Goal: Information Seeking & Learning: Learn about a topic

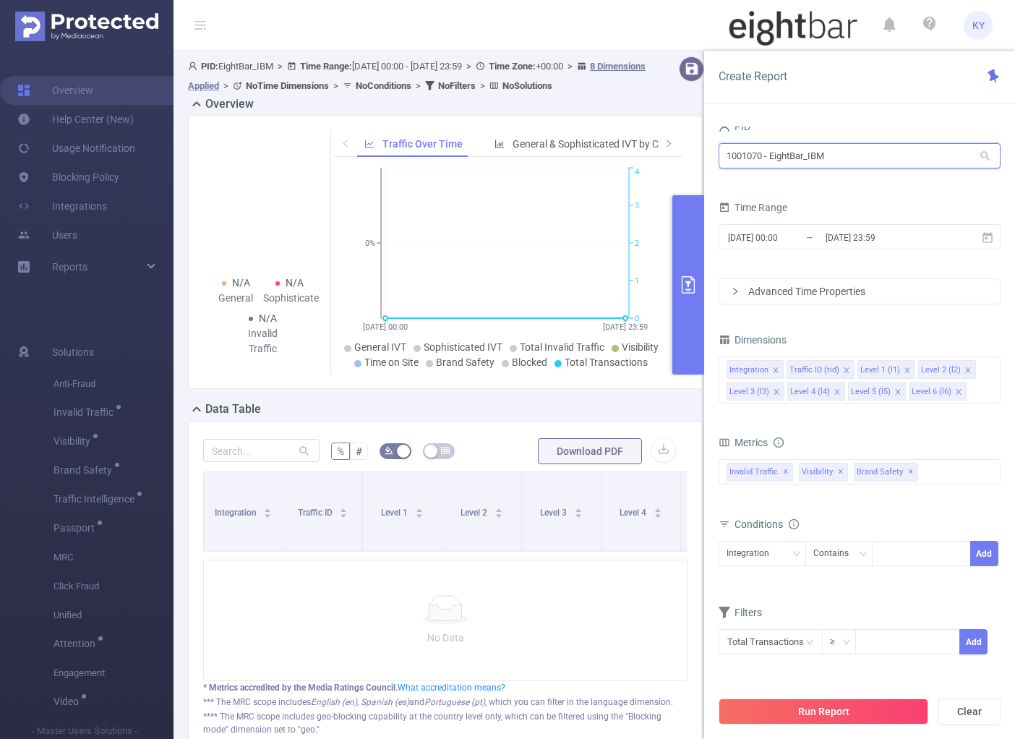
click at [828, 152] on input "1001070 - EightBar_IBM" at bounding box center [859, 155] width 282 height 25
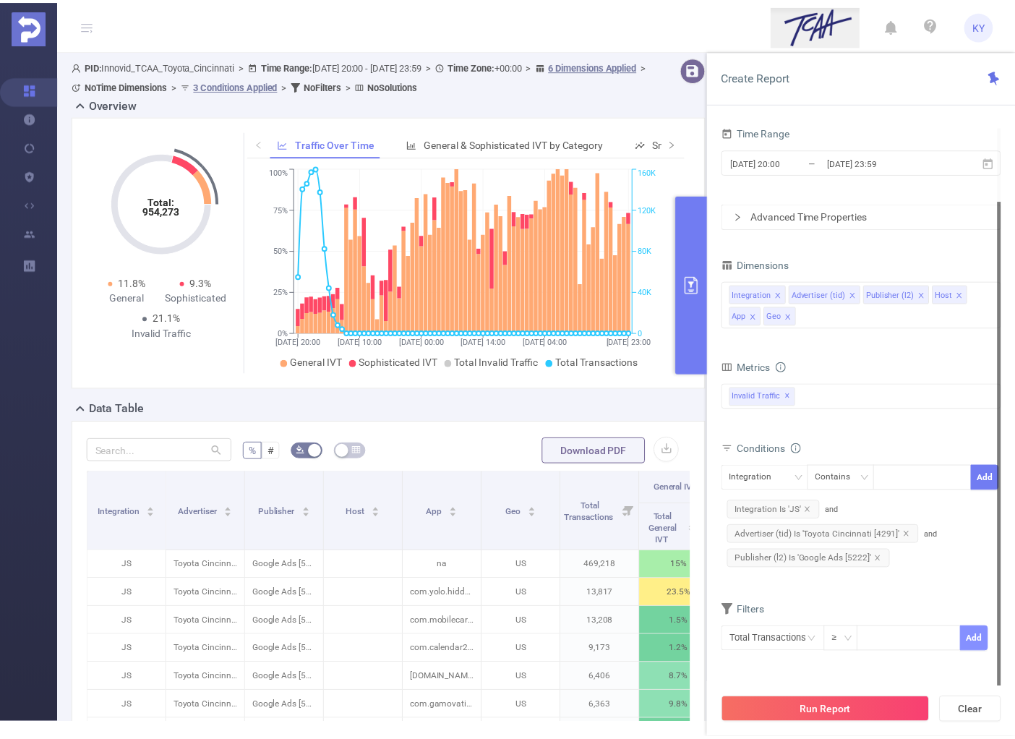
scroll to position [4, 0]
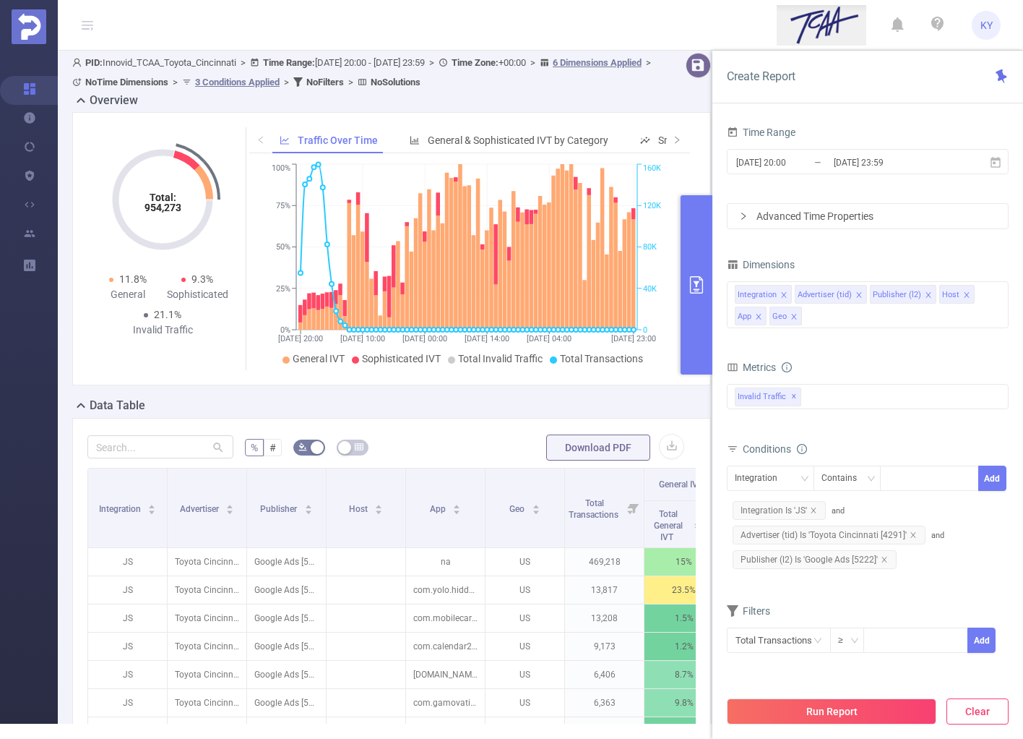
click at [982, 712] on button "Clear" at bounding box center [978, 711] width 62 height 26
type input "[DATE] 15:00"
type input "[DATE] 15:59"
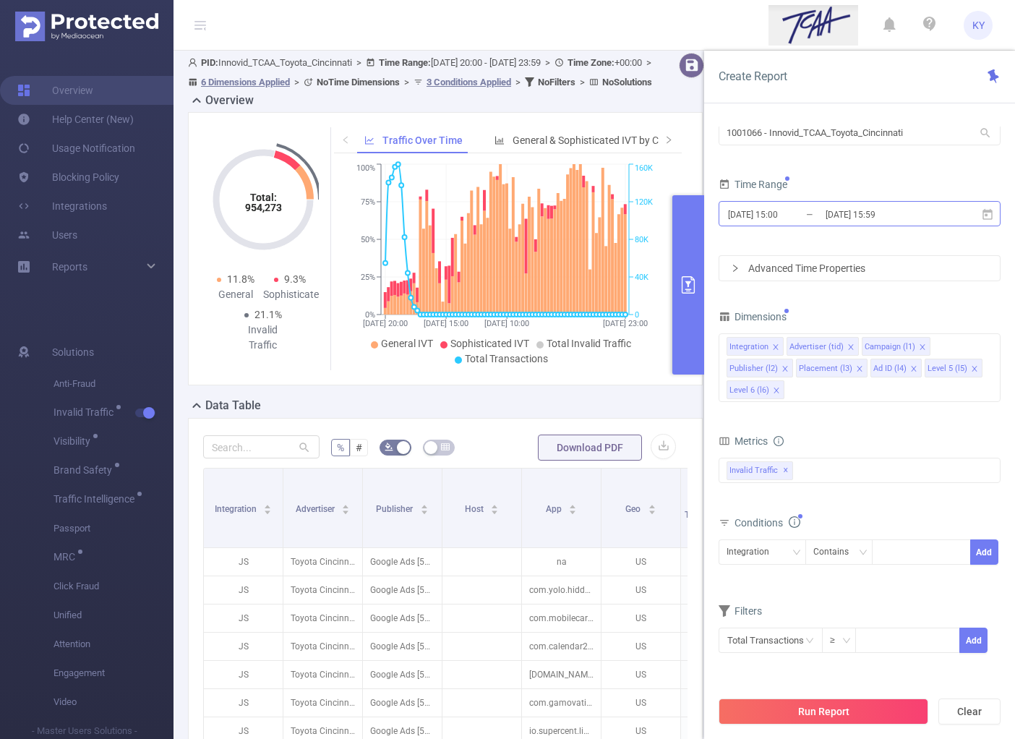
click at [833, 205] on input "[DATE] 15:59" at bounding box center [882, 215] width 117 height 20
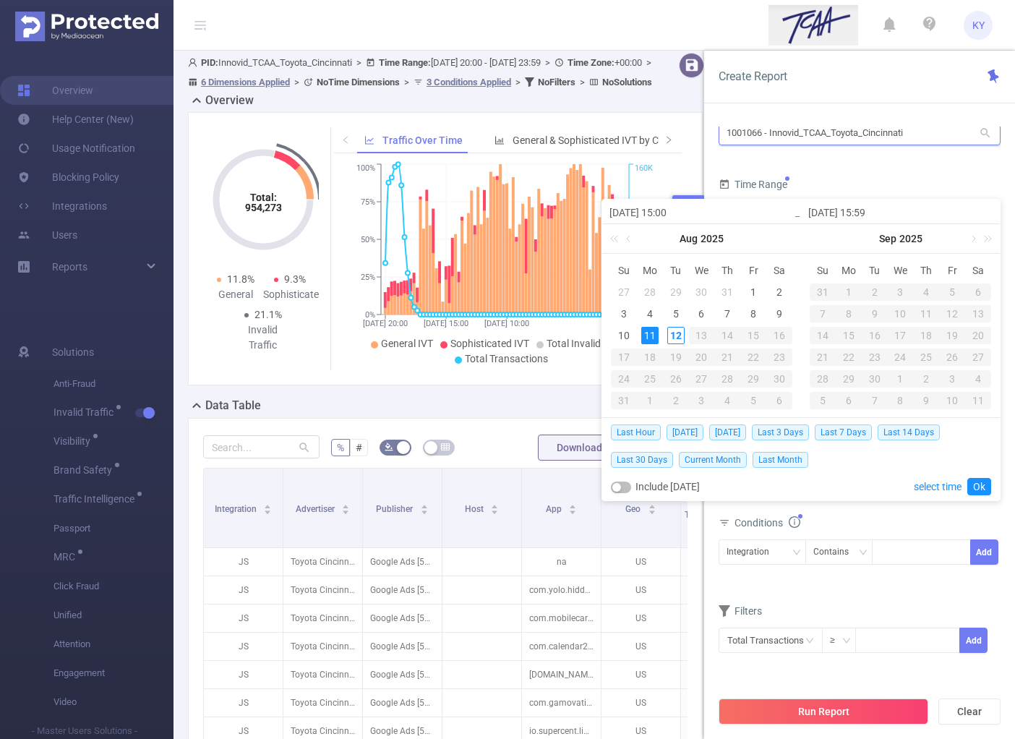
click at [925, 137] on input "1001066 - Innovid_TCAA_Toyota_Cincinnati" at bounding box center [859, 132] width 282 height 25
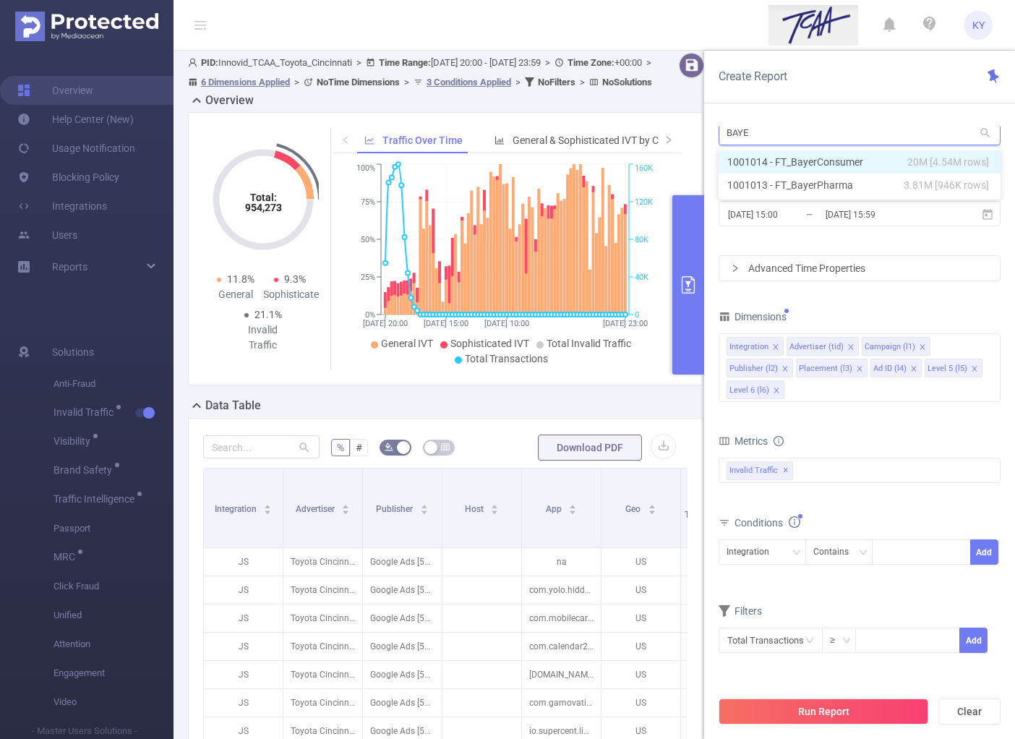
type input "BAYER"
click at [870, 163] on li "1001014 - FT_BayerConsumer 20M [4.54M rows]" at bounding box center [859, 164] width 282 height 23
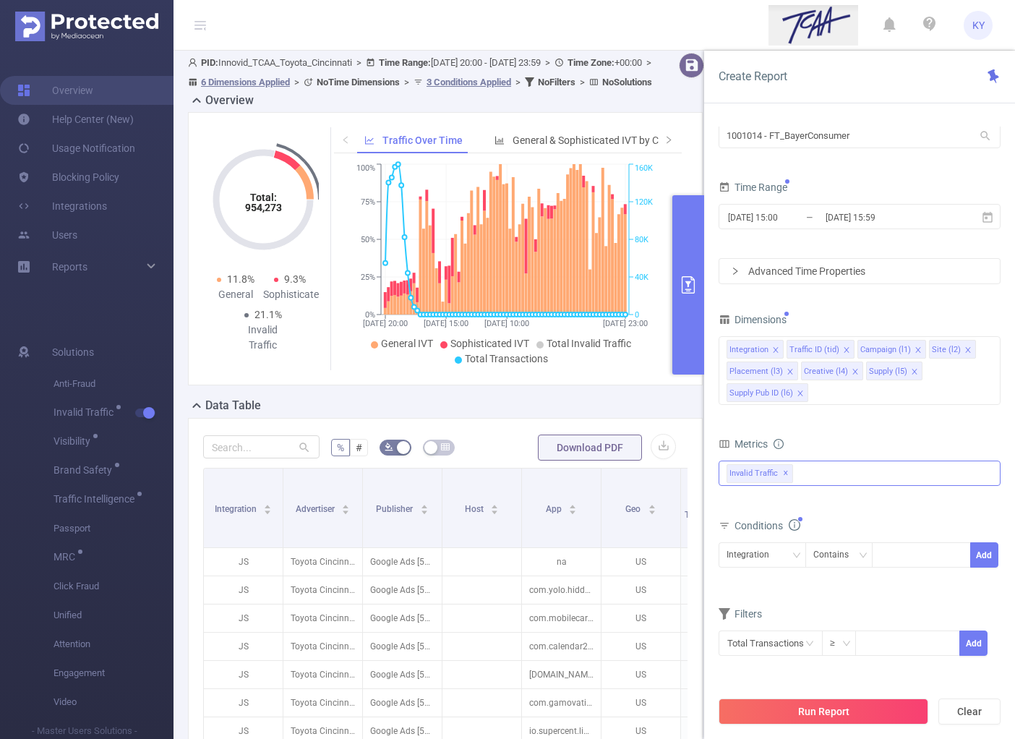
click at [843, 470] on div "Invalid Traffic ✕" at bounding box center [859, 472] width 282 height 25
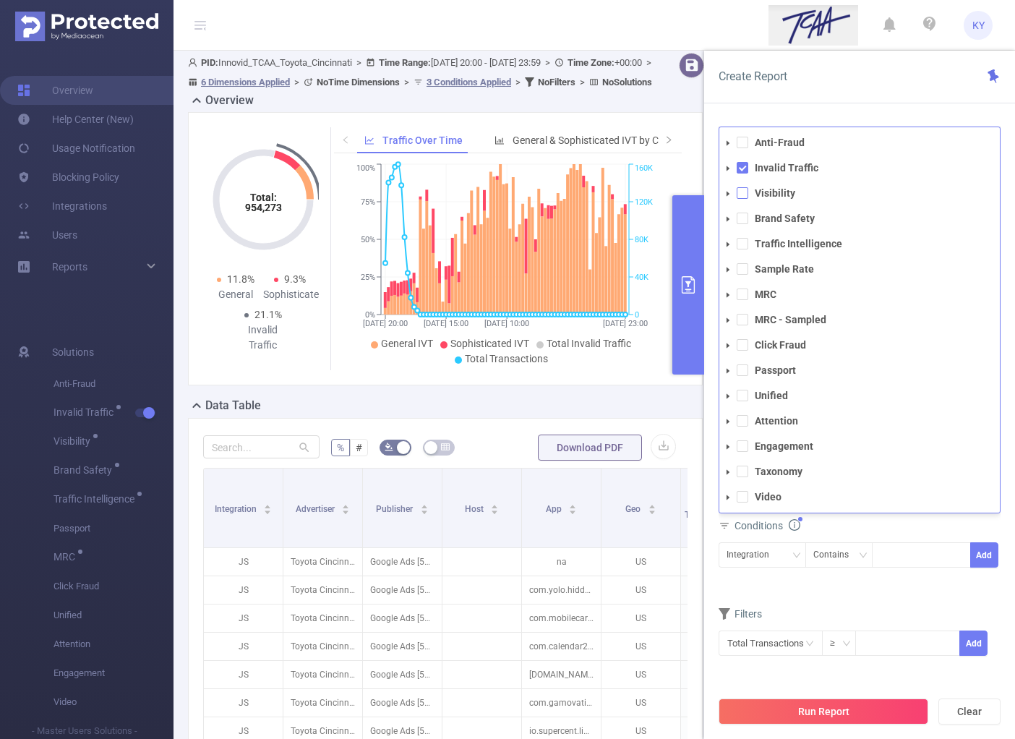
click at [746, 192] on span at bounding box center [742, 193] width 12 height 12
click at [869, 87] on div "Create Report" at bounding box center [859, 77] width 311 height 53
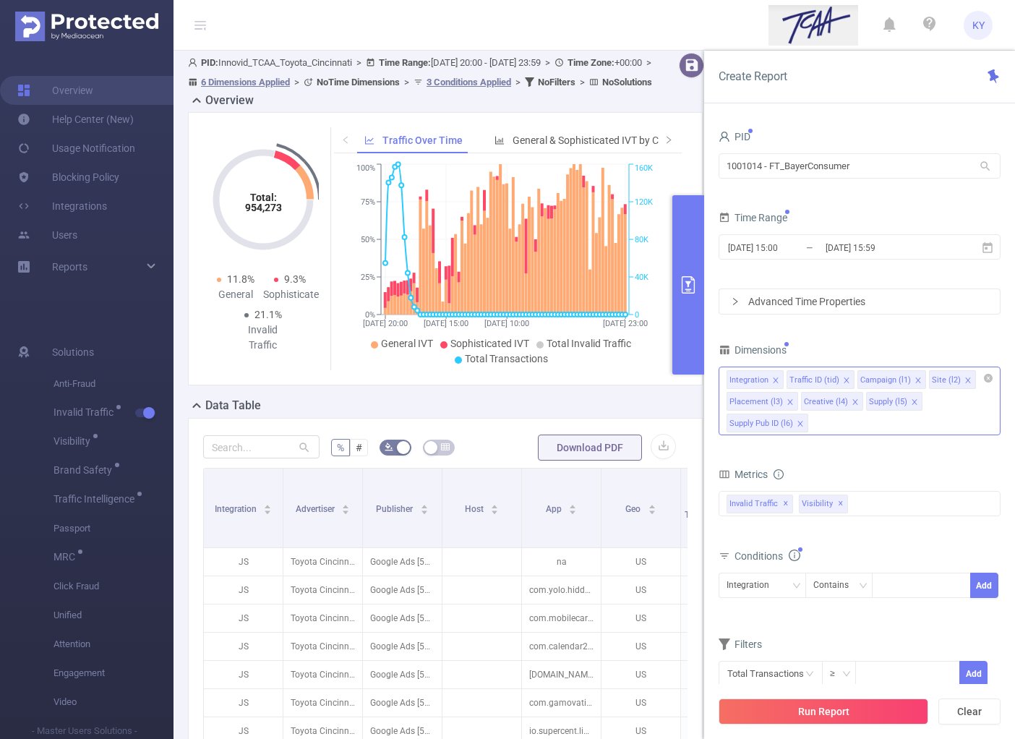
click at [851, 404] on icon "icon: close" at bounding box center [854, 401] width 7 height 7
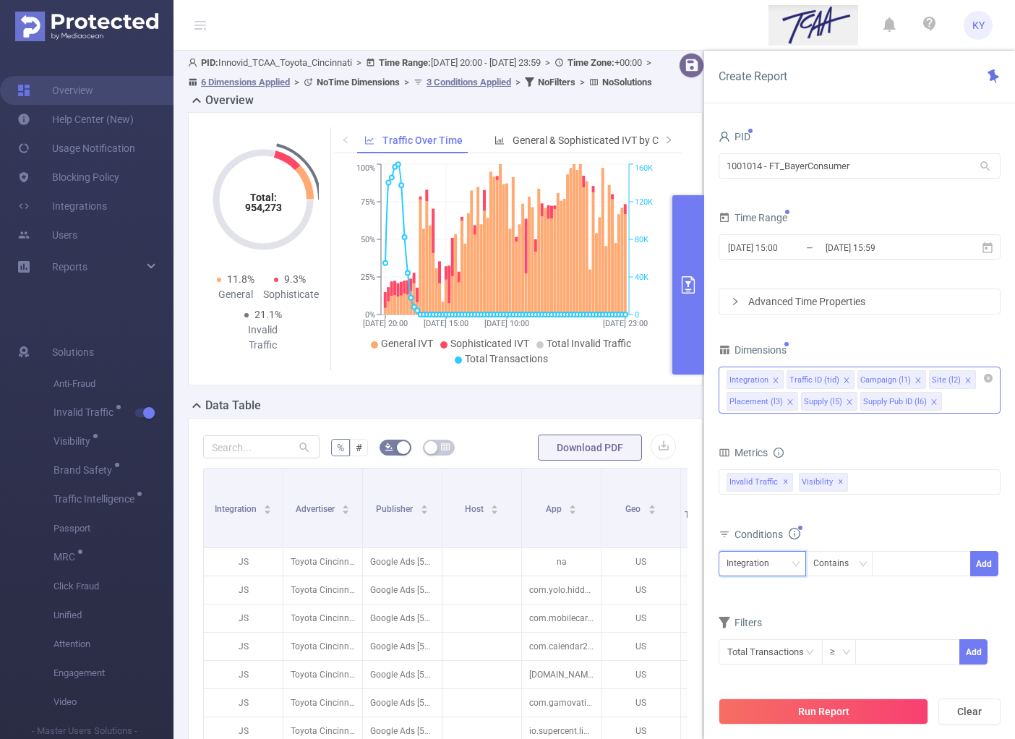
click at [762, 561] on div "Integration" at bounding box center [752, 563] width 53 height 24
click at [762, 504] on li "Supply (l5)" at bounding box center [766, 508] width 97 height 23
click at [905, 570] on div at bounding box center [920, 563] width 83 height 24
type input "APPLOVING"
click at [856, 605] on div "Supply (l5) Contains 'APPLOVING'" at bounding box center [803, 595] width 170 height 25
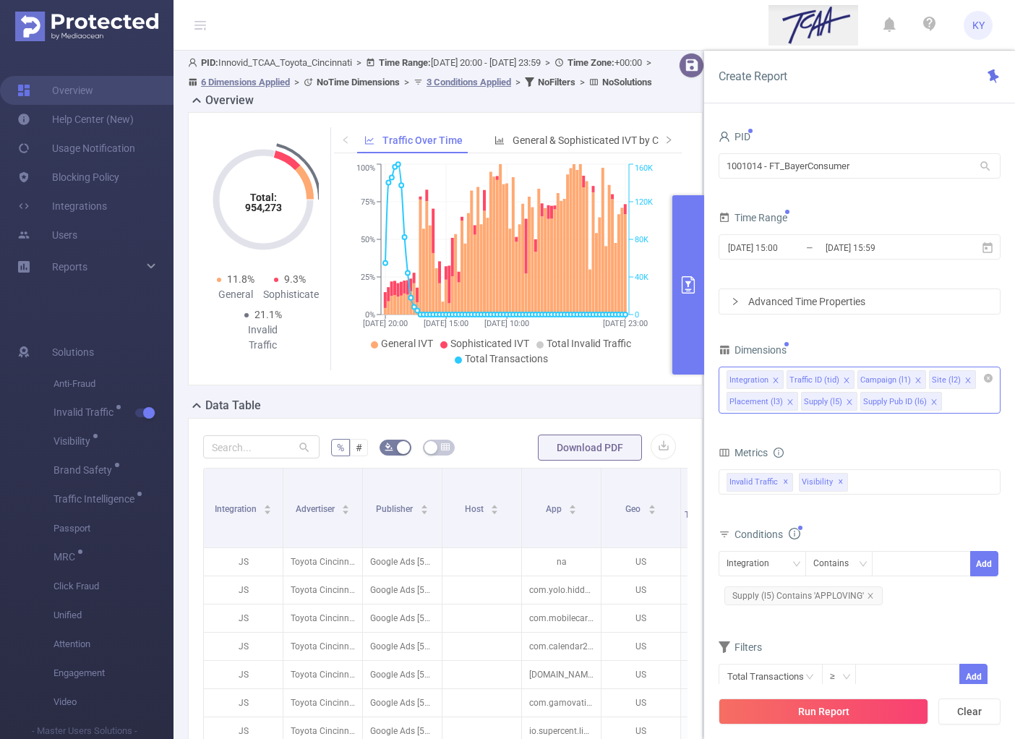
click at [832, 593] on span "Supply (l5) Contains 'APPLOVING'" at bounding box center [803, 595] width 158 height 19
click at [832, 592] on span "Supply (l5) Contains 'APPLOVING'" at bounding box center [803, 595] width 158 height 19
click at [844, 590] on span "Supply (l5) Contains 'APPLOVING'" at bounding box center [803, 595] width 158 height 19
click at [937, 567] on li "APPLOVING" at bounding box center [914, 563] width 71 height 19
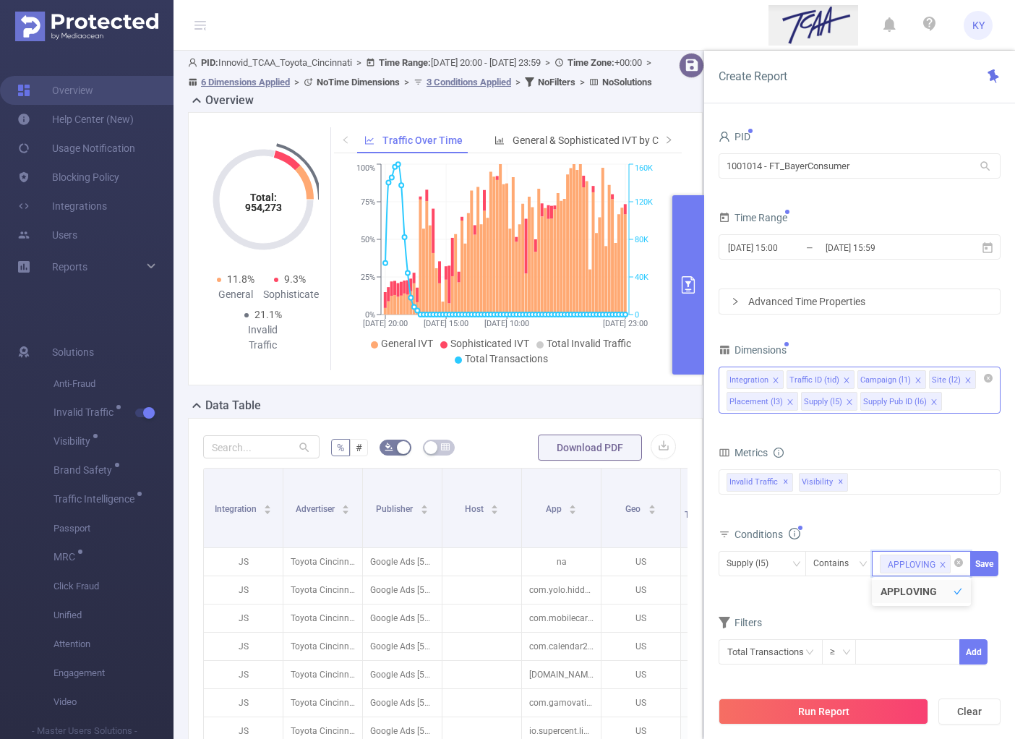
click at [939, 565] on icon "icon: close" at bounding box center [942, 564] width 7 height 7
drag, startPoint x: 930, startPoint y: 564, endPoint x: 926, endPoint y: 557, distance: 8.4
click at [926, 557] on div at bounding box center [920, 563] width 83 height 24
type input "applovin"
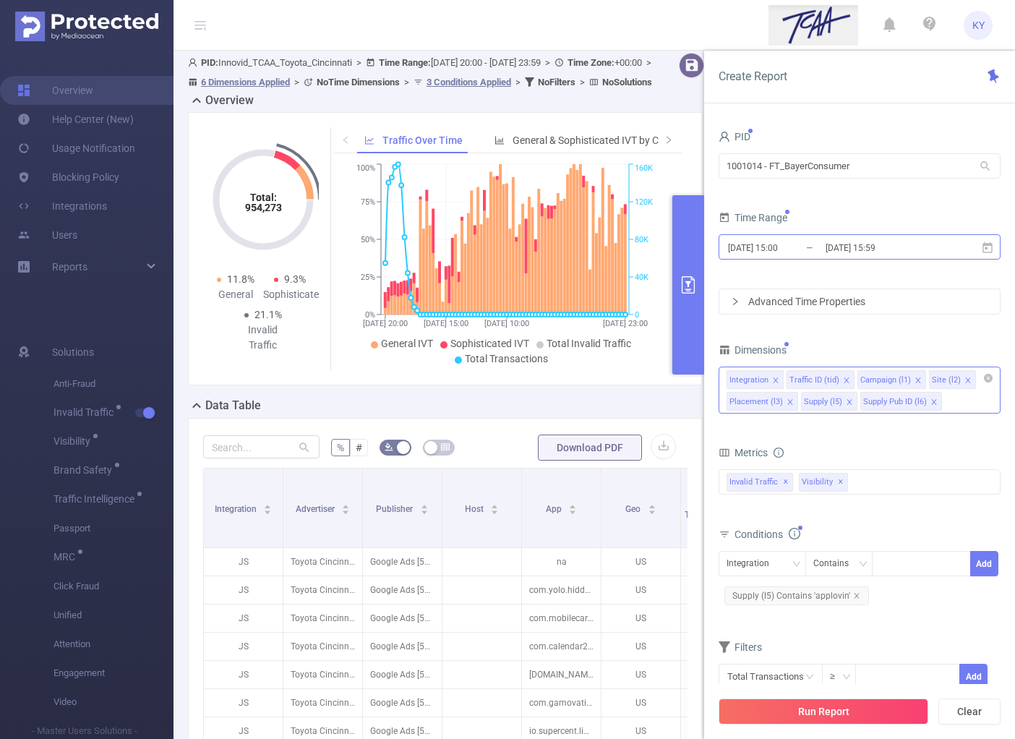
click at [891, 251] on input "2025-08-11 15:59" at bounding box center [882, 248] width 117 height 20
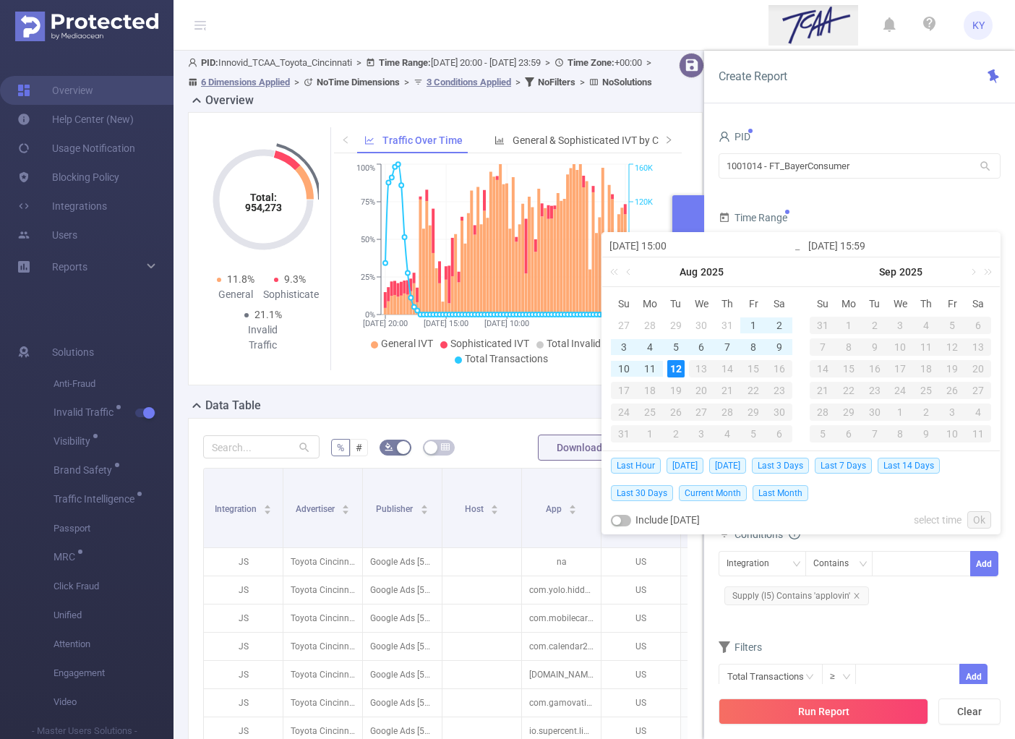
drag, startPoint x: 912, startPoint y: 462, endPoint x: 903, endPoint y: 489, distance: 29.0
click at [913, 462] on span "Last 14 Days" at bounding box center [908, 465] width 62 height 16
type input "2025-07-29 00:00"
type input "[DATE] 23:59"
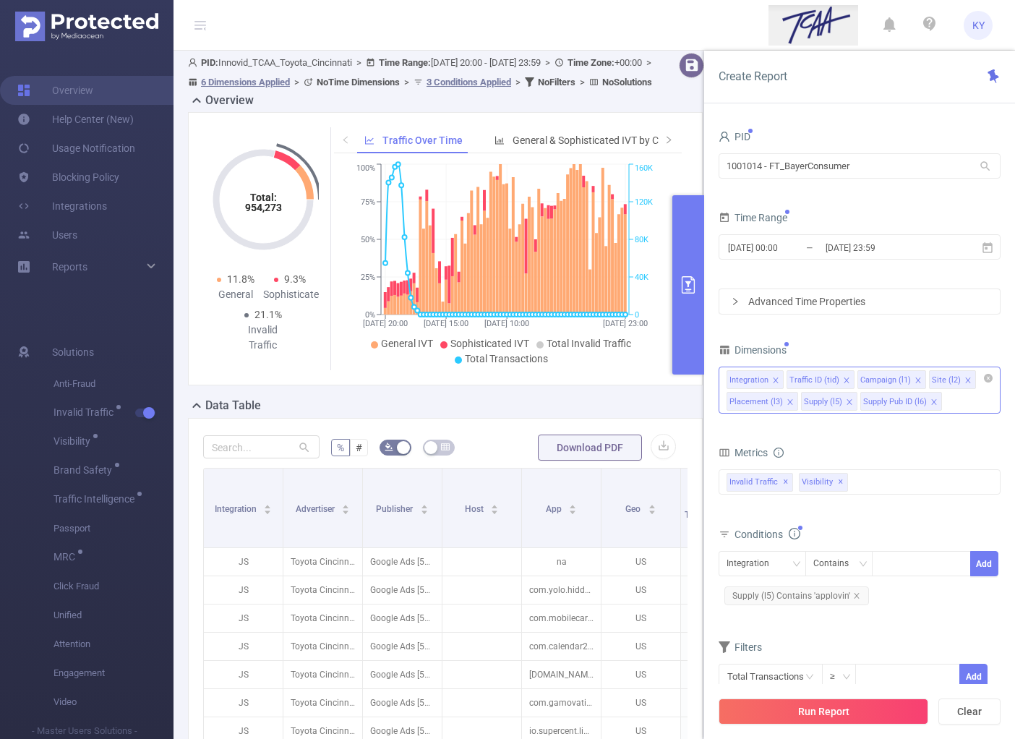
click at [874, 696] on div "Run Report Clear" at bounding box center [859, 711] width 311 height 55
click at [871, 702] on button "Run Report" at bounding box center [823, 711] width 210 height 26
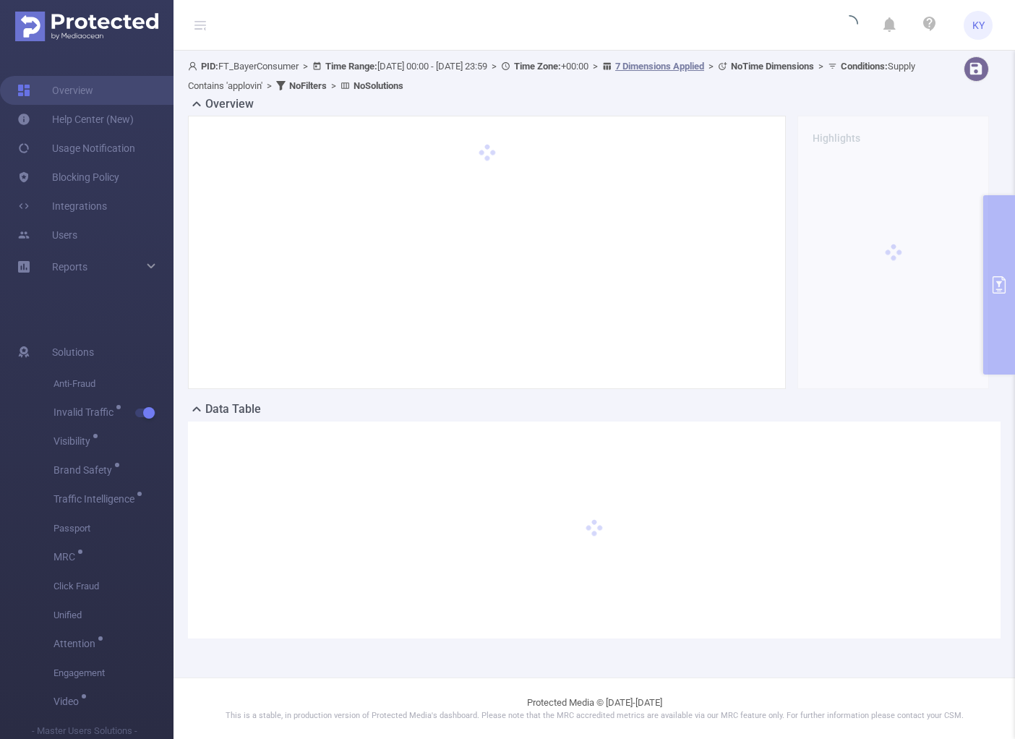
scroll to position [0, 0]
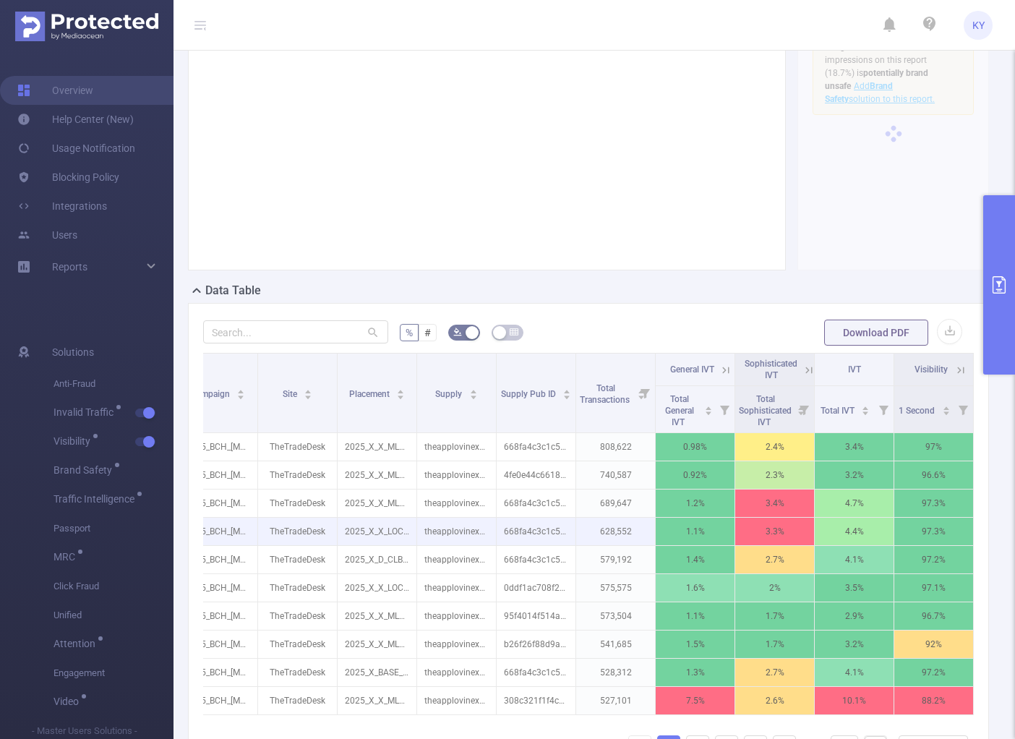
scroll to position [0, 231]
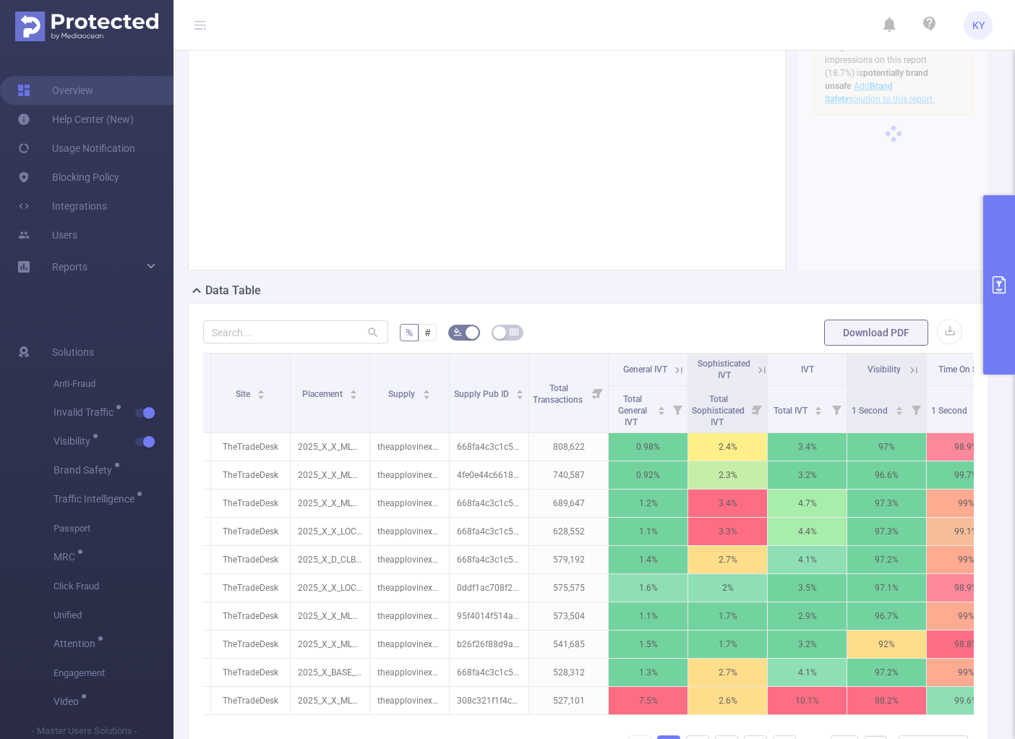
click at [759, 366] on icon at bounding box center [761, 369] width 7 height 7
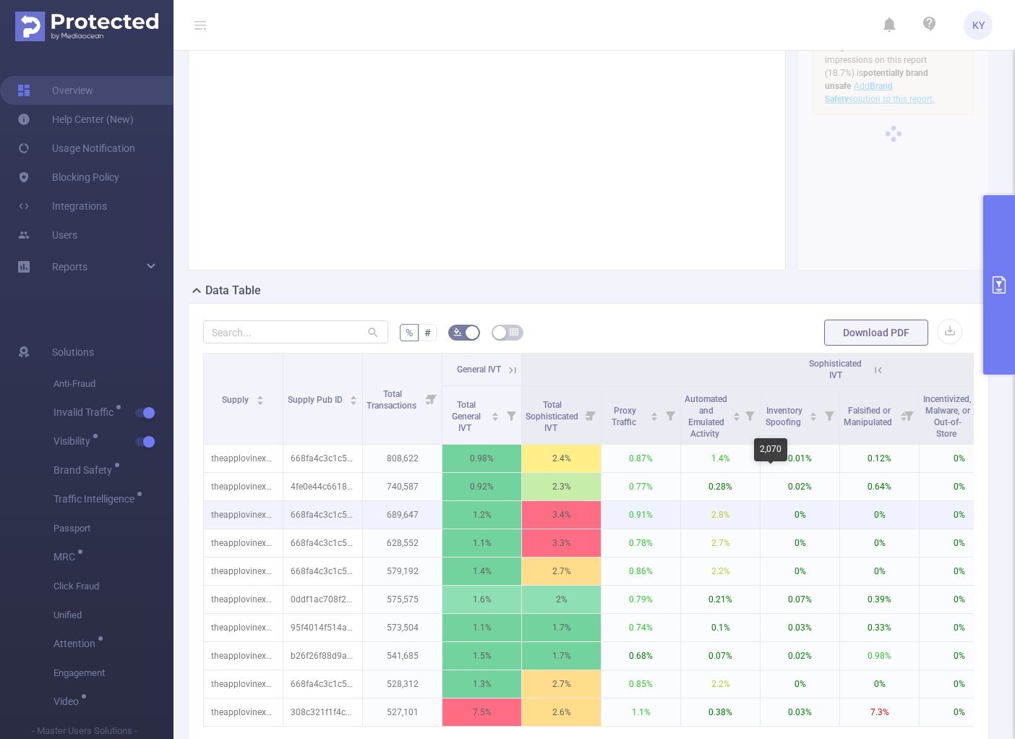
scroll to position [0, 624]
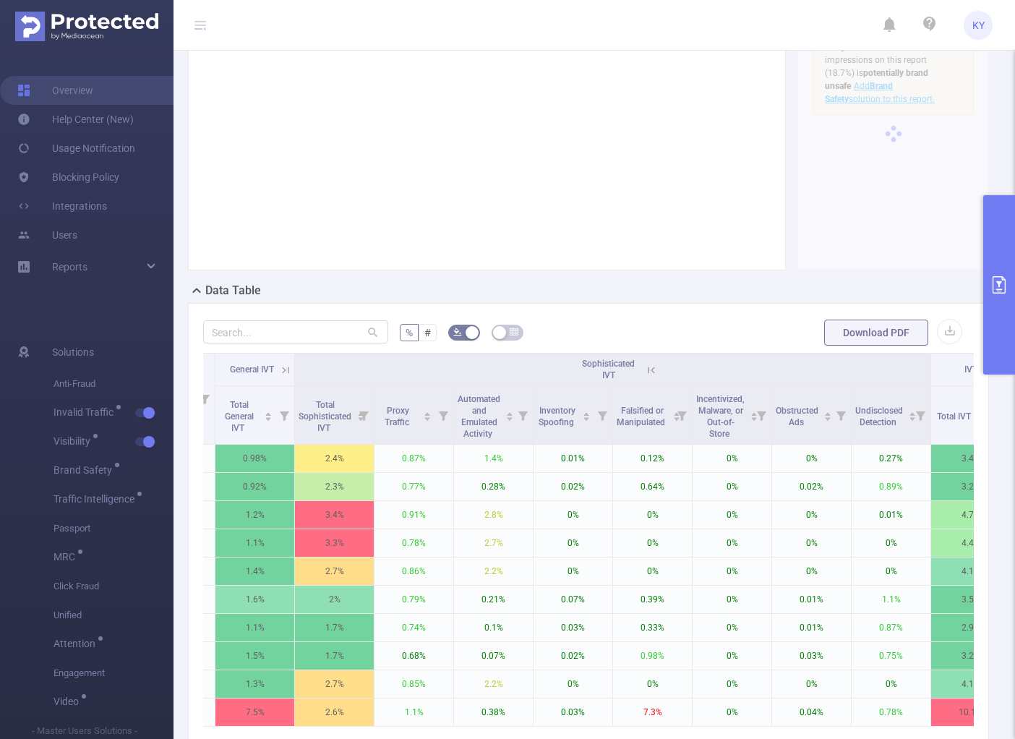
click at [651, 369] on icon at bounding box center [651, 369] width 13 height 13
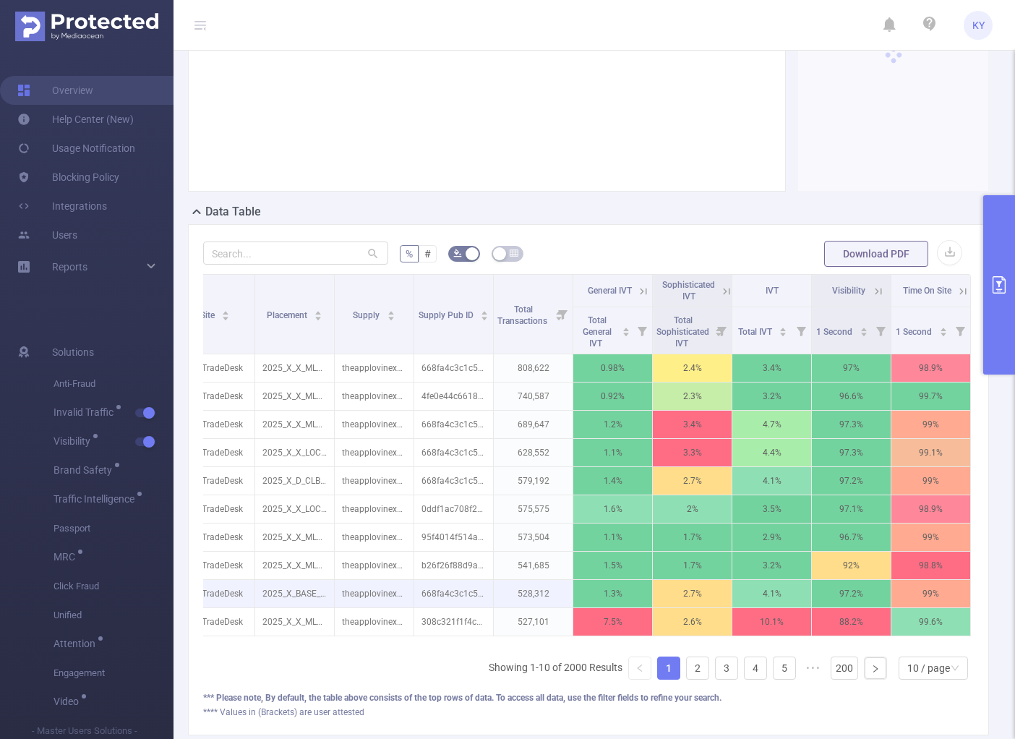
scroll to position [289, 0]
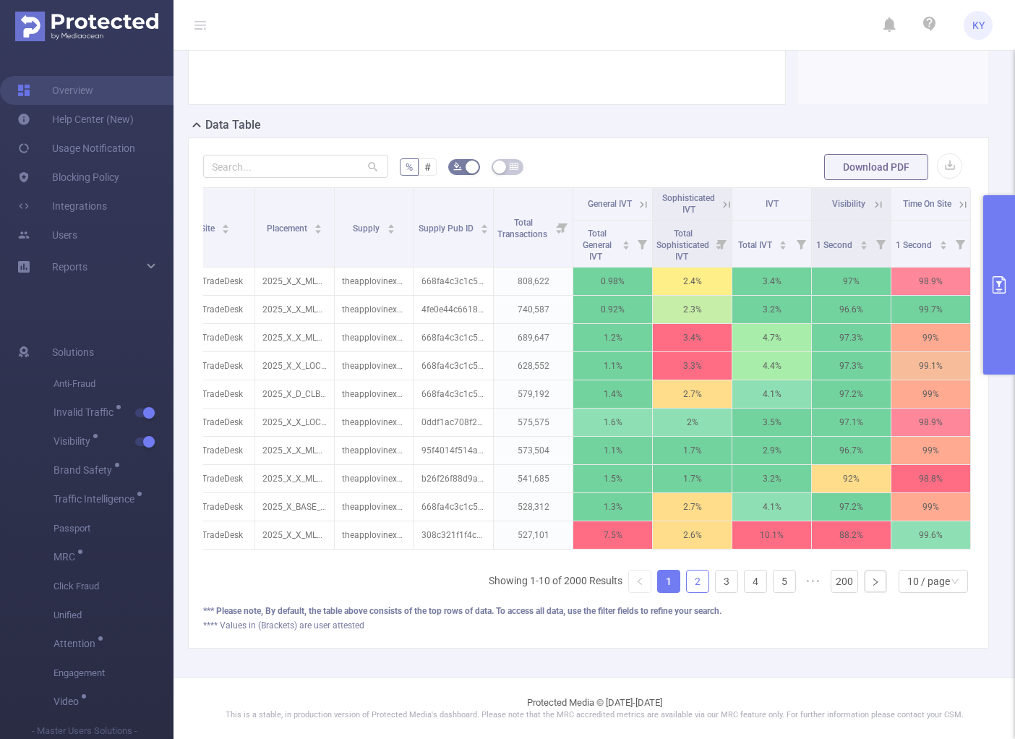
click at [696, 587] on link "2" at bounding box center [697, 581] width 22 height 22
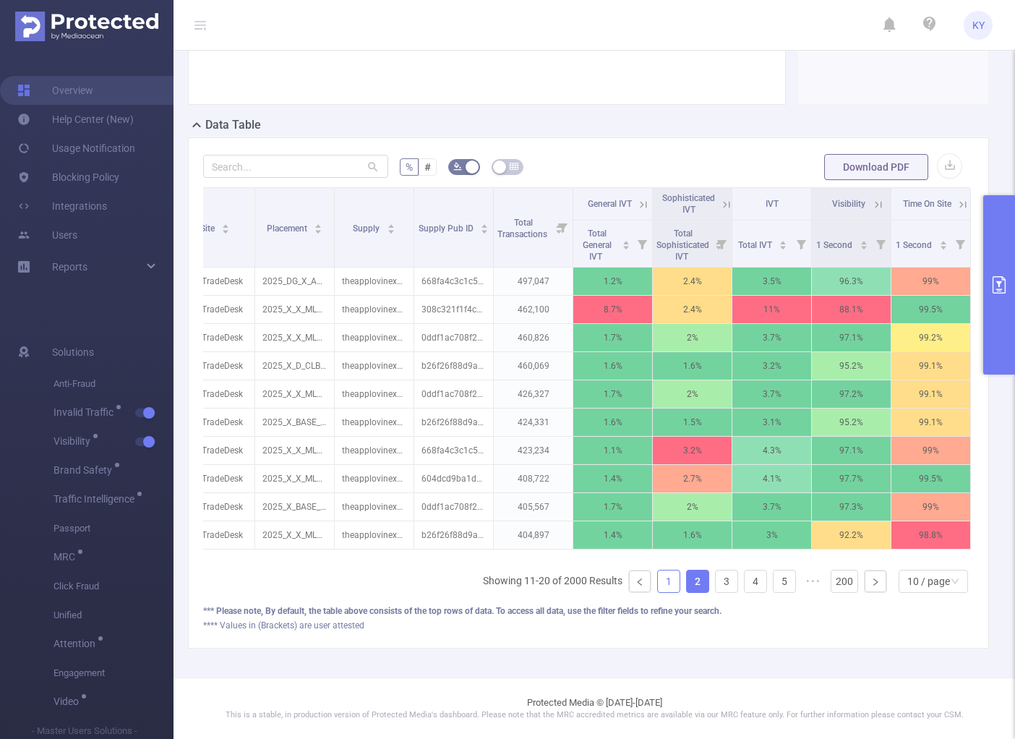
click at [658, 585] on link "1" at bounding box center [669, 581] width 22 height 22
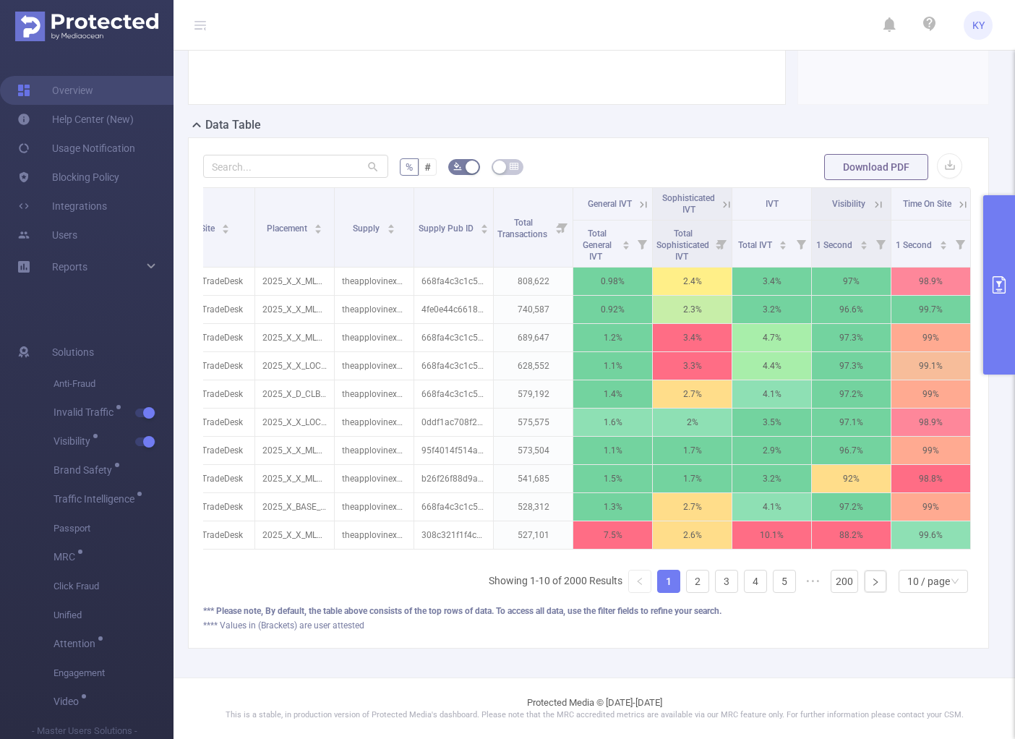
click at [990, 332] on button "primary" at bounding box center [999, 284] width 32 height 179
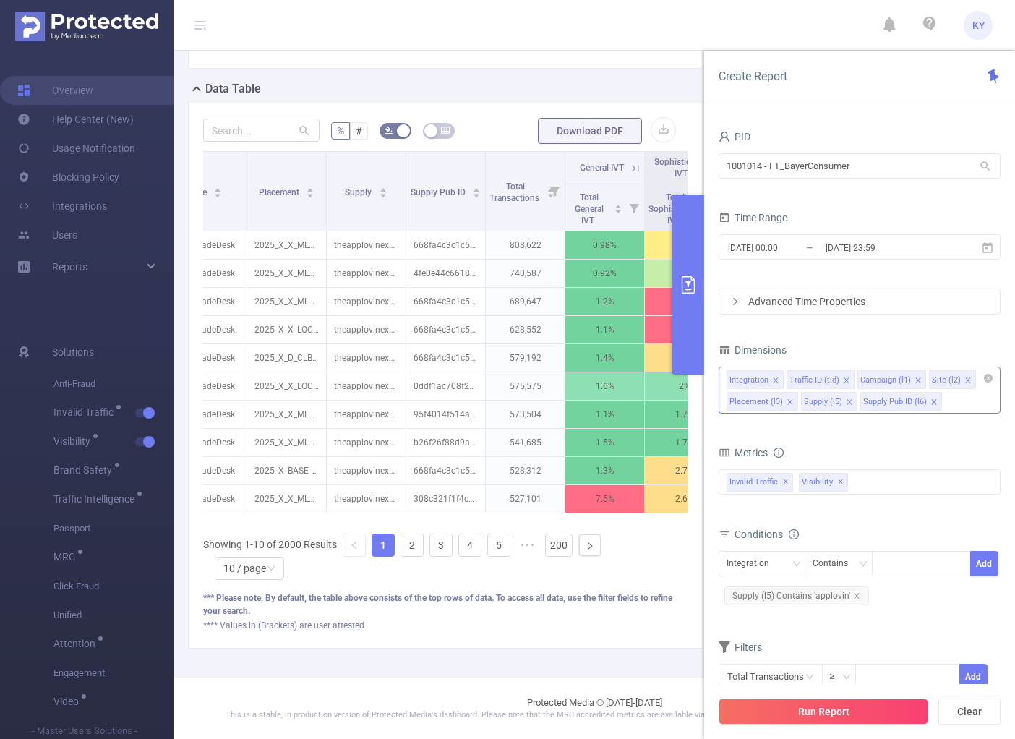
scroll to position [150, 0]
click at [951, 407] on div "Integration Traffic ID (tid) Campaign (l1) Site (l2) Placement (l3) Supply (l5)…" at bounding box center [859, 389] width 282 height 47
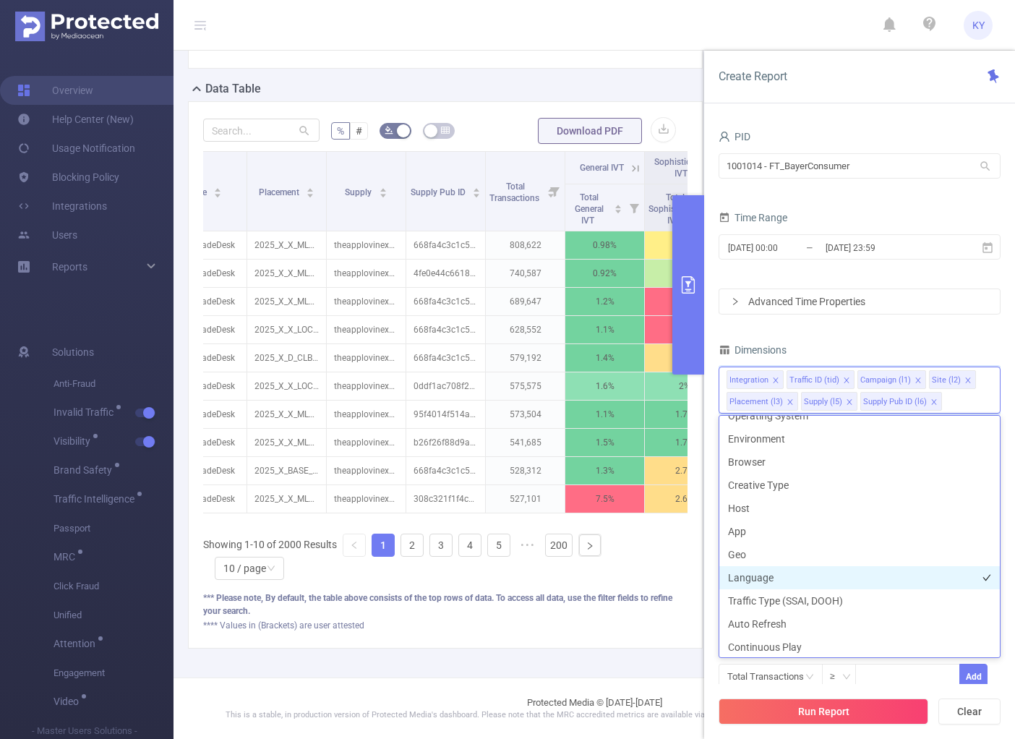
scroll to position [252, 0]
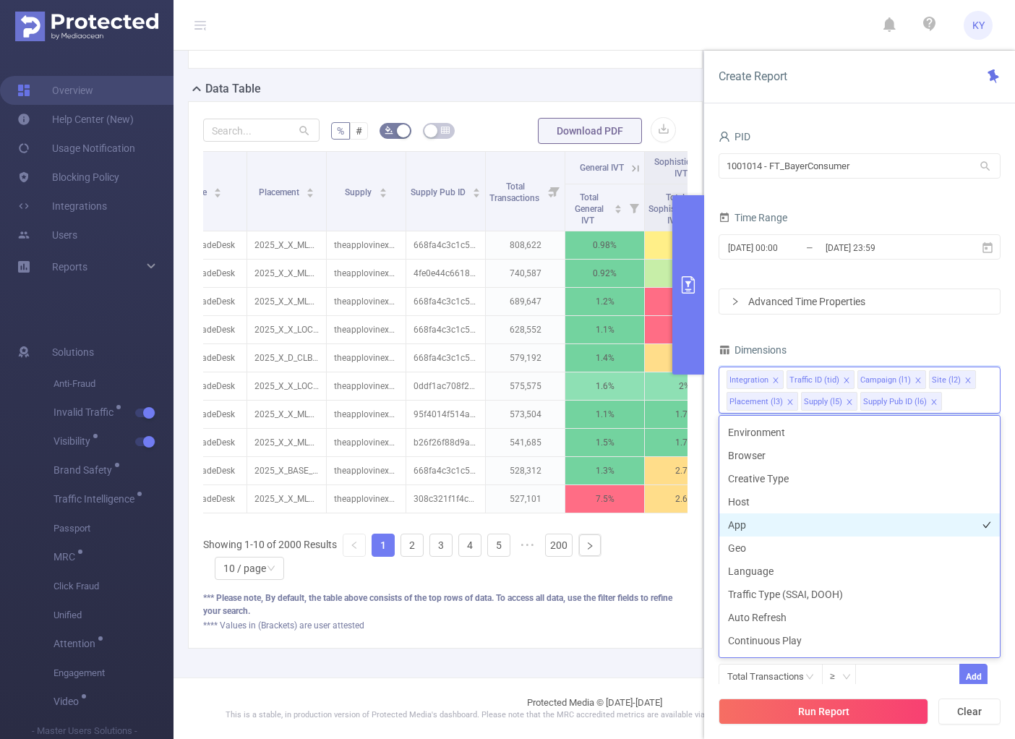
click at [767, 525] on li "App" at bounding box center [859, 524] width 280 height 23
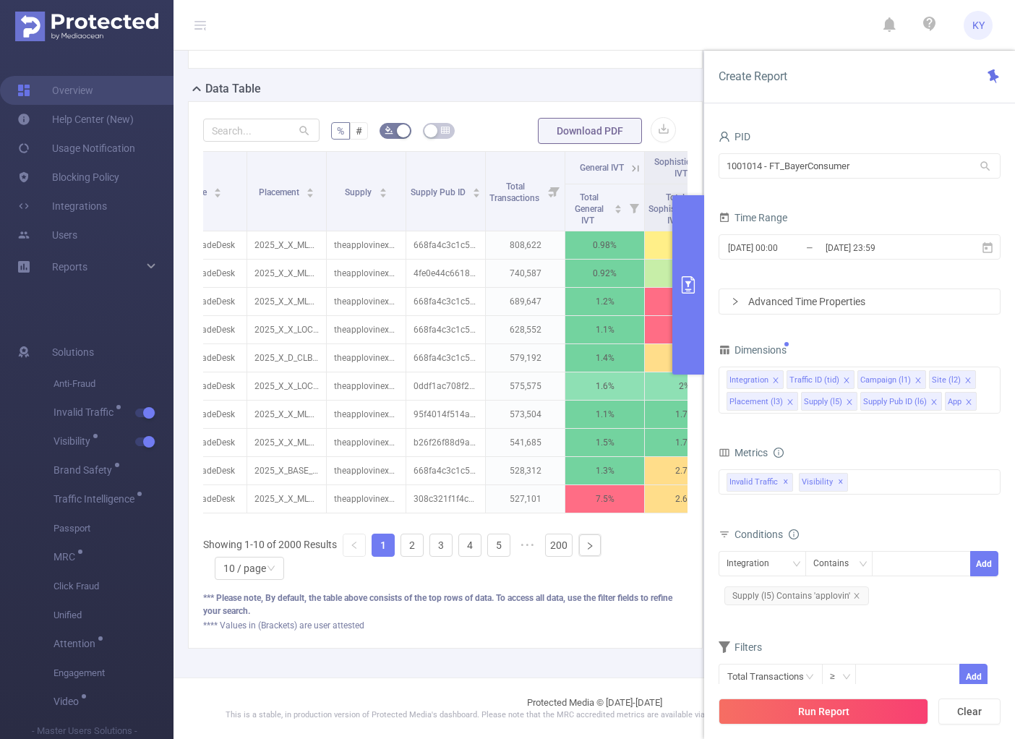
click at [856, 334] on div "PID 1001014 - FT_BayerConsumer 1001014 - FT_BayerConsumer Time Range 2025-07-29…" at bounding box center [859, 416] width 282 height 581
click at [843, 717] on button "Run Report" at bounding box center [823, 711] width 210 height 26
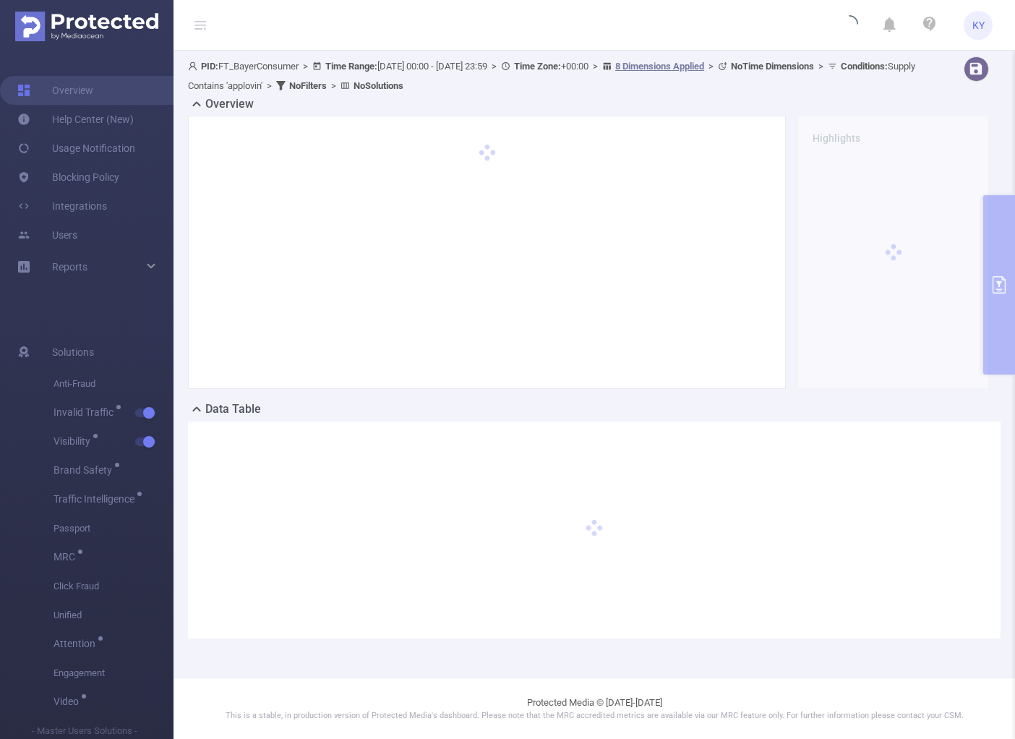
click at [202, 25] on icon at bounding box center [200, 26] width 12 height 12
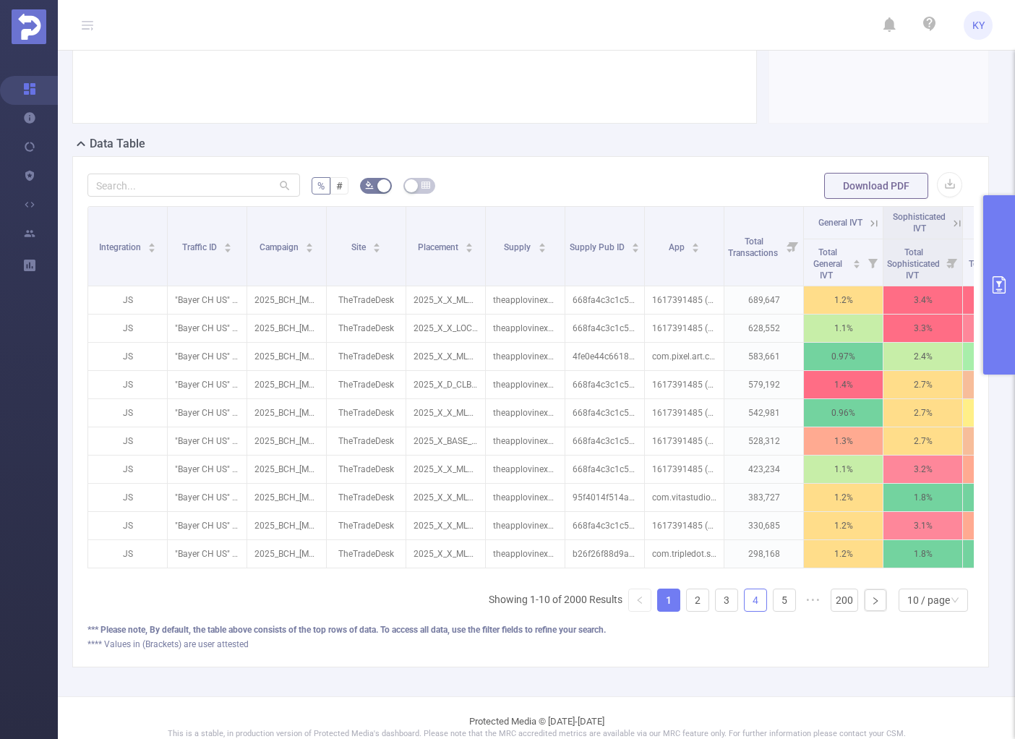
scroll to position [289, 0]
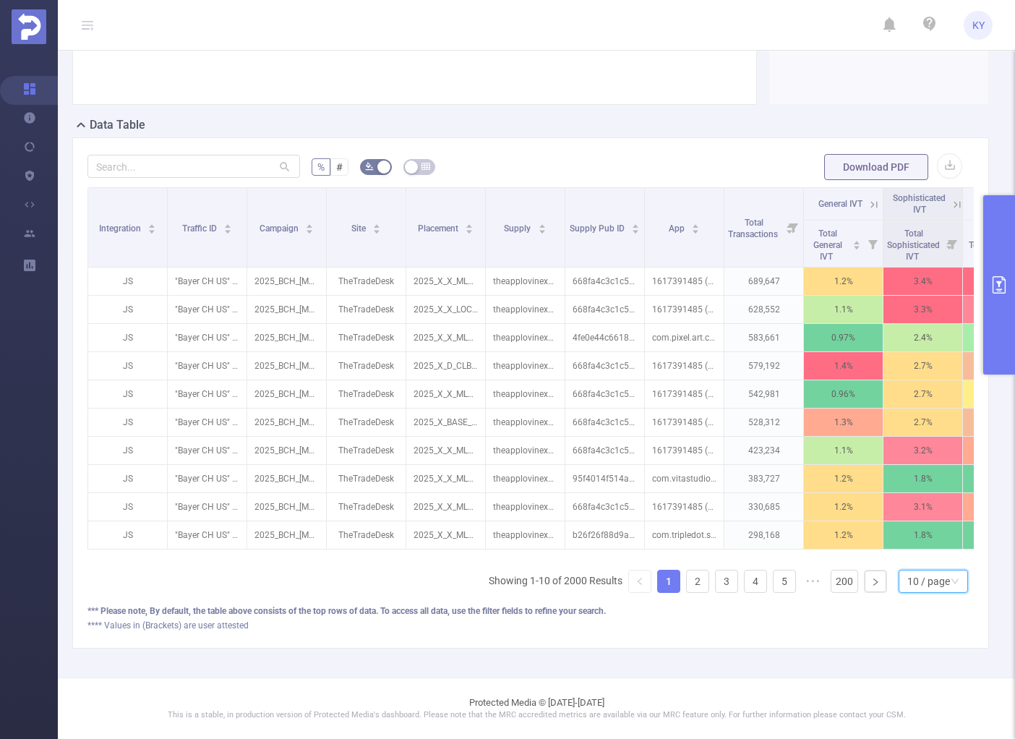
click at [916, 575] on div "10 / page" at bounding box center [928, 581] width 43 height 22
click at [916, 481] on li "20 / page" at bounding box center [924, 492] width 69 height 23
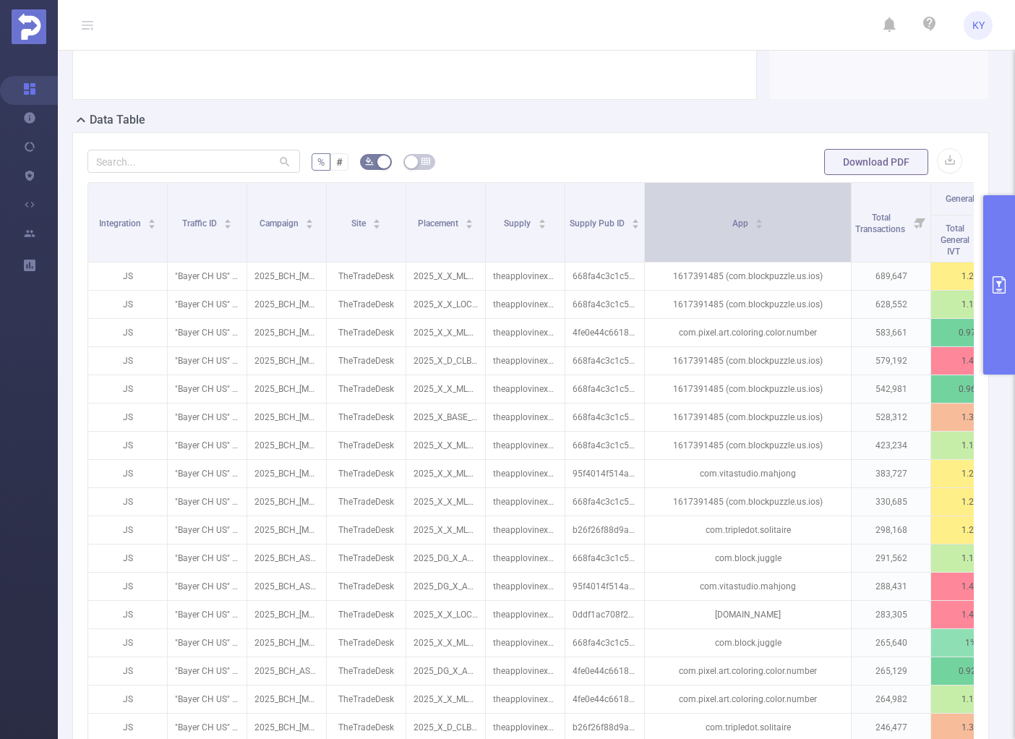
drag, startPoint x: 721, startPoint y: 236, endPoint x: 828, endPoint y: 254, distance: 108.5
click at [847, 254] on span at bounding box center [850, 222] width 7 height 79
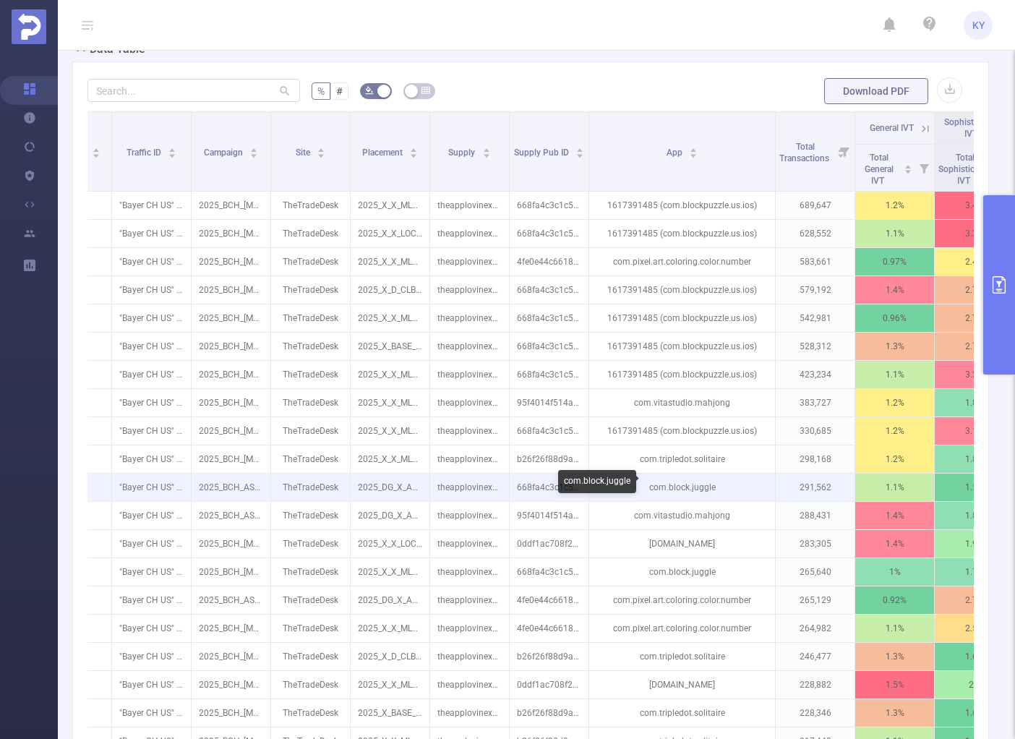
scroll to position [0, 277]
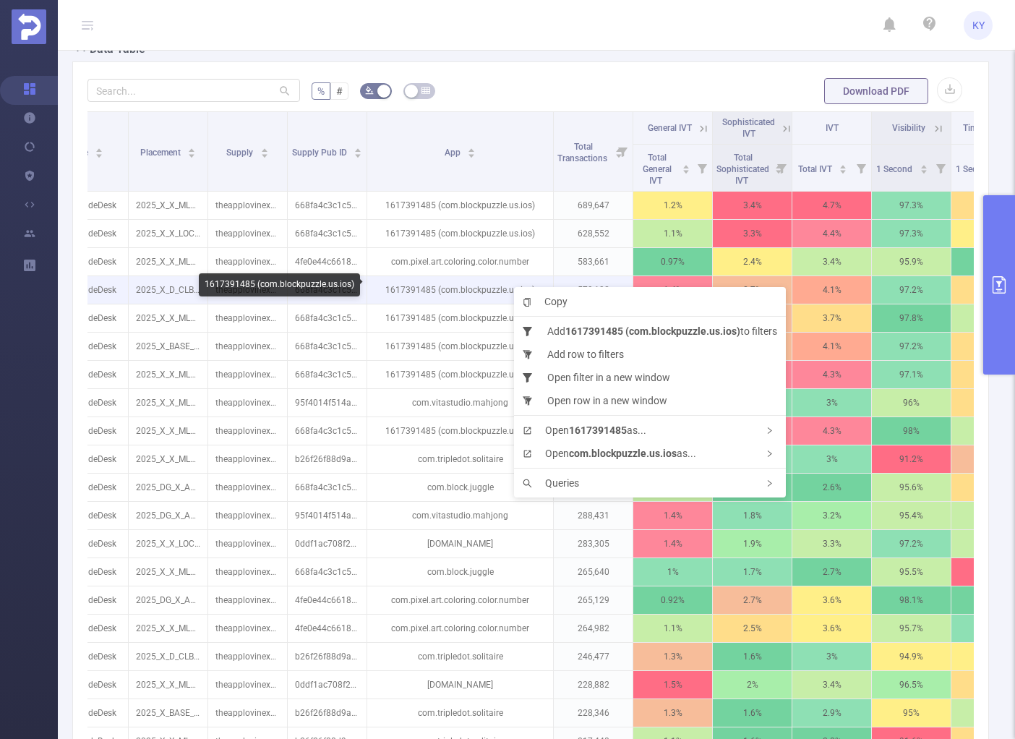
click at [491, 282] on p "1617391485 (com.blockpuzzle.us.ios)" at bounding box center [460, 289] width 186 height 27
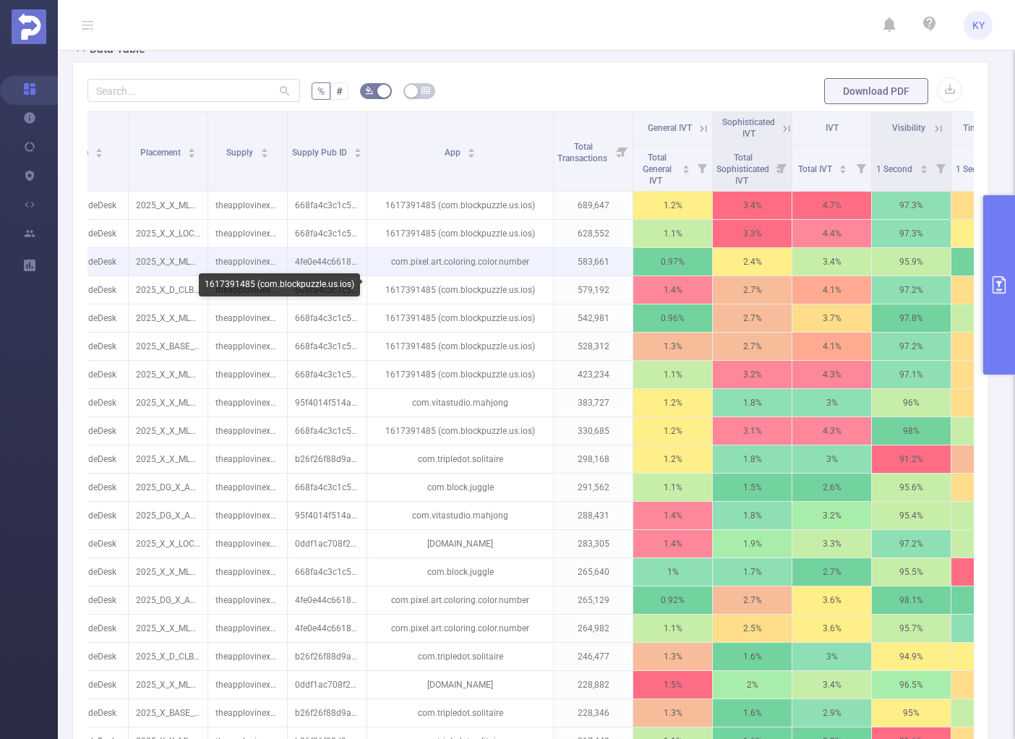
click at [541, 267] on p "com.pixel.art.coloring.color.number" at bounding box center [460, 261] width 186 height 27
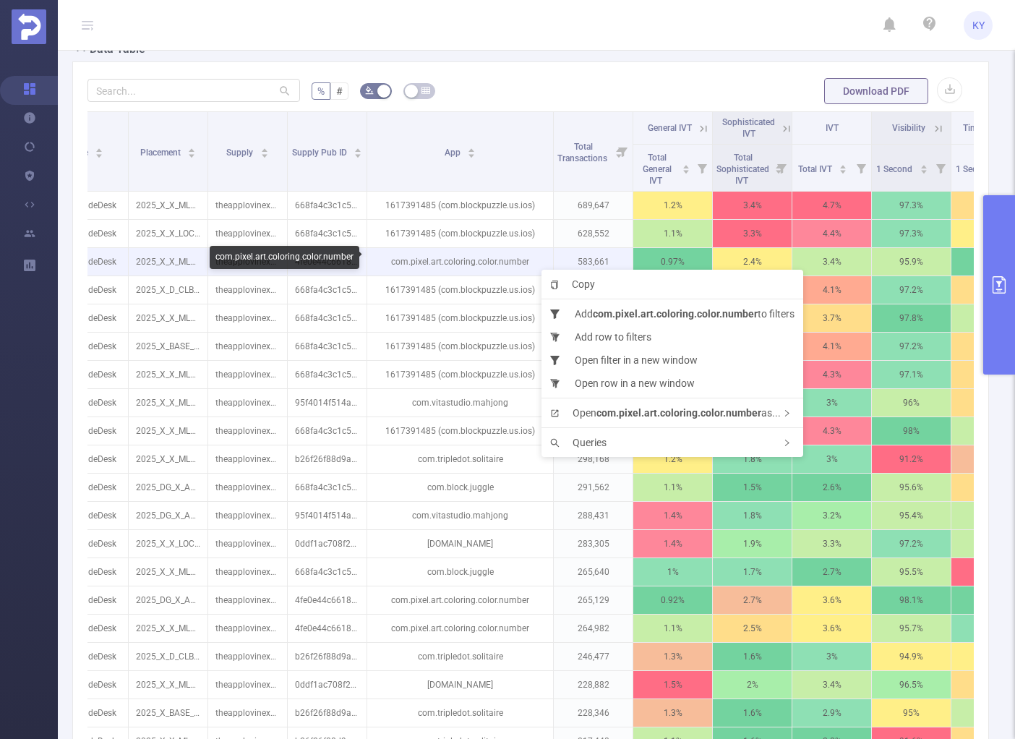
click at [533, 265] on p "com.pixel.art.coloring.color.number" at bounding box center [460, 261] width 186 height 27
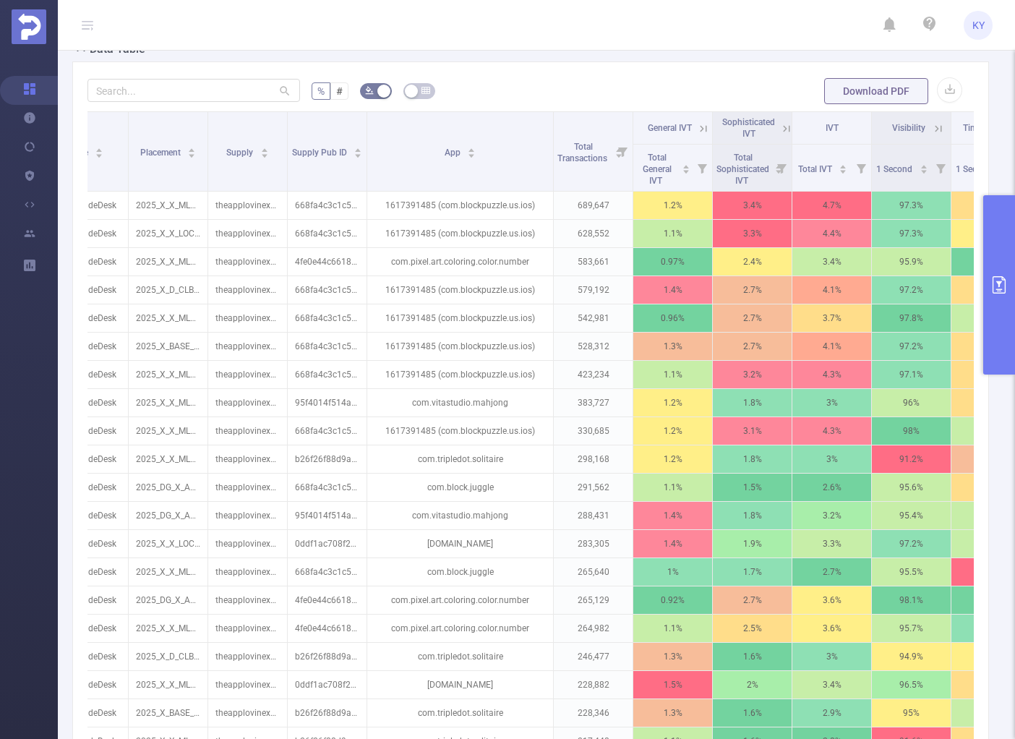
click at [784, 129] on icon at bounding box center [786, 128] width 7 height 7
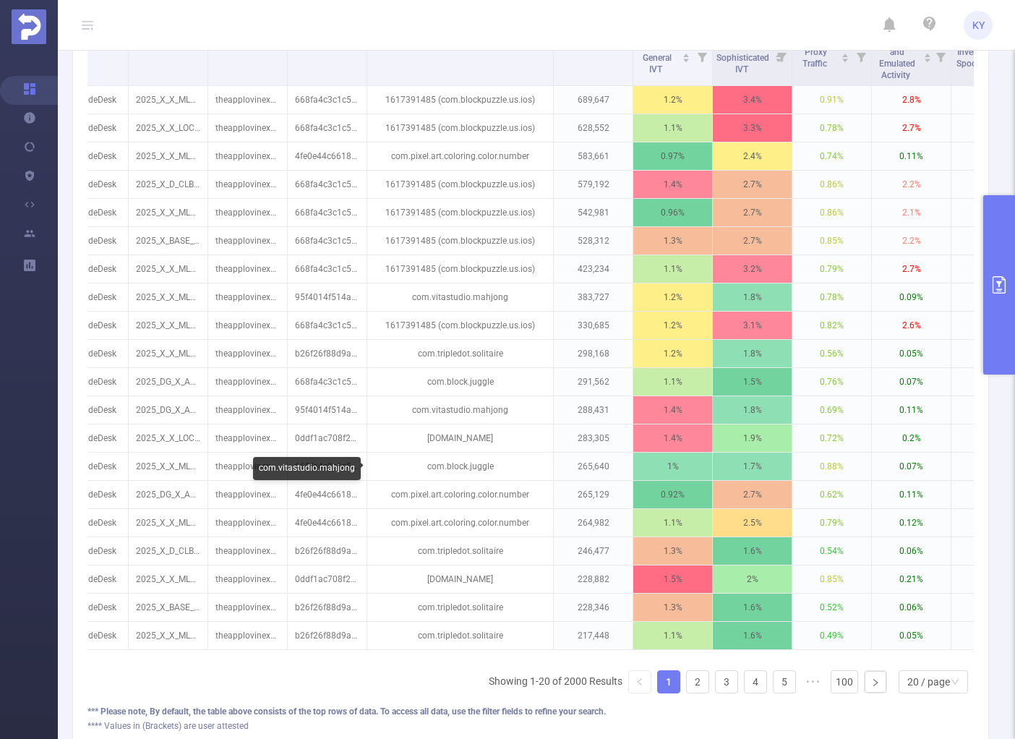
scroll to position [537, 0]
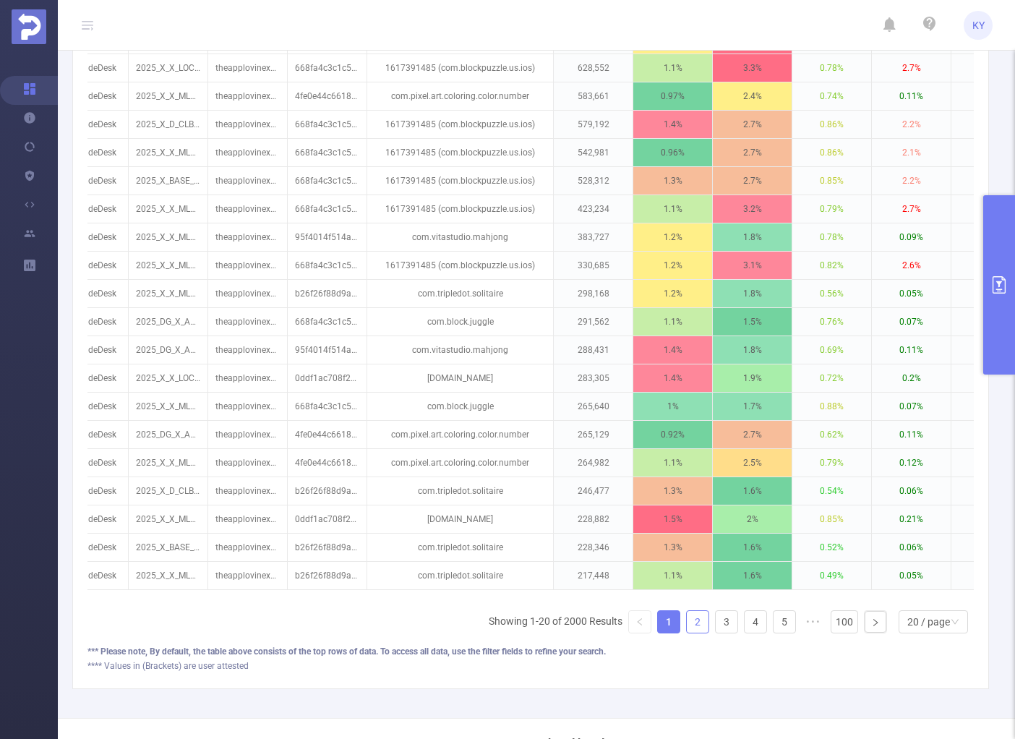
click at [686, 624] on link "2" at bounding box center [697, 622] width 22 height 22
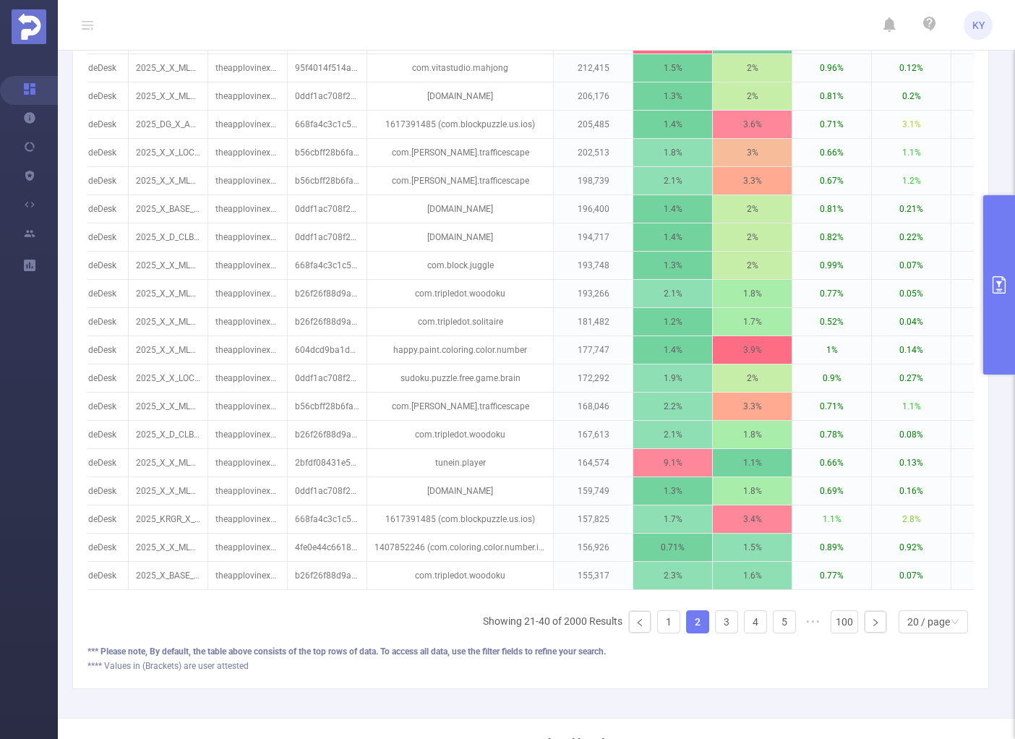
click at [705, 627] on ul "Showing 21-40 of 2000 Results 1 2 3 4 5 ••• 100 20 / page 10 / page 20 / page 3…" at bounding box center [728, 621] width 491 height 23
click at [723, 629] on link "3" at bounding box center [726, 622] width 22 height 22
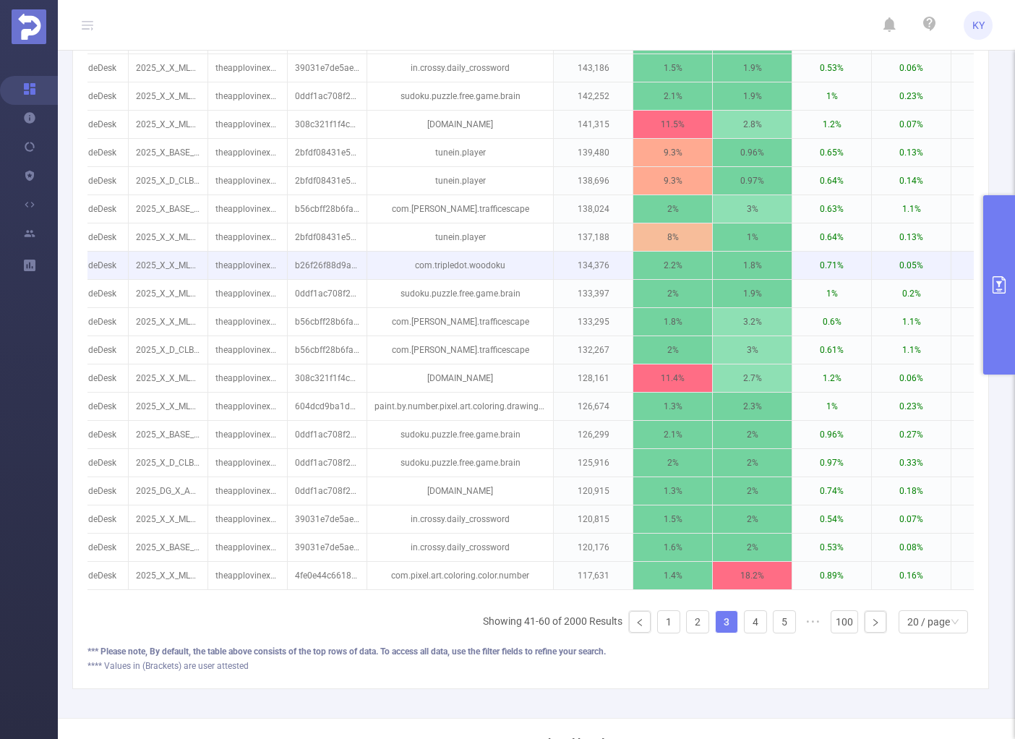
scroll to position [48, 0]
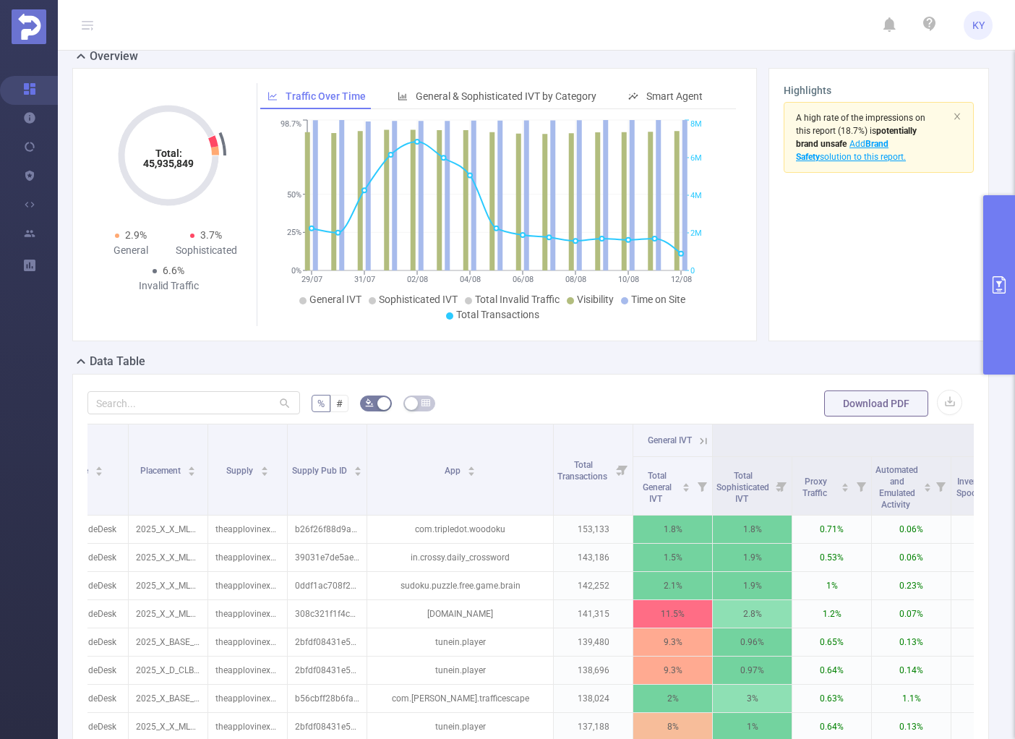
click at [990, 344] on button "primary" at bounding box center [999, 284] width 32 height 179
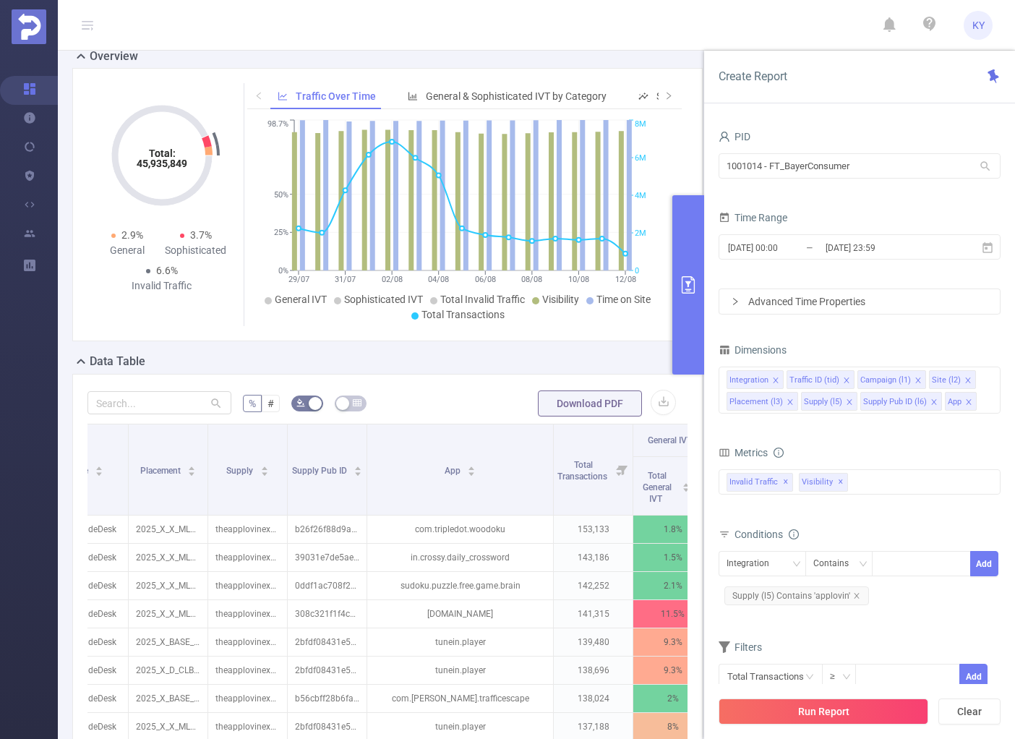
click at [930, 400] on icon "icon: close" at bounding box center [933, 401] width 7 height 7
click at [791, 400] on icon "icon: close" at bounding box center [789, 401] width 7 height 7
click at [844, 714] on button "Run Report" at bounding box center [823, 711] width 210 height 26
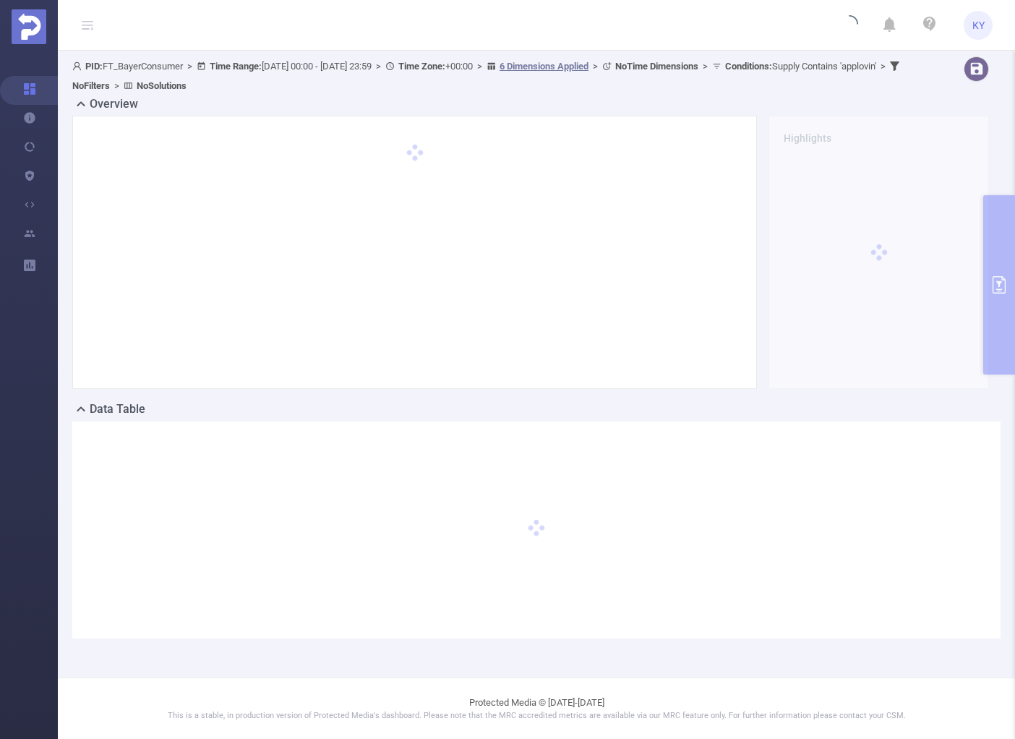
scroll to position [0, 0]
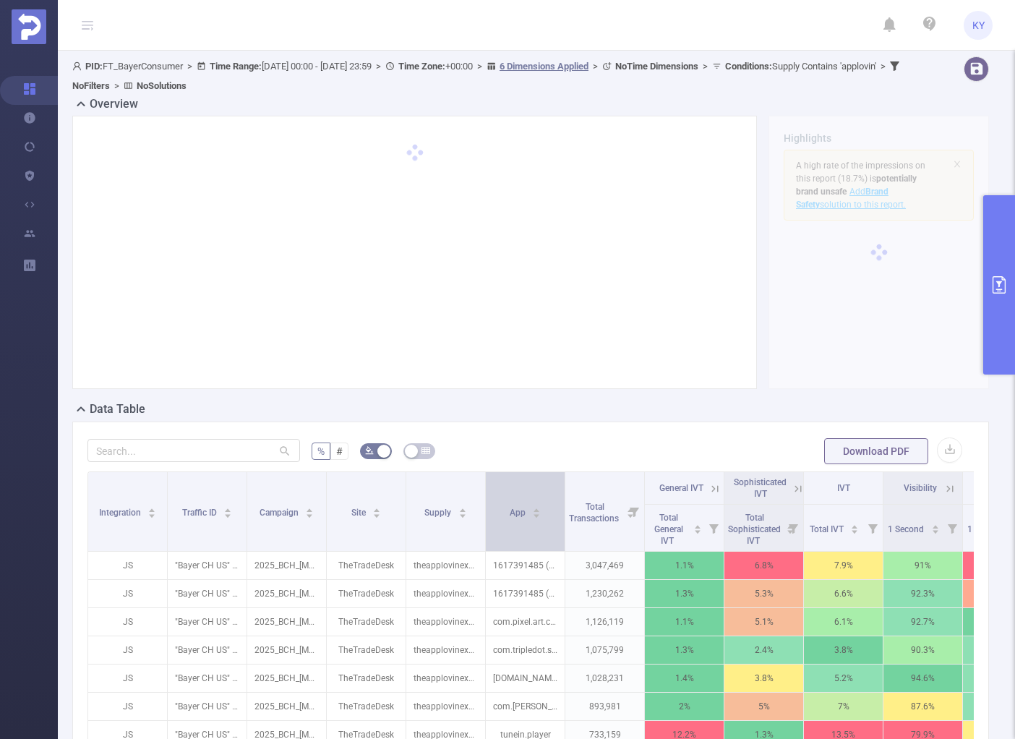
scroll to position [124, 0]
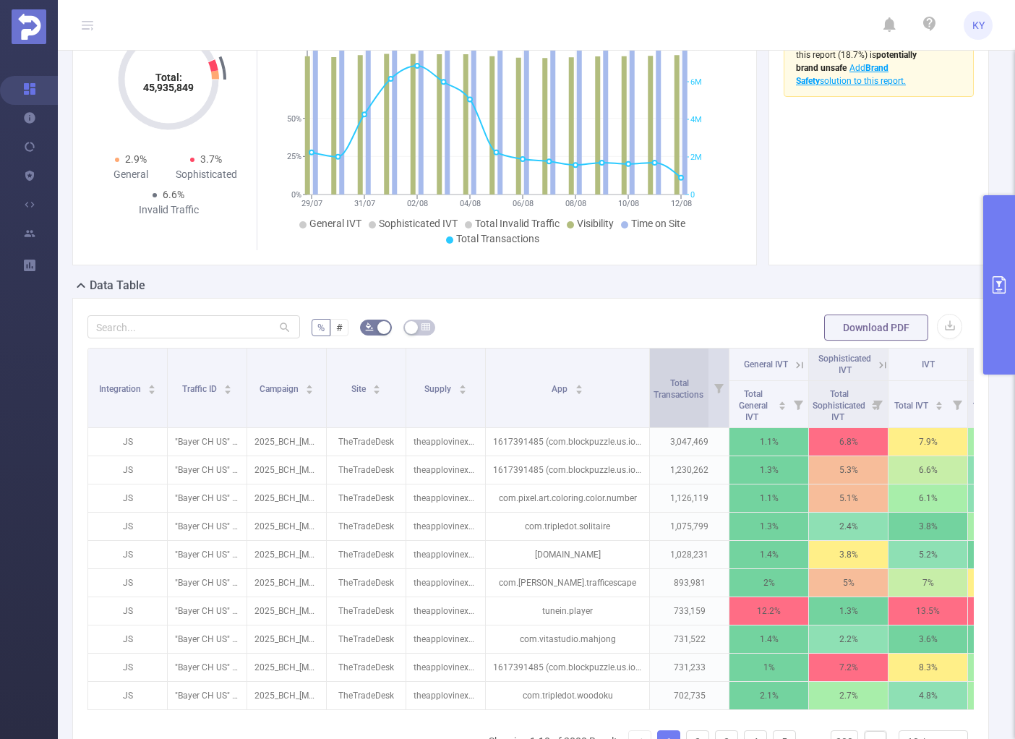
drag, startPoint x: 563, startPoint y: 352, endPoint x: 647, endPoint y: 358, distance: 84.7
click at [647, 358] on span at bounding box center [648, 387] width 7 height 79
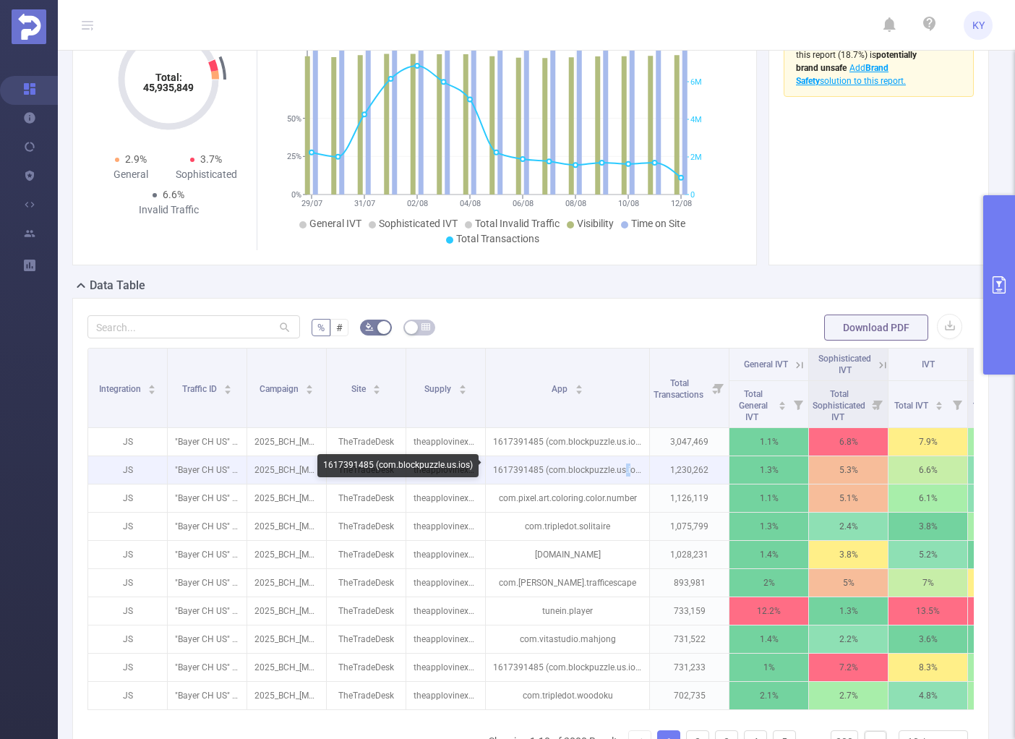
drag, startPoint x: 631, startPoint y: 463, endPoint x: 623, endPoint y: 462, distance: 8.1
click at [623, 462] on p "1617391485 (com.blockpuzzle.us.ios)" at bounding box center [567, 469] width 163 height 27
copy p ".i"
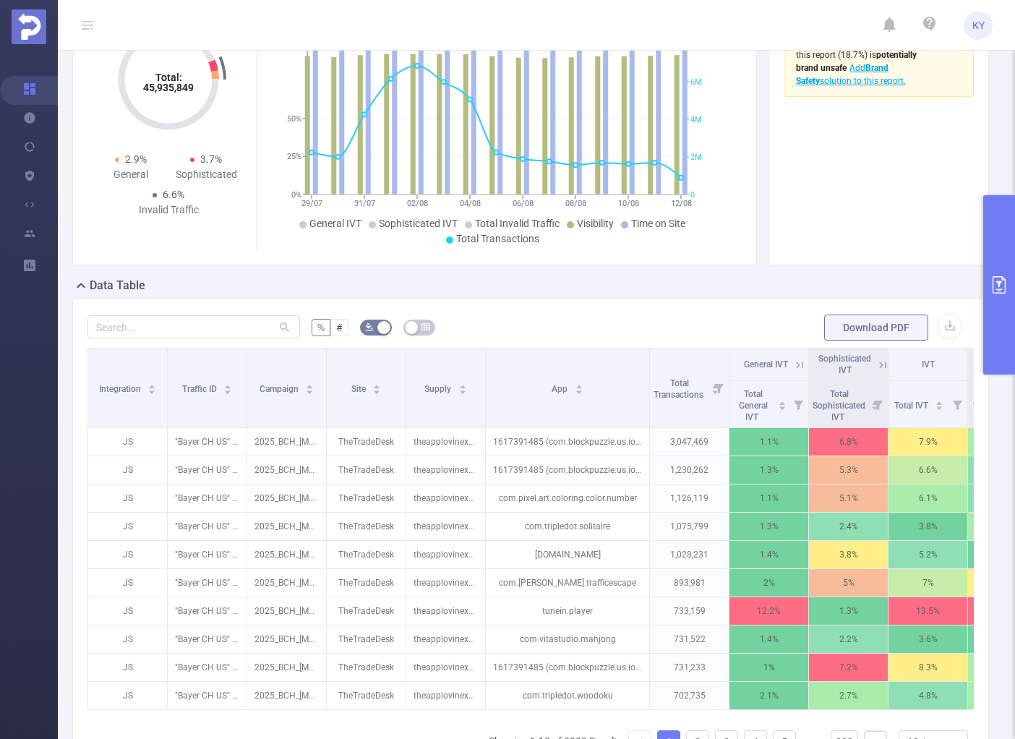
click at [696, 299] on div "% # Download PDF Integration Traffic ID Campaign Site Supply App Total Transact…" at bounding box center [530, 553] width 916 height 511
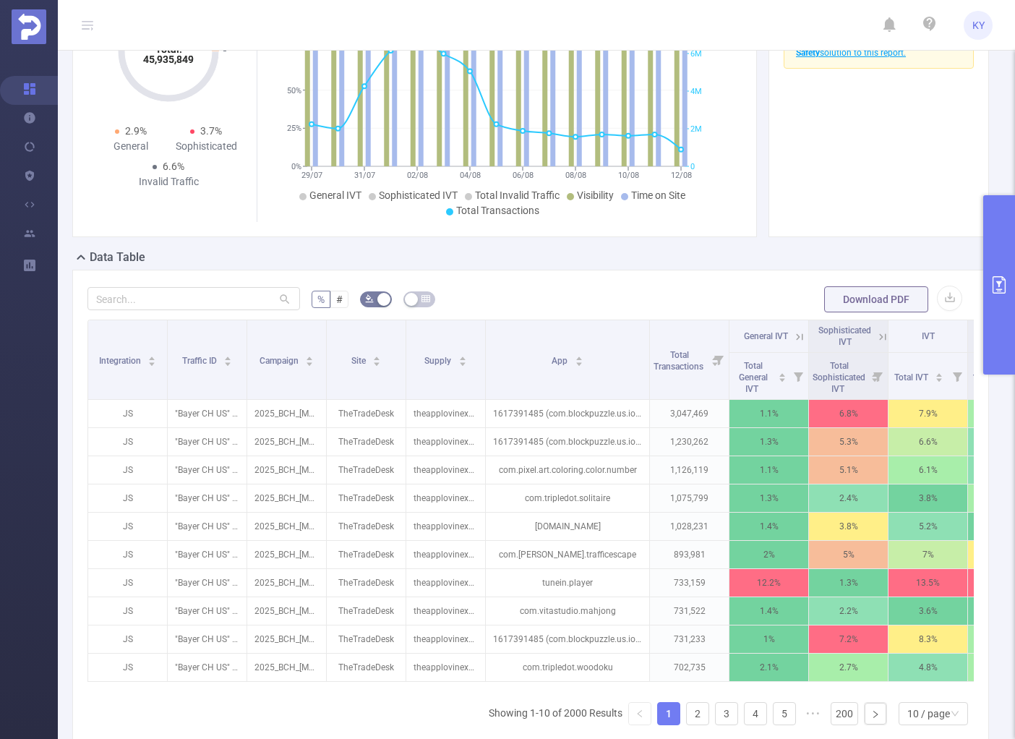
scroll to position [256, 0]
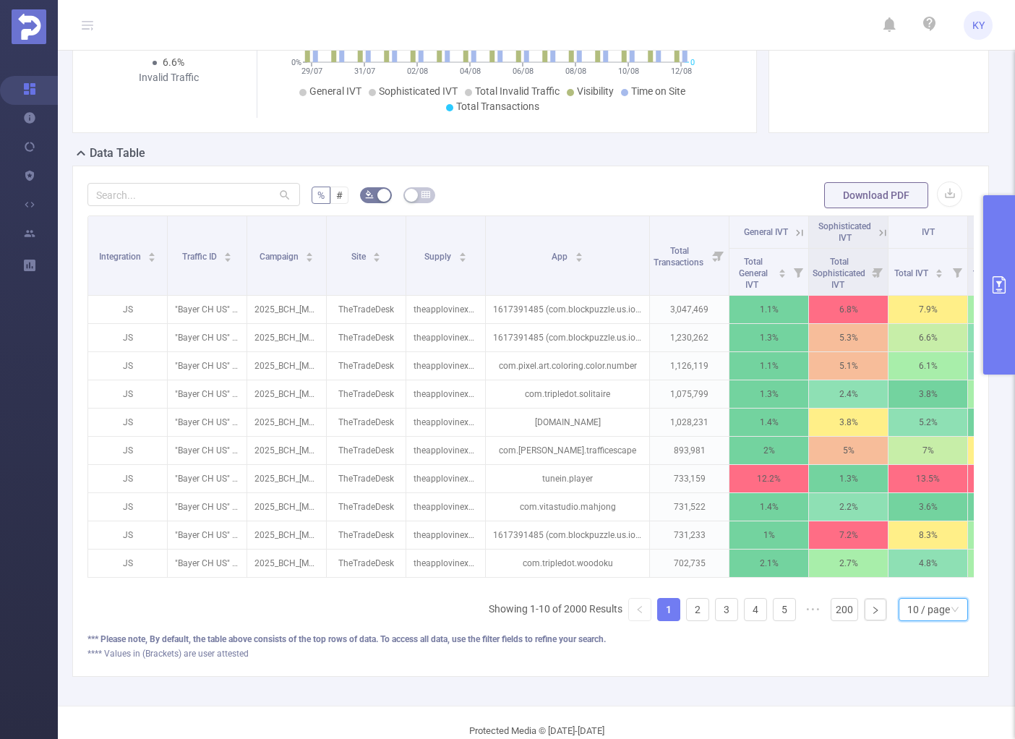
click at [909, 618] on div "10 / page" at bounding box center [928, 609] width 43 height 22
click at [920, 520] on li "20 / page" at bounding box center [924, 520] width 69 height 23
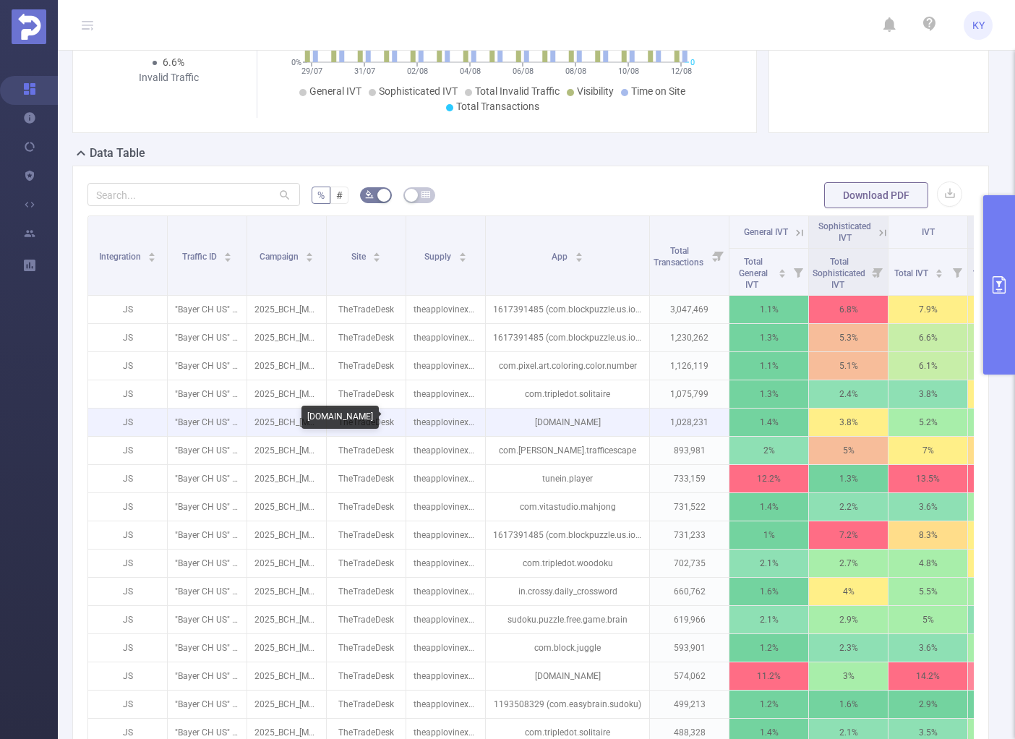
click at [606, 420] on p "solitaire.patience.card.games.klondike.free" at bounding box center [567, 421] width 163 height 27
copy p "."
click at [603, 423] on p "solitaire.patience.card.games.klondike.free" at bounding box center [567, 421] width 163 height 27
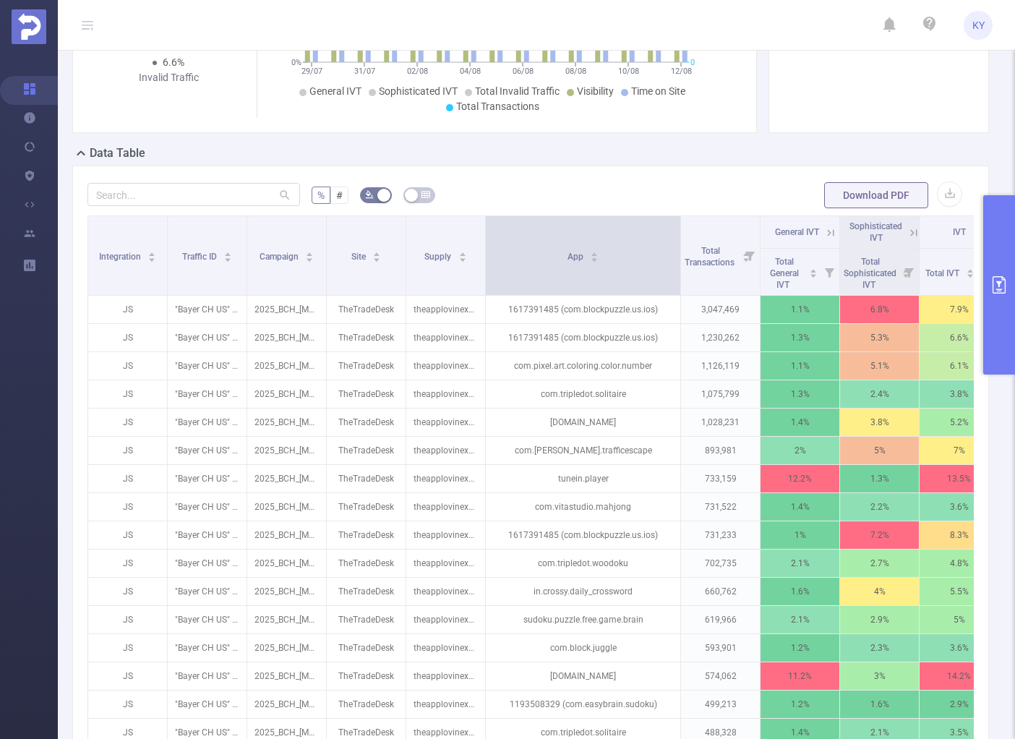
drag, startPoint x: 645, startPoint y: 270, endPoint x: 679, endPoint y: 238, distance: 46.0
click at [678, 265] on span at bounding box center [679, 255] width 7 height 79
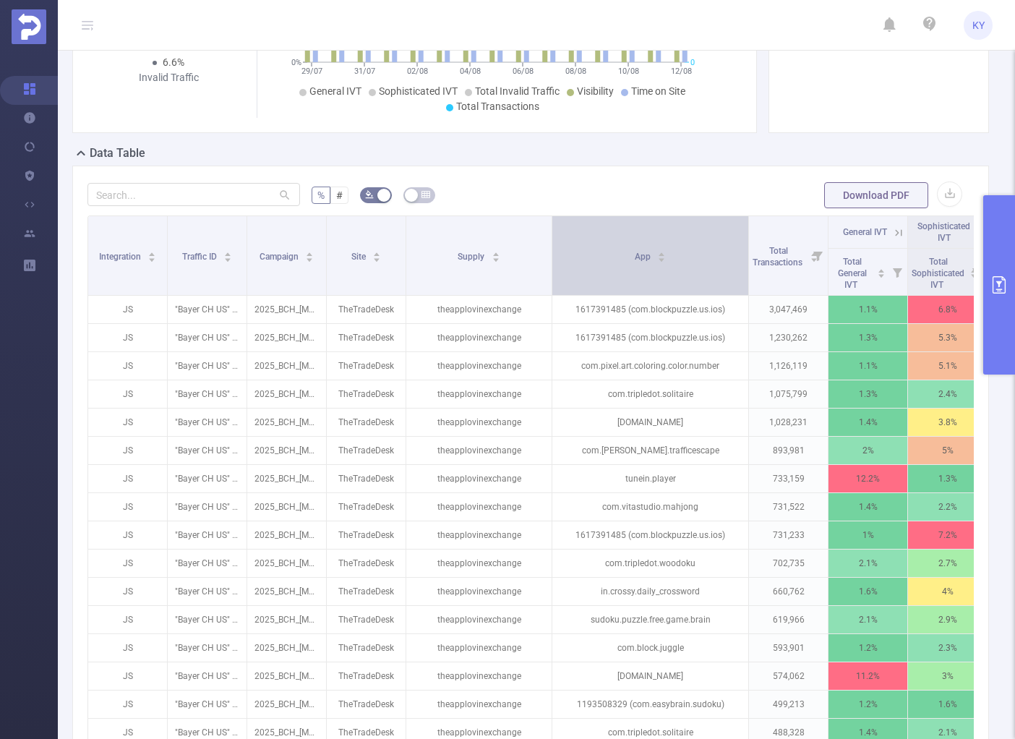
drag, startPoint x: 484, startPoint y: 228, endPoint x: 551, endPoint y: 235, distance: 66.9
click at [551, 235] on span at bounding box center [551, 255] width 7 height 79
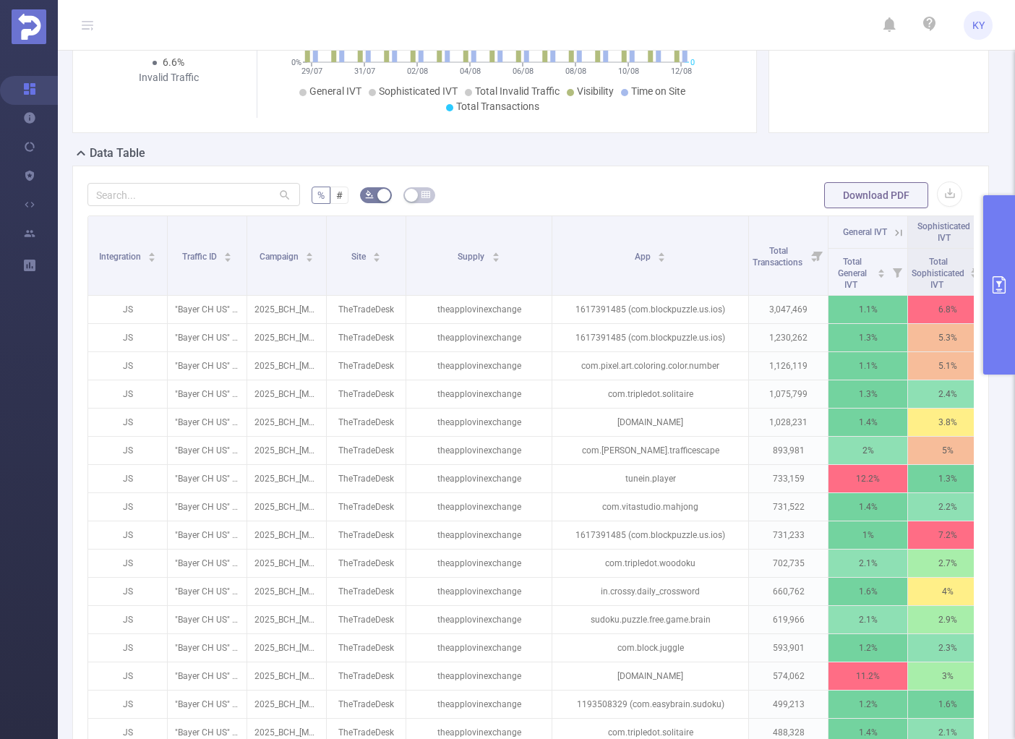
click at [988, 309] on button "primary" at bounding box center [999, 284] width 32 height 179
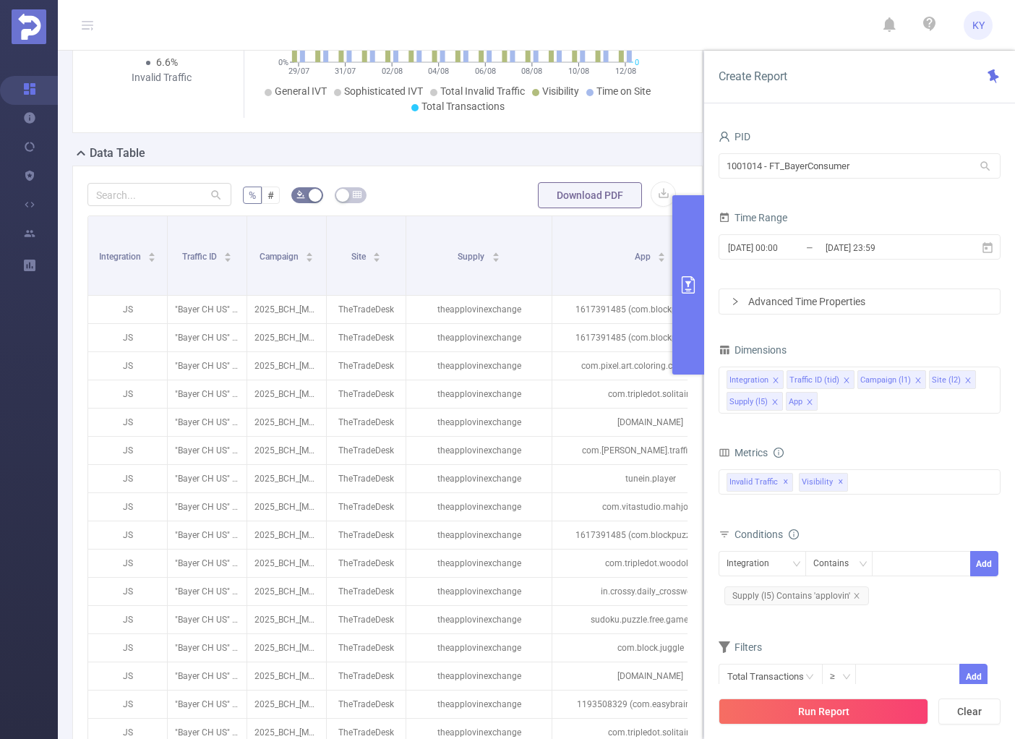
click at [914, 379] on icon "icon: close" at bounding box center [917, 379] width 7 height 7
click at [875, 707] on button "Run Report" at bounding box center [823, 711] width 210 height 26
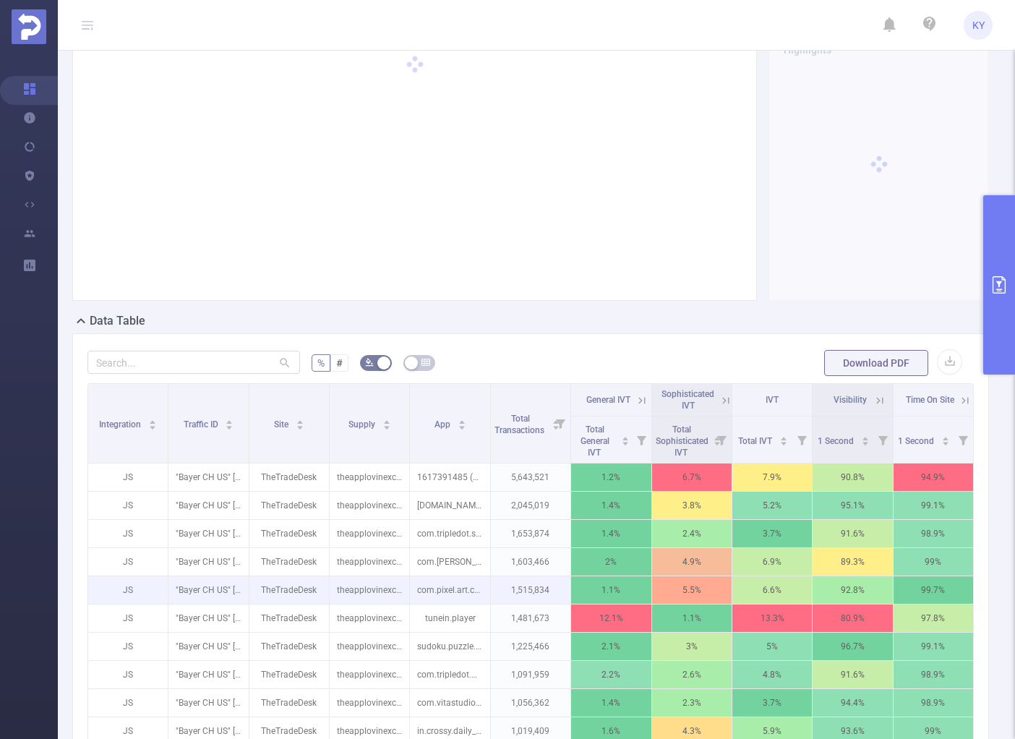
scroll to position [280, 0]
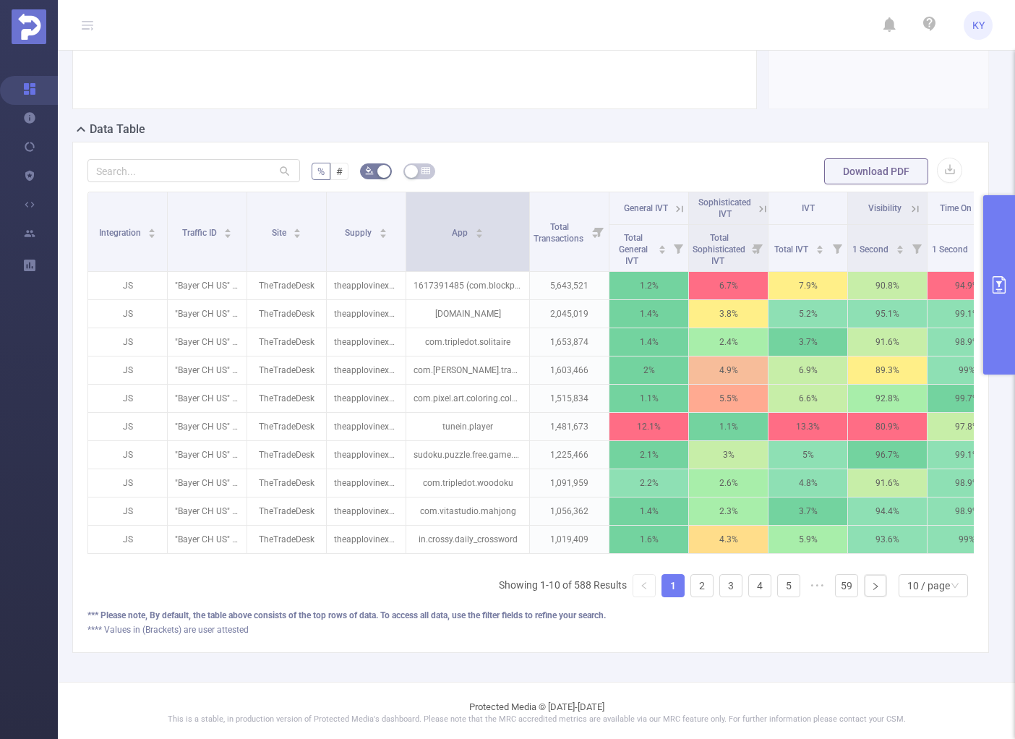
drag, startPoint x: 482, startPoint y: 246, endPoint x: 525, endPoint y: 249, distance: 43.5
click at [525, 249] on span at bounding box center [528, 231] width 7 height 79
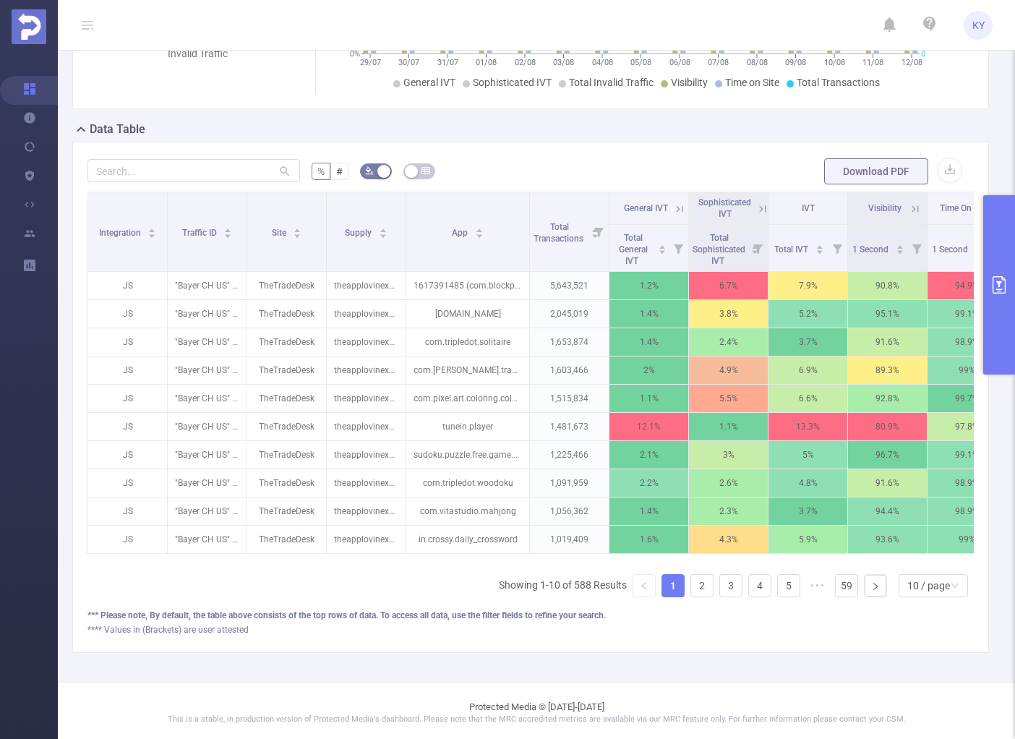
click at [754, 207] on icon at bounding box center [760, 208] width 17 height 14
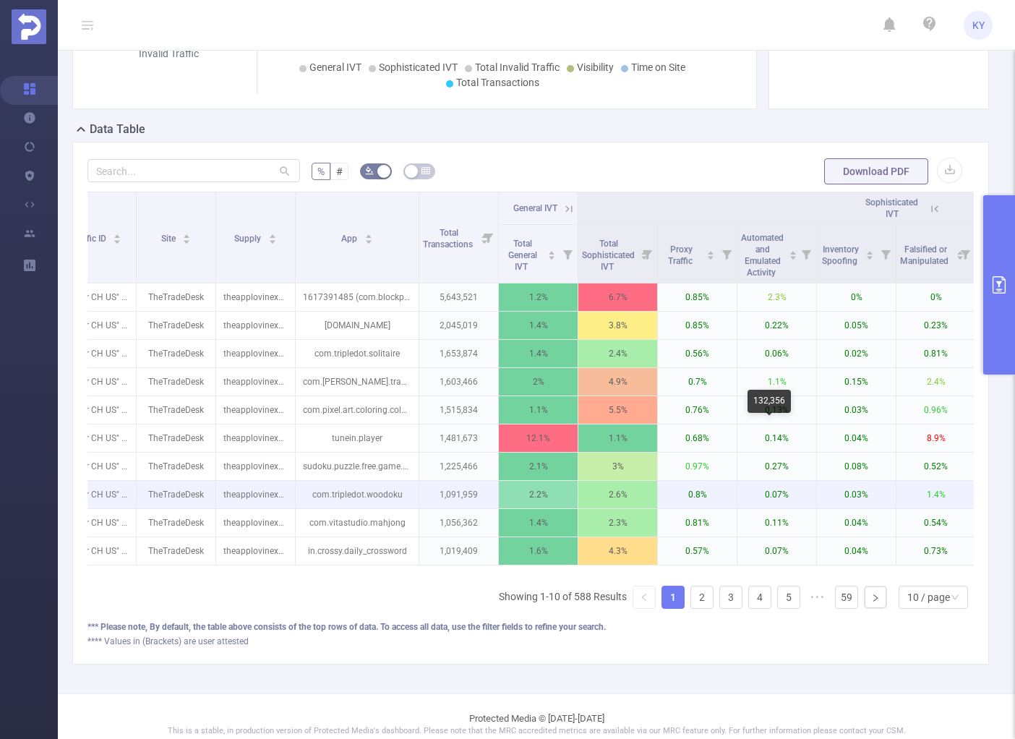
scroll to position [0, 0]
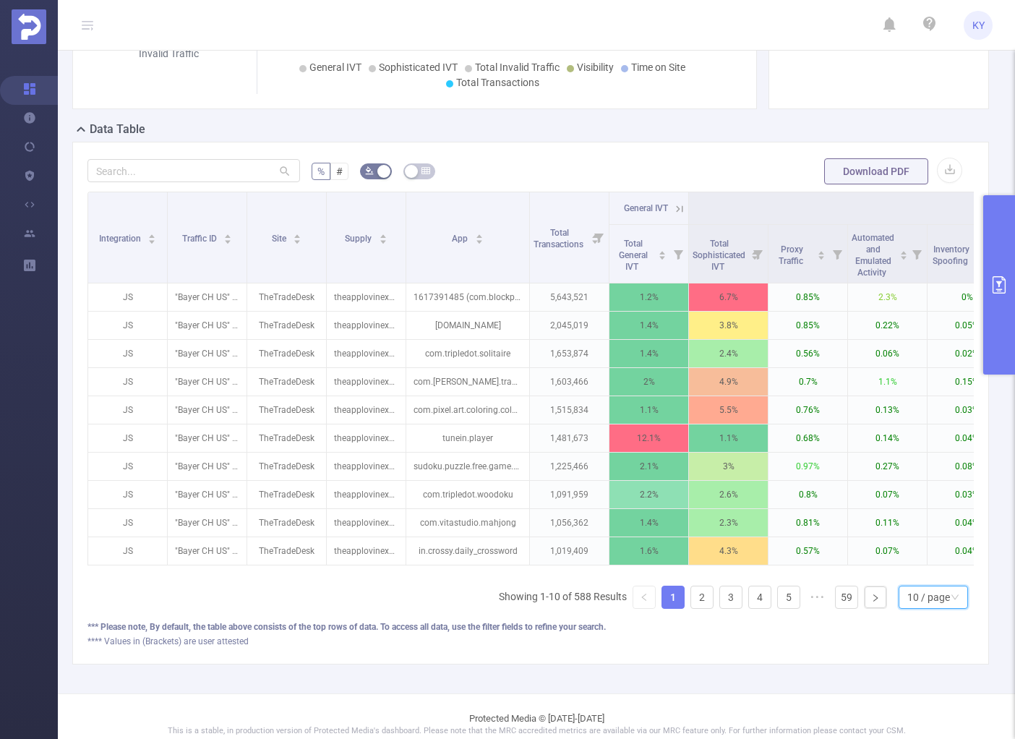
click at [926, 603] on div "10 / page" at bounding box center [928, 597] width 43 height 22
click at [931, 512] on li "20 / page" at bounding box center [924, 507] width 69 height 23
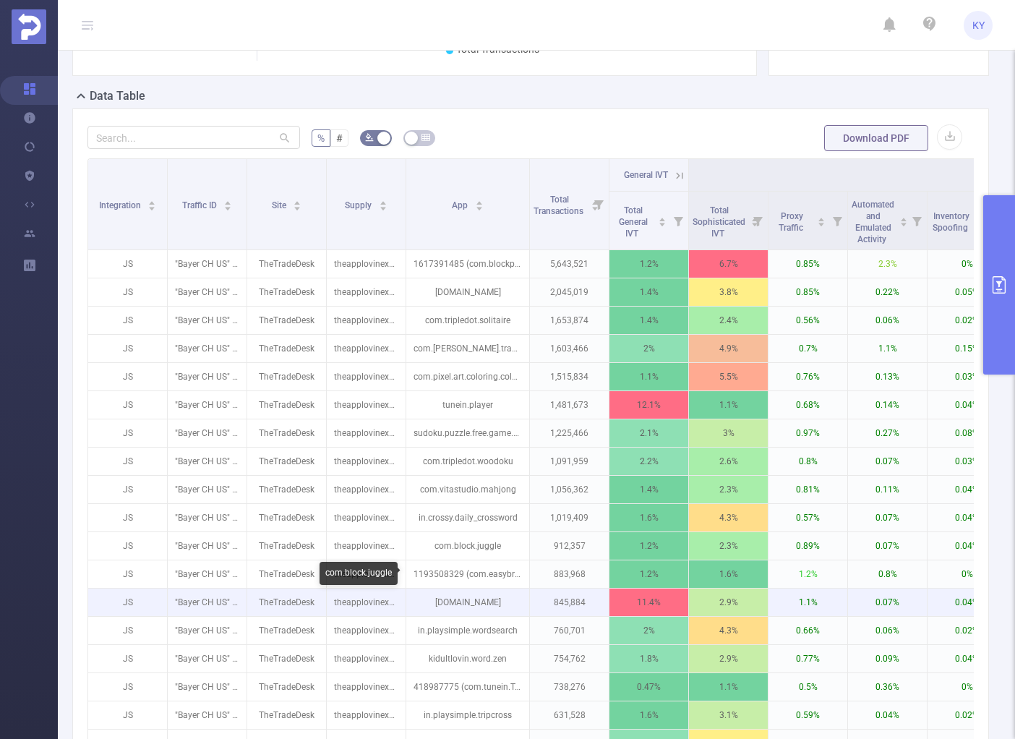
scroll to position [581, 0]
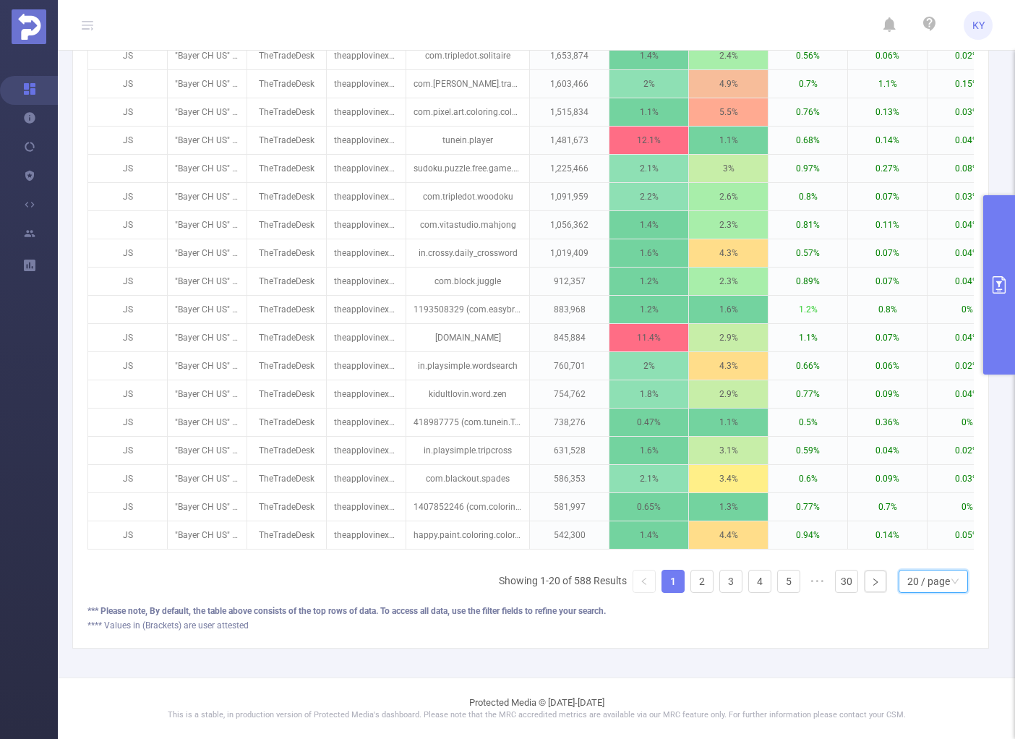
click at [937, 591] on div "20 / page" at bounding box center [928, 581] width 43 height 22
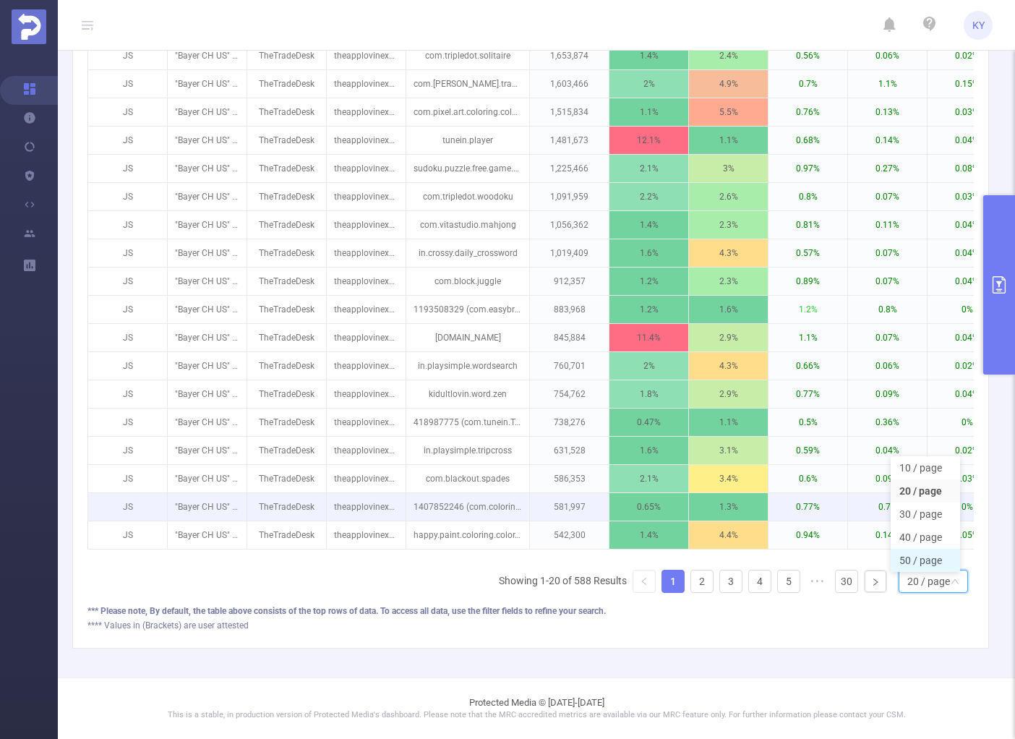
click at [939, 559] on li "50 / page" at bounding box center [924, 559] width 69 height 23
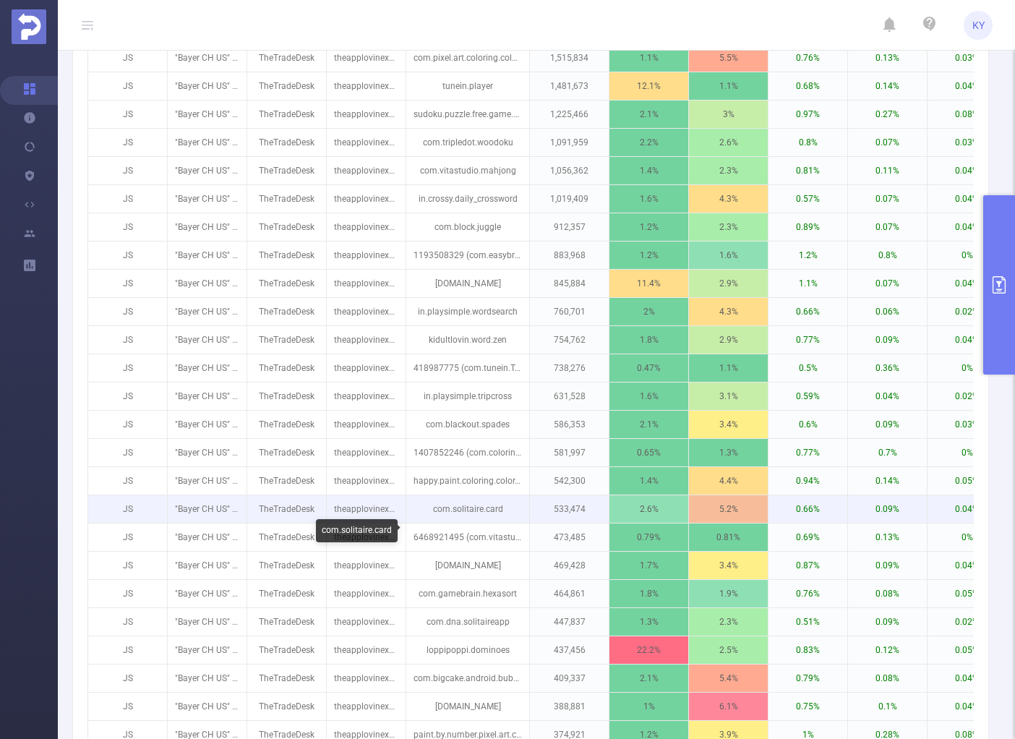
scroll to position [656, 0]
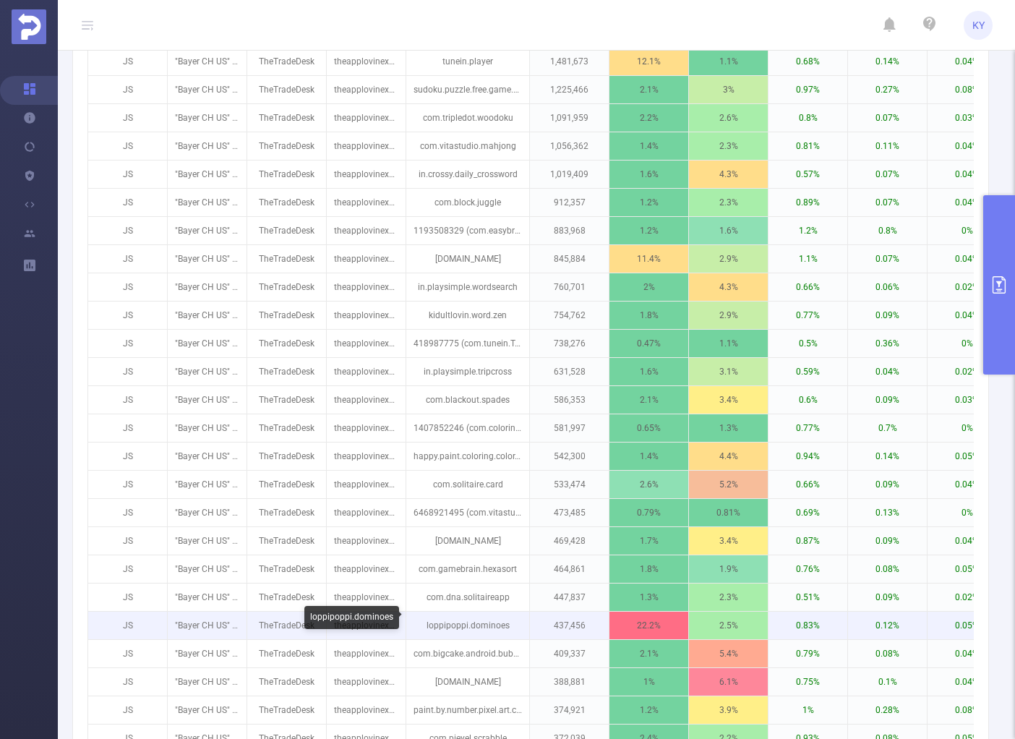
click at [493, 621] on p "loppipoppi.dominoes" at bounding box center [467, 624] width 123 height 27
click at [501, 621] on p "loppipoppi.dominoes" at bounding box center [467, 624] width 123 height 27
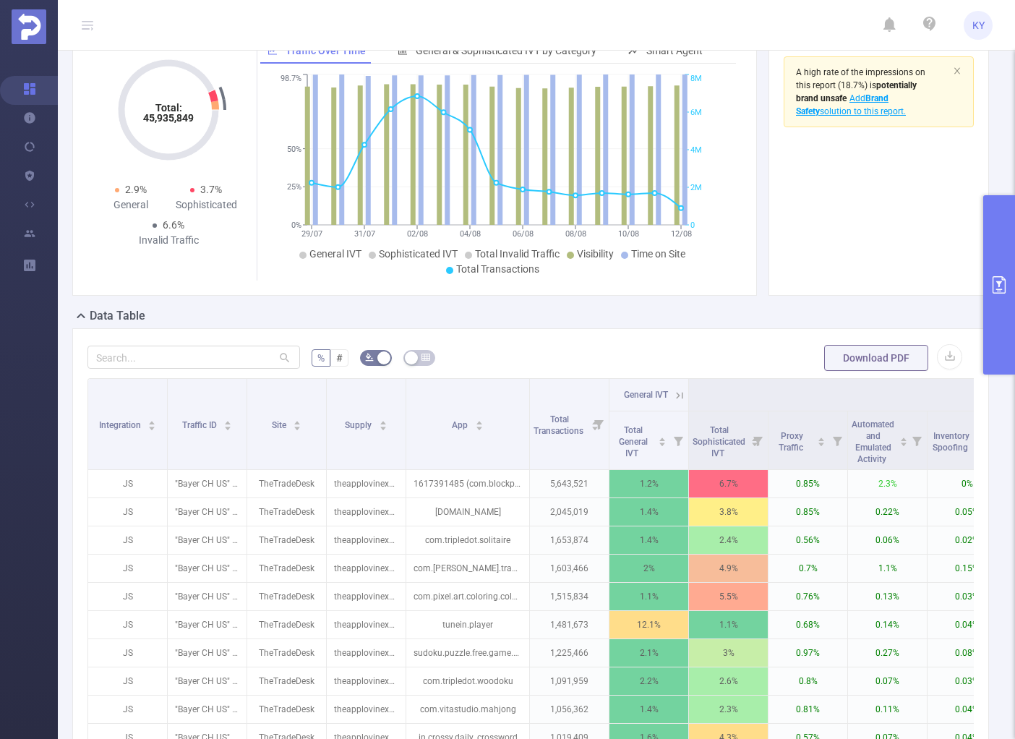
scroll to position [0, 0]
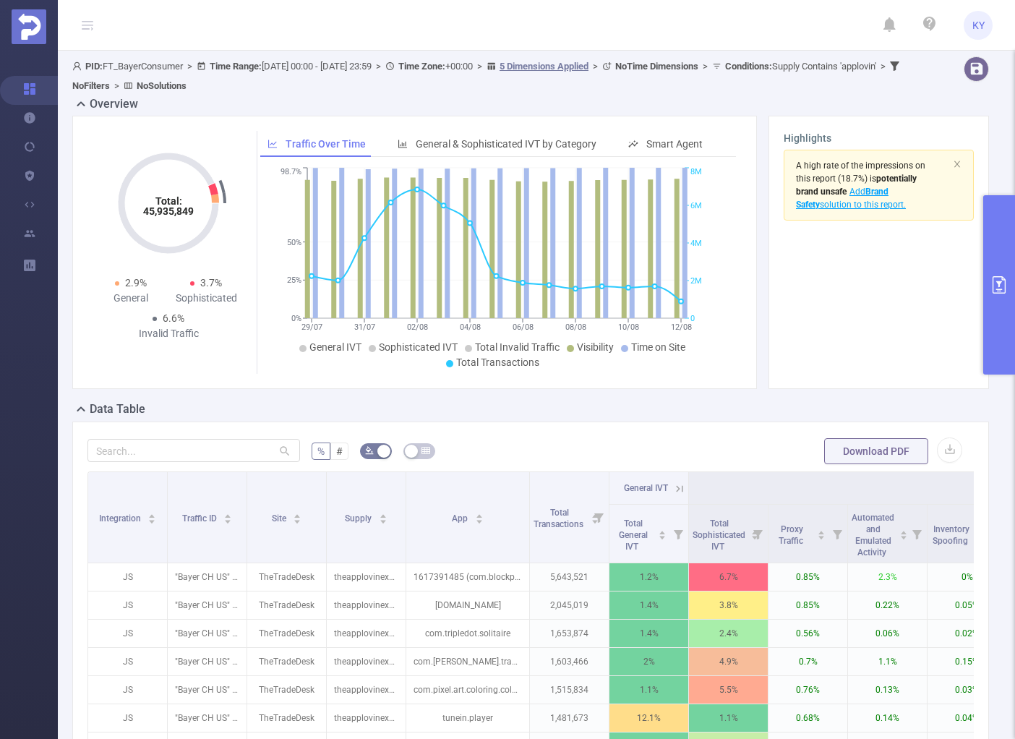
click at [1007, 276] on icon "primary" at bounding box center [998, 284] width 17 height 17
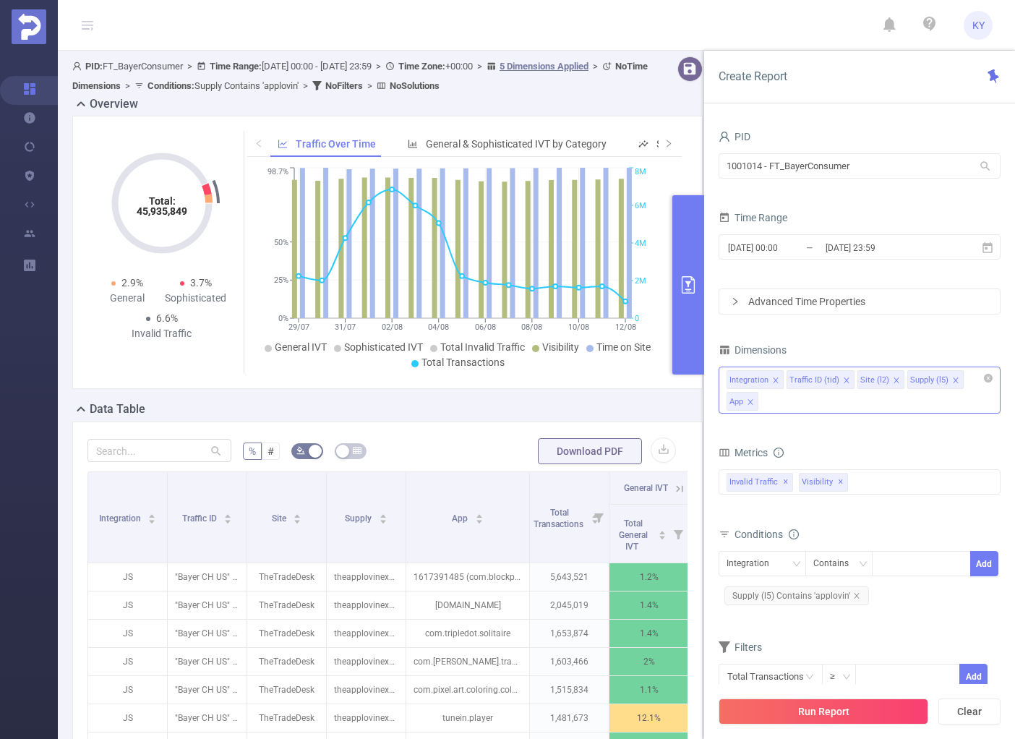
click at [800, 407] on div "Integration Traffic ID (tid) Site (l2) Supply (l5) App" at bounding box center [859, 389] width 282 height 47
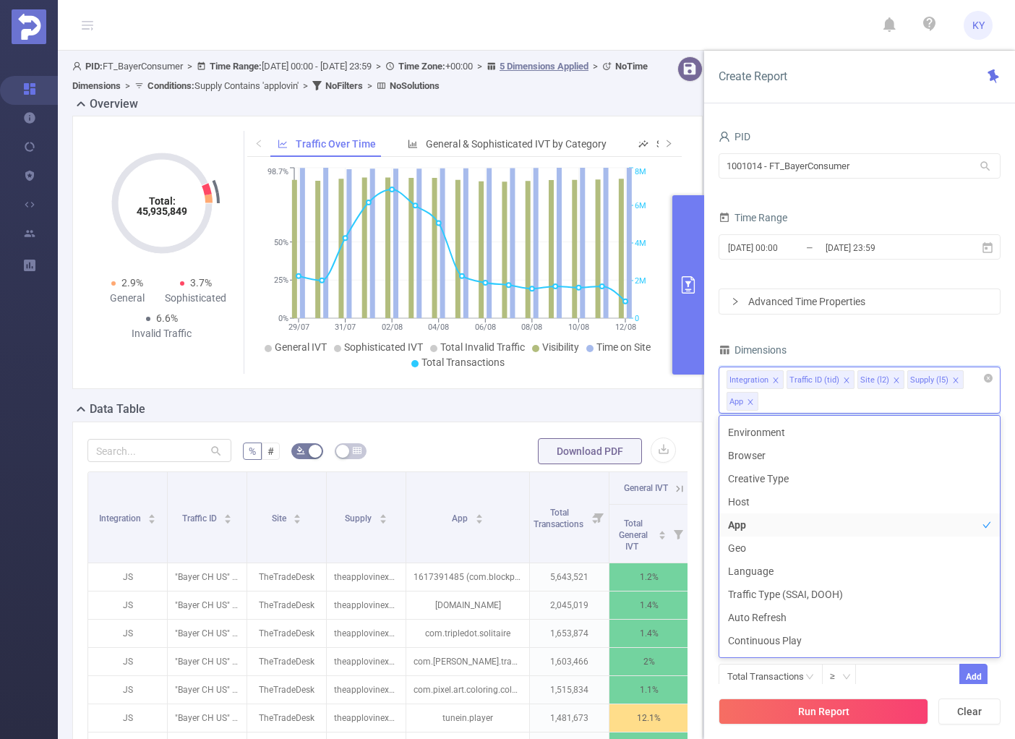
scroll to position [3, 0]
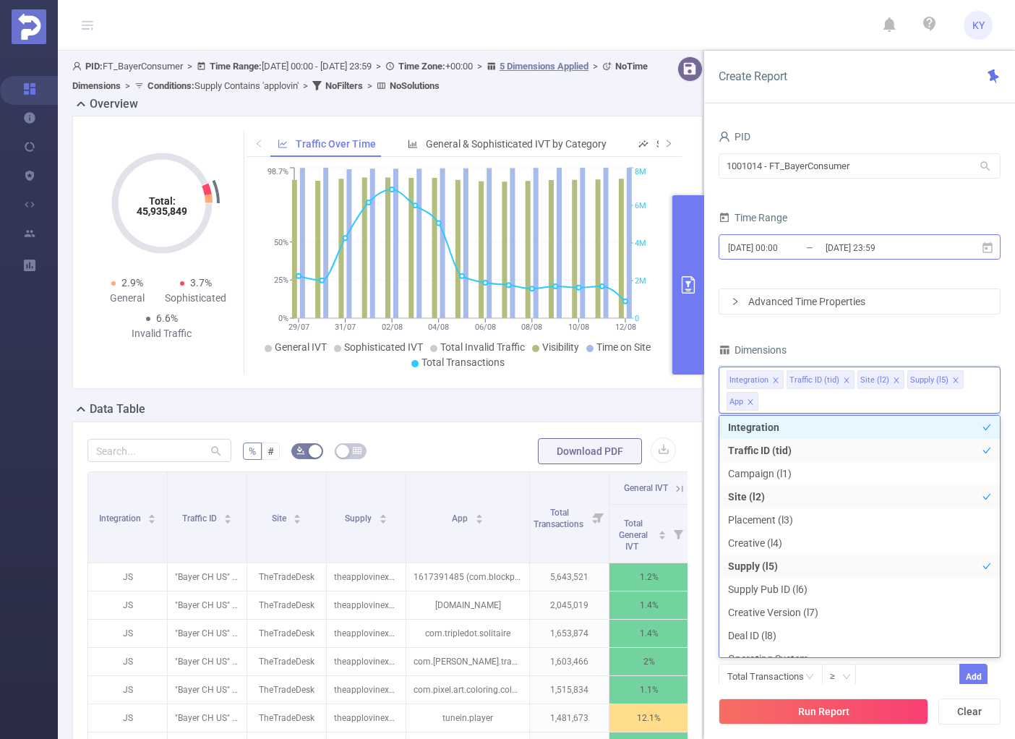
click at [914, 247] on input "[DATE] 23:59" at bounding box center [882, 248] width 117 height 20
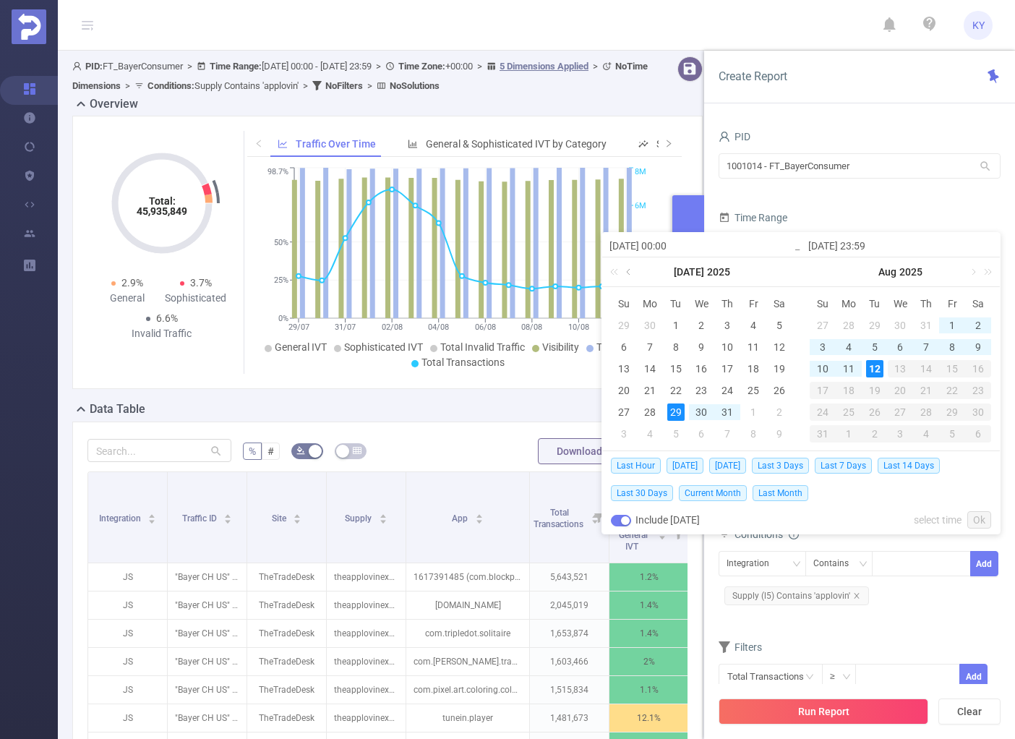
click at [632, 272] on link at bounding box center [629, 271] width 13 height 29
click at [620, 326] on div "1" at bounding box center [623, 325] width 17 height 17
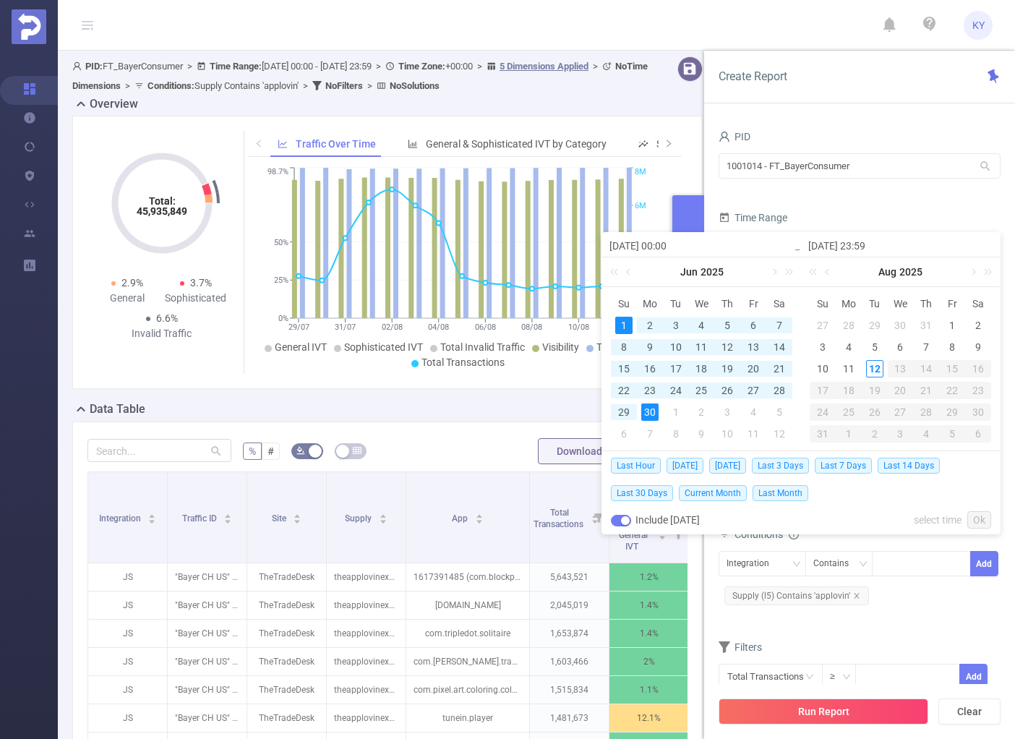
click at [646, 413] on div "30" at bounding box center [649, 411] width 17 height 17
type input "2025-06-01 00:00"
type input "2025-06-30 23:59"
type input "2025-06-01 00:00"
type input "2025-06-30 23:59"
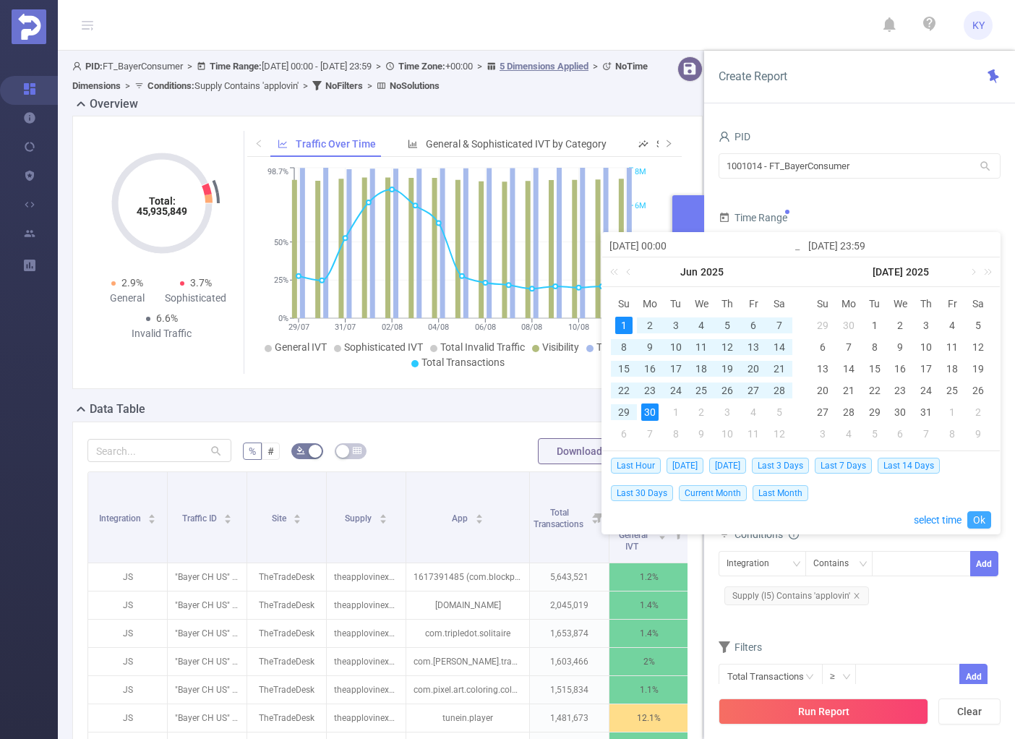
click at [978, 519] on link "Ok" at bounding box center [979, 519] width 24 height 17
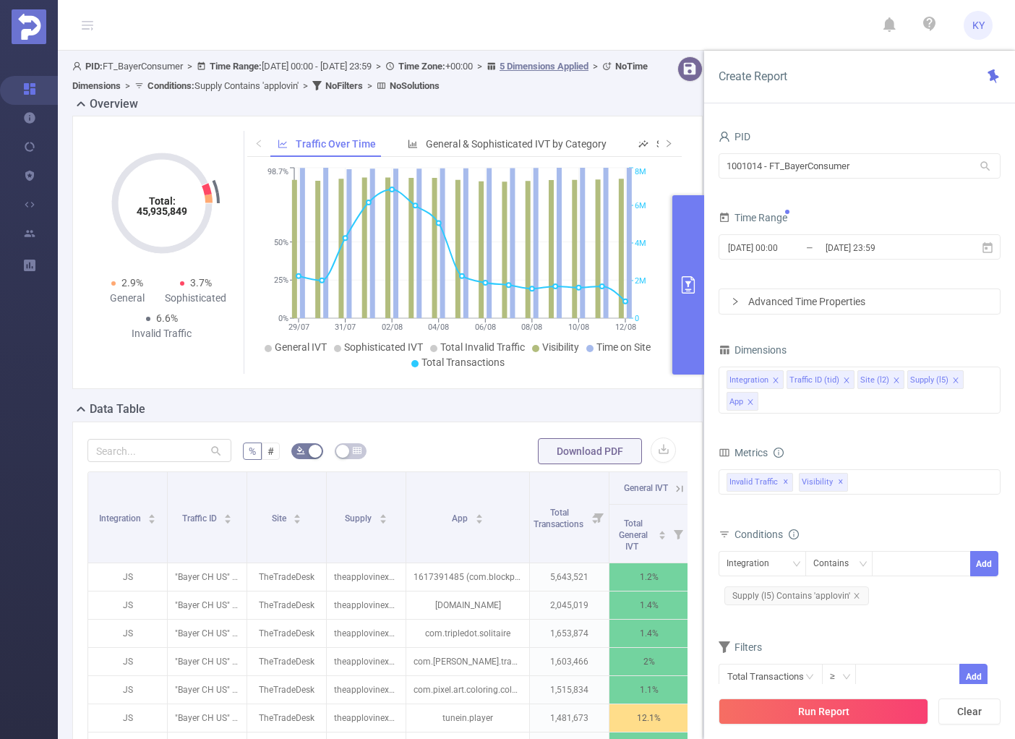
click at [913, 714] on button "Run Report" at bounding box center [823, 711] width 210 height 26
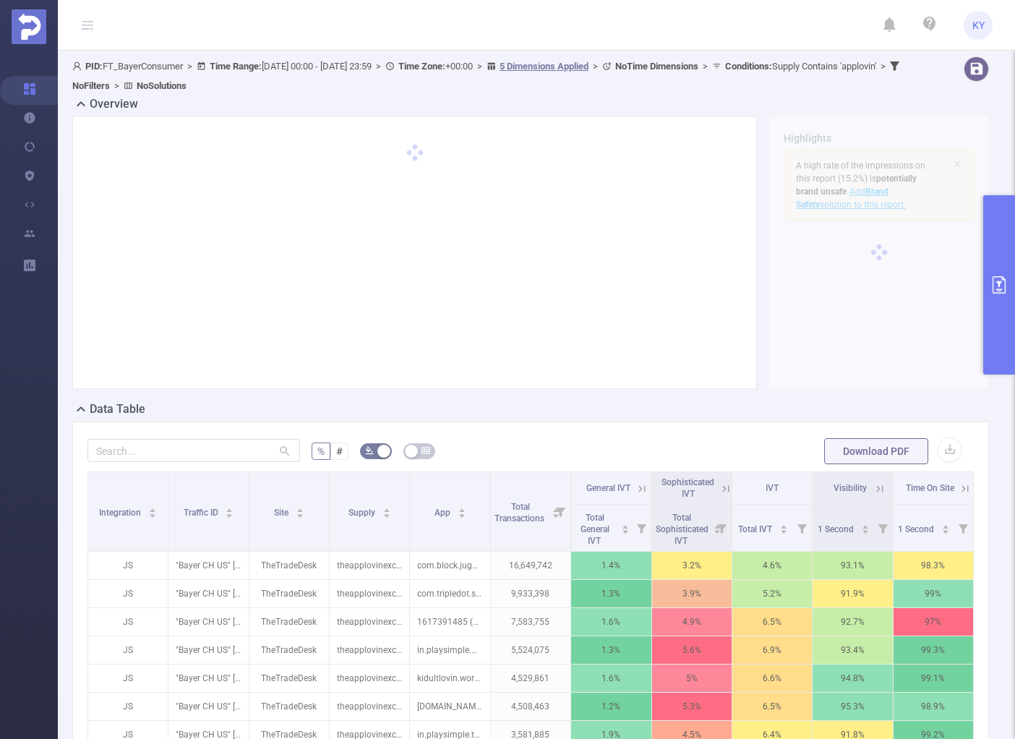
click at [741, 438] on form "% # Download PDF" at bounding box center [530, 450] width 886 height 29
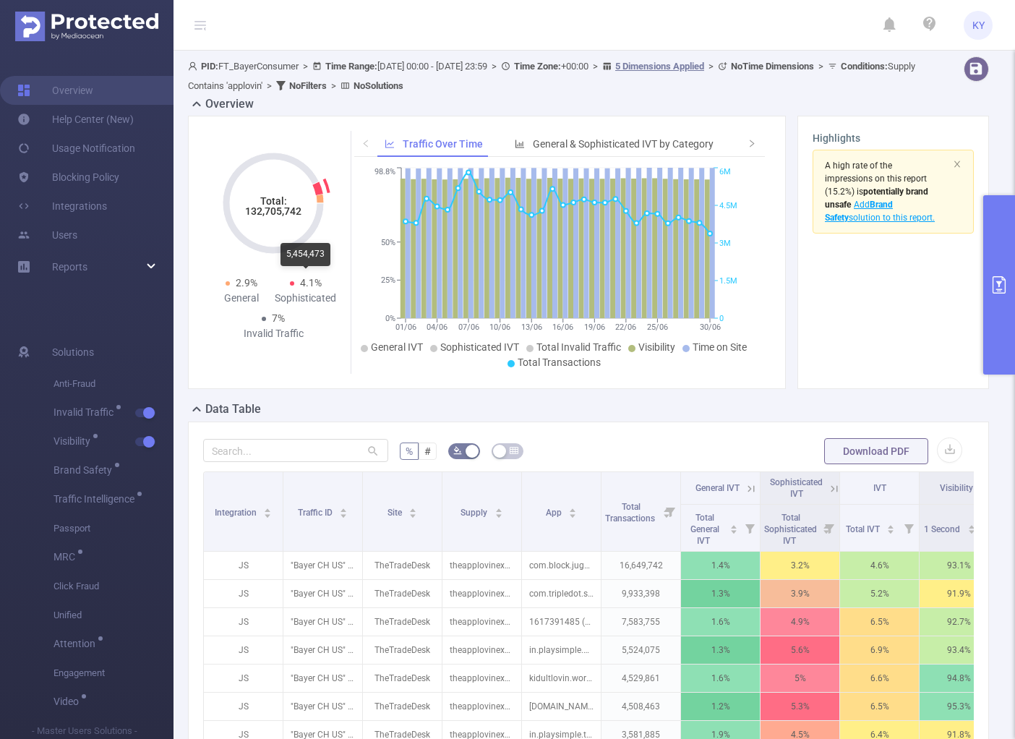
click at [293, 284] on span "4.1%" at bounding box center [306, 282] width 32 height 15
click at [614, 412] on div "Data Table" at bounding box center [594, 410] width 812 height 20
click at [829, 487] on icon at bounding box center [833, 488] width 13 height 13
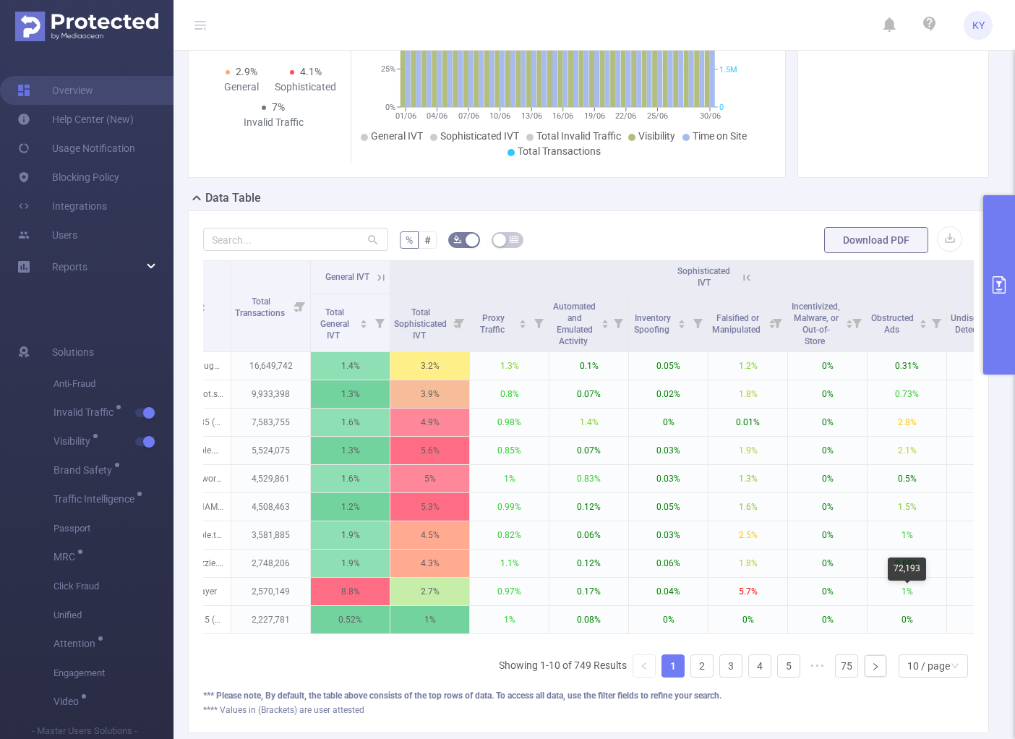
scroll to position [301, 0]
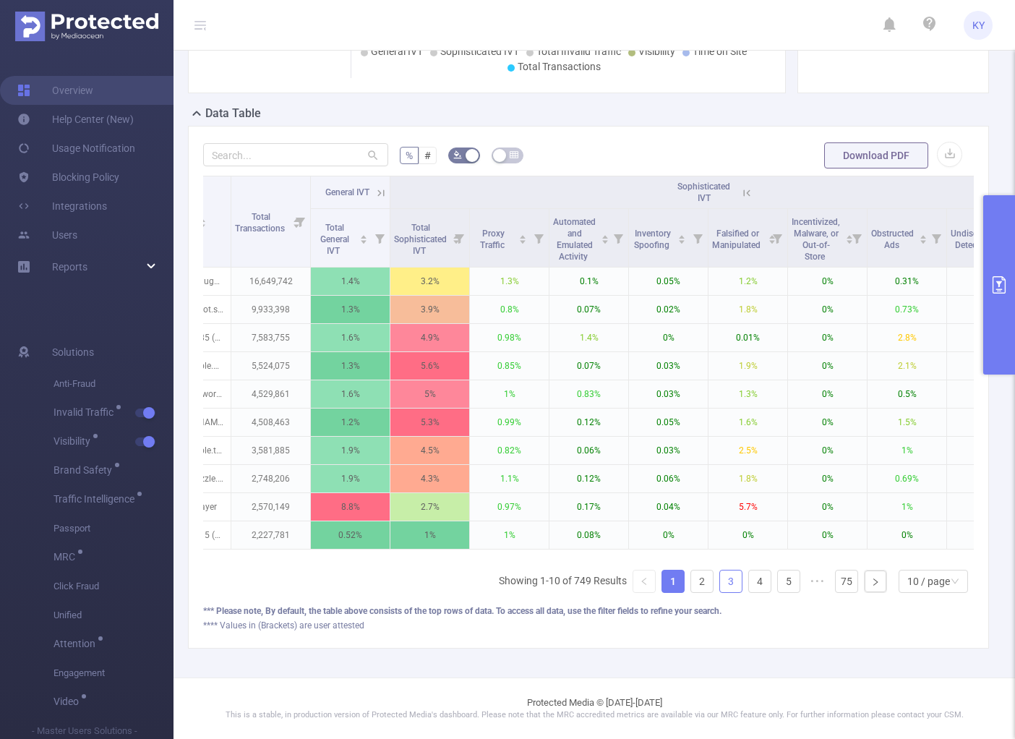
click at [720, 585] on link "3" at bounding box center [731, 581] width 22 height 22
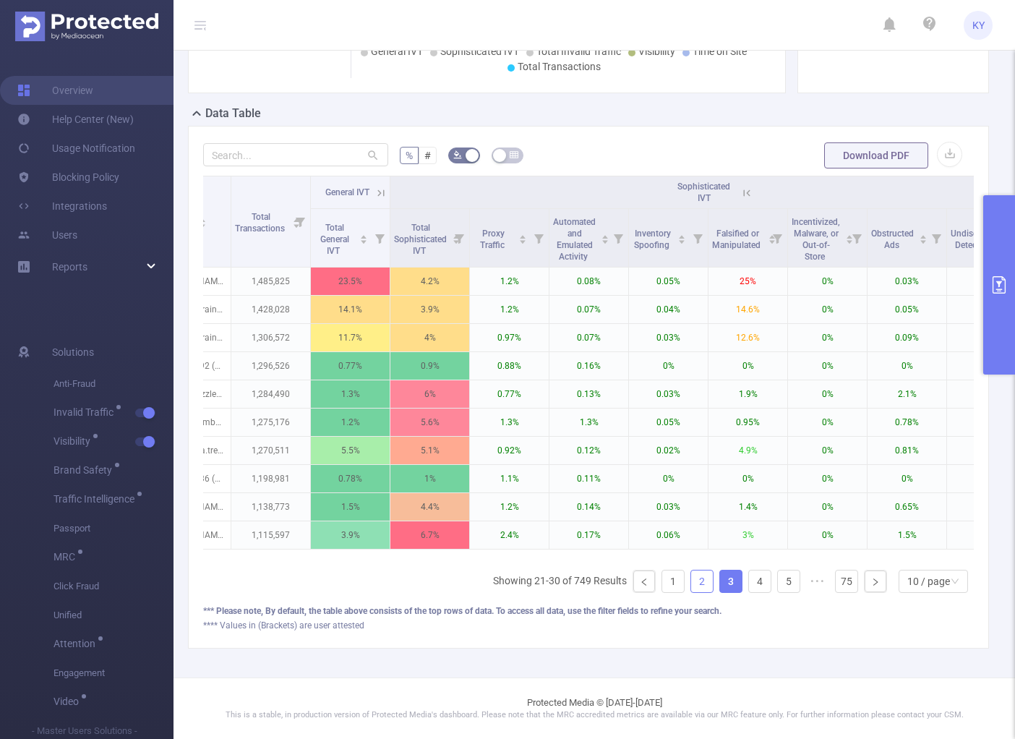
click at [697, 587] on link "2" at bounding box center [702, 581] width 22 height 22
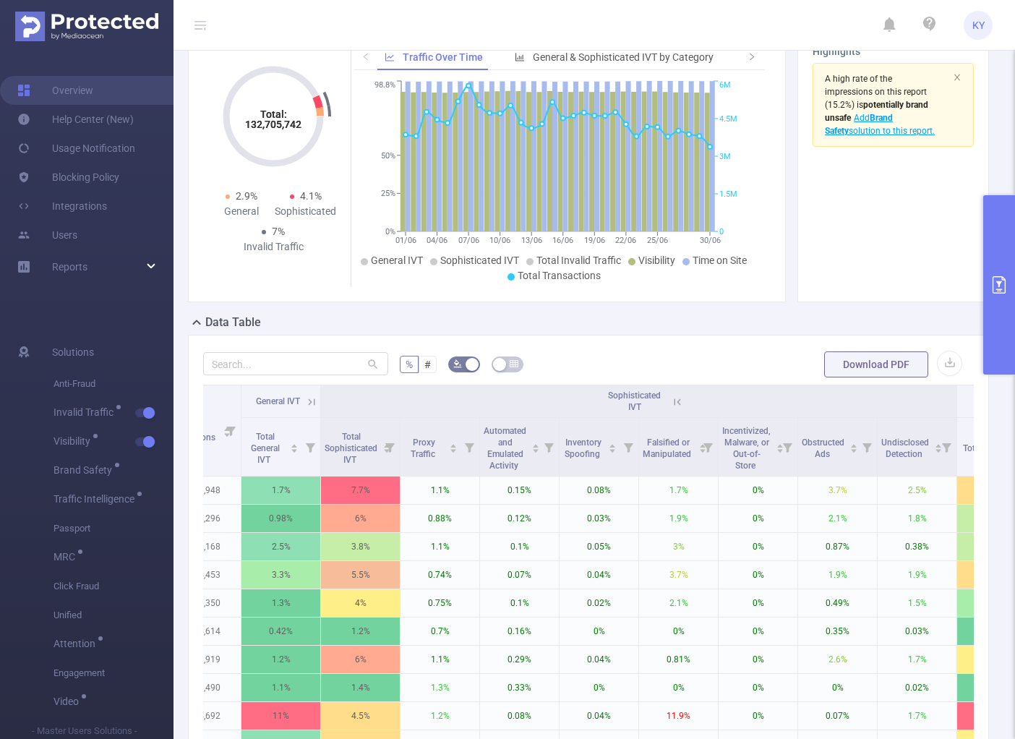
scroll to position [0, 0]
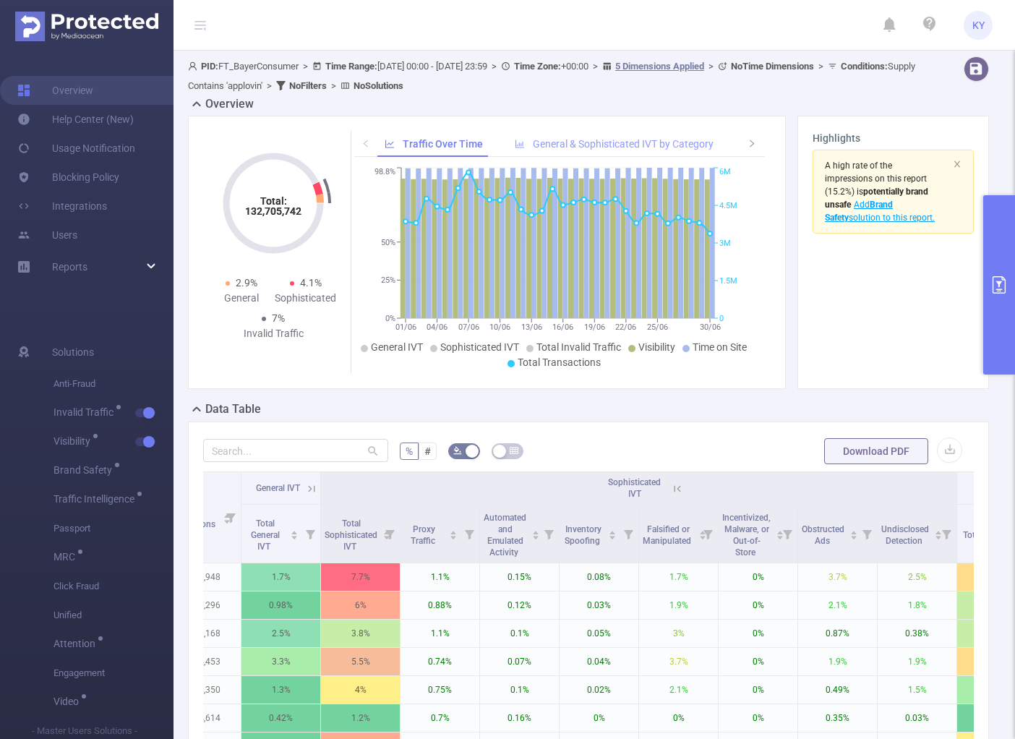
click at [574, 142] on span "General & Sophisticated IVT by Category" at bounding box center [623, 144] width 181 height 12
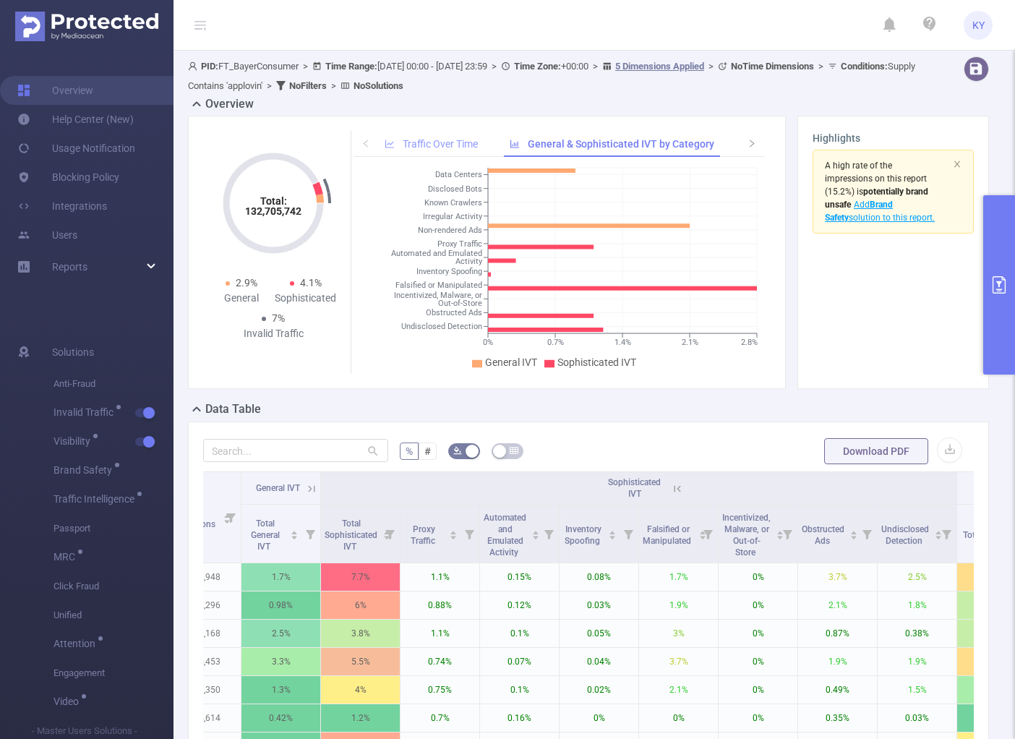
click at [442, 148] on span "Traffic Over Time" at bounding box center [439, 144] width 75 height 12
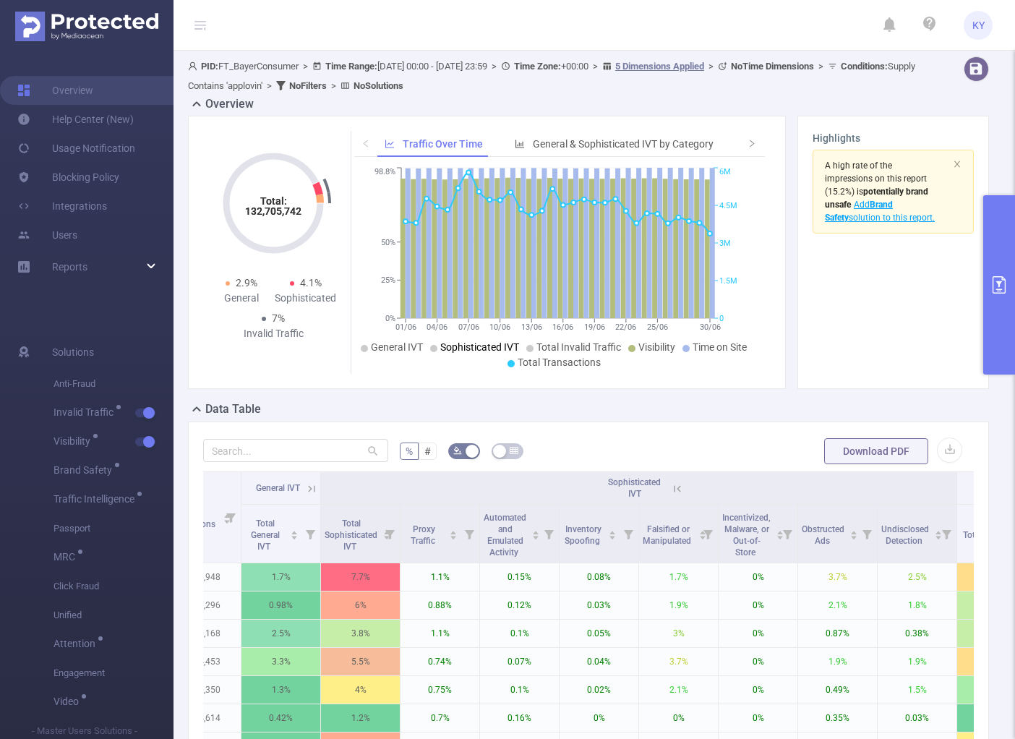
click at [498, 342] on span "Sophisticated IVT" at bounding box center [479, 347] width 79 height 12
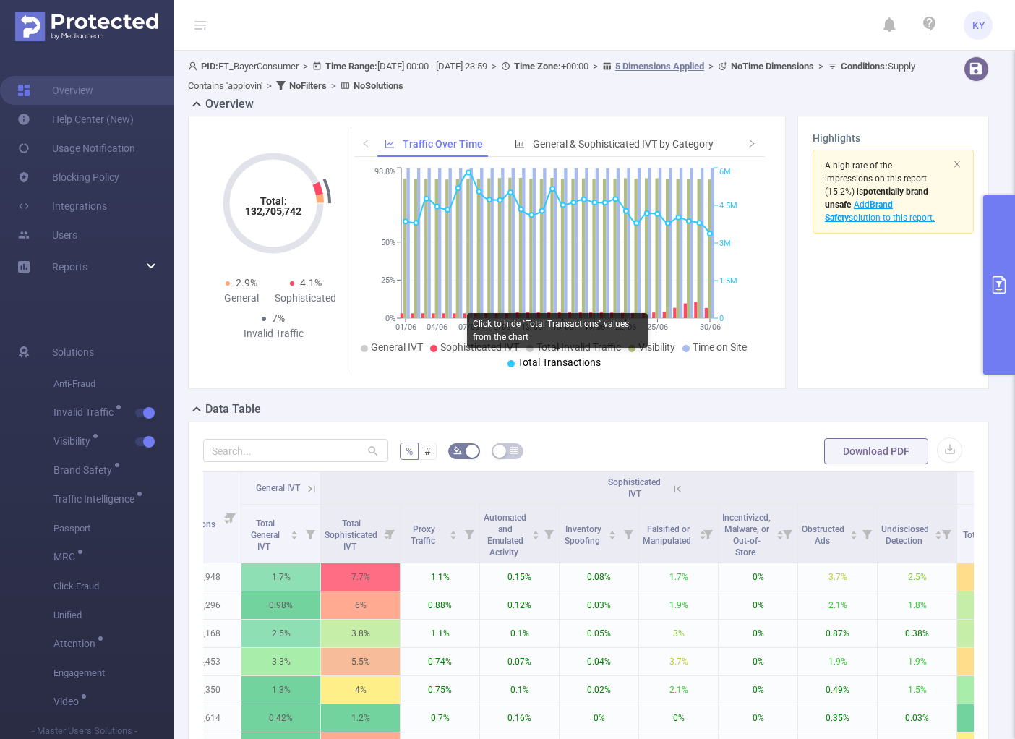
click at [542, 362] on span "Total Transactions" at bounding box center [558, 362] width 83 height 12
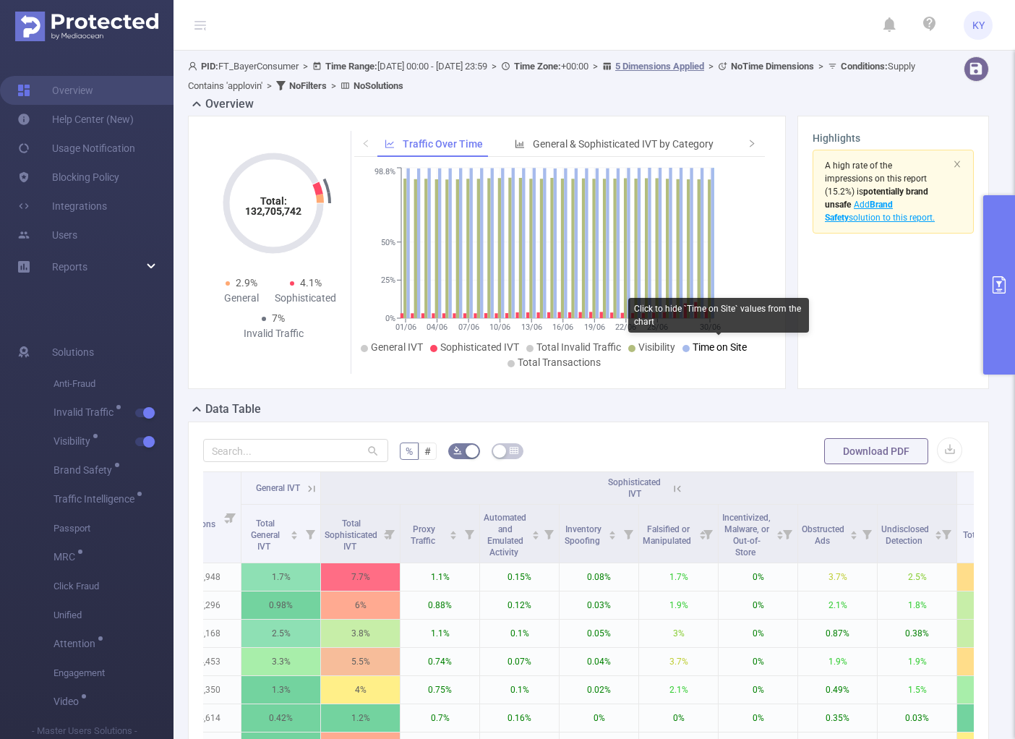
click at [717, 350] on span "Time on Site" at bounding box center [719, 347] width 54 height 12
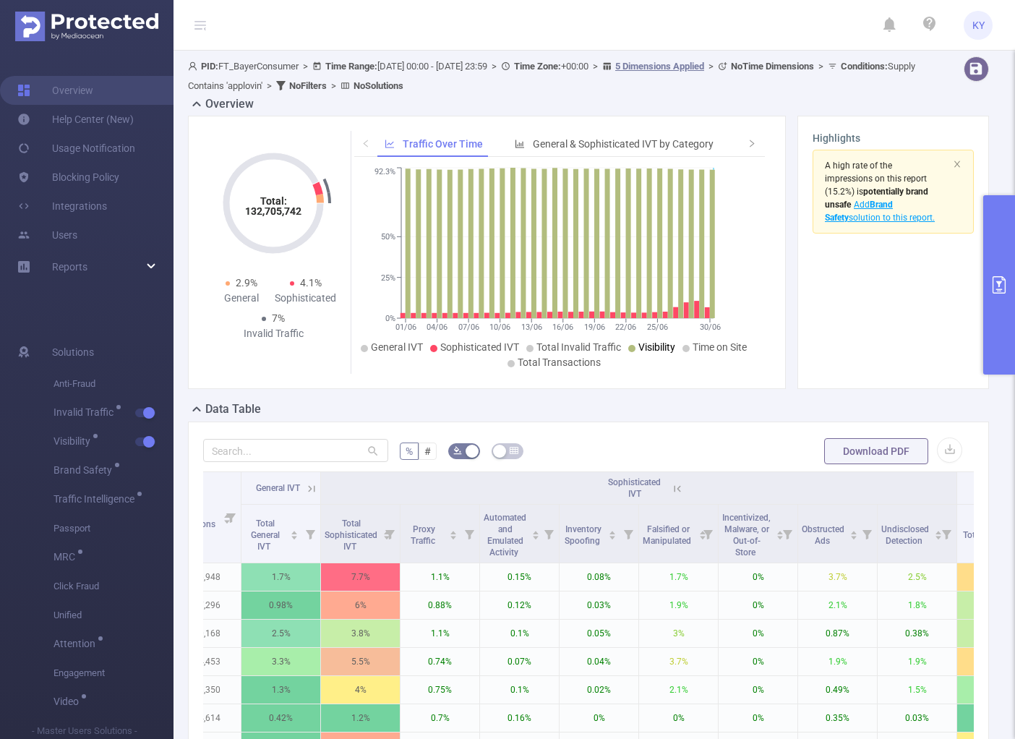
click at [660, 348] on span "Visibility" at bounding box center [656, 347] width 37 height 12
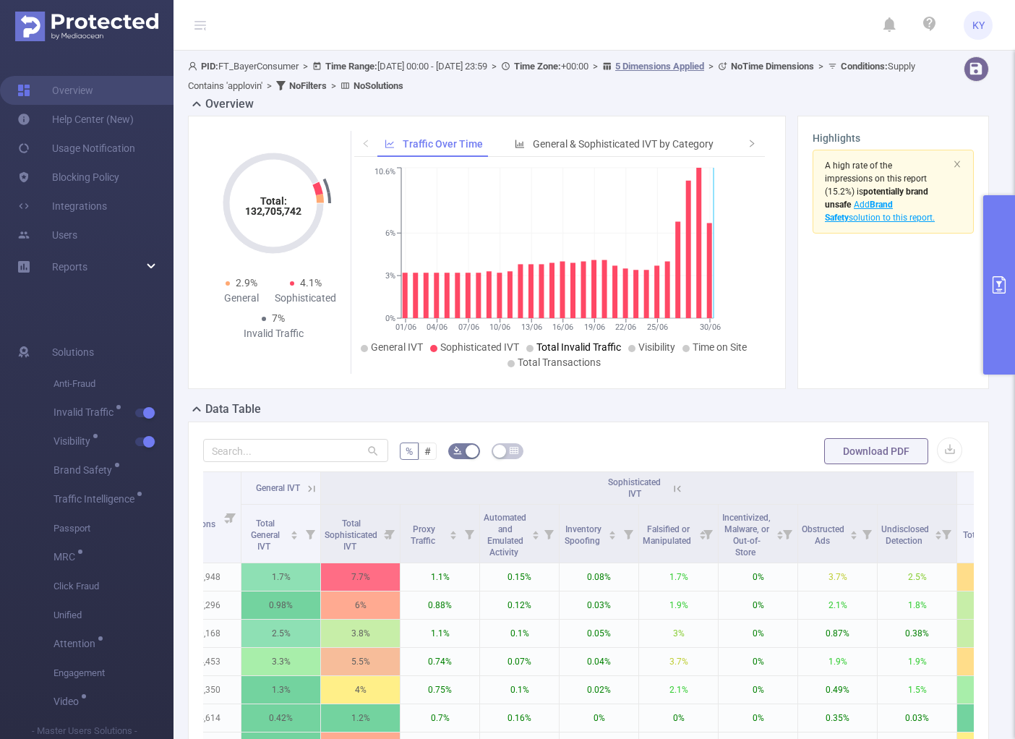
click at [530, 343] on li "Total Invalid Traffic" at bounding box center [573, 347] width 95 height 15
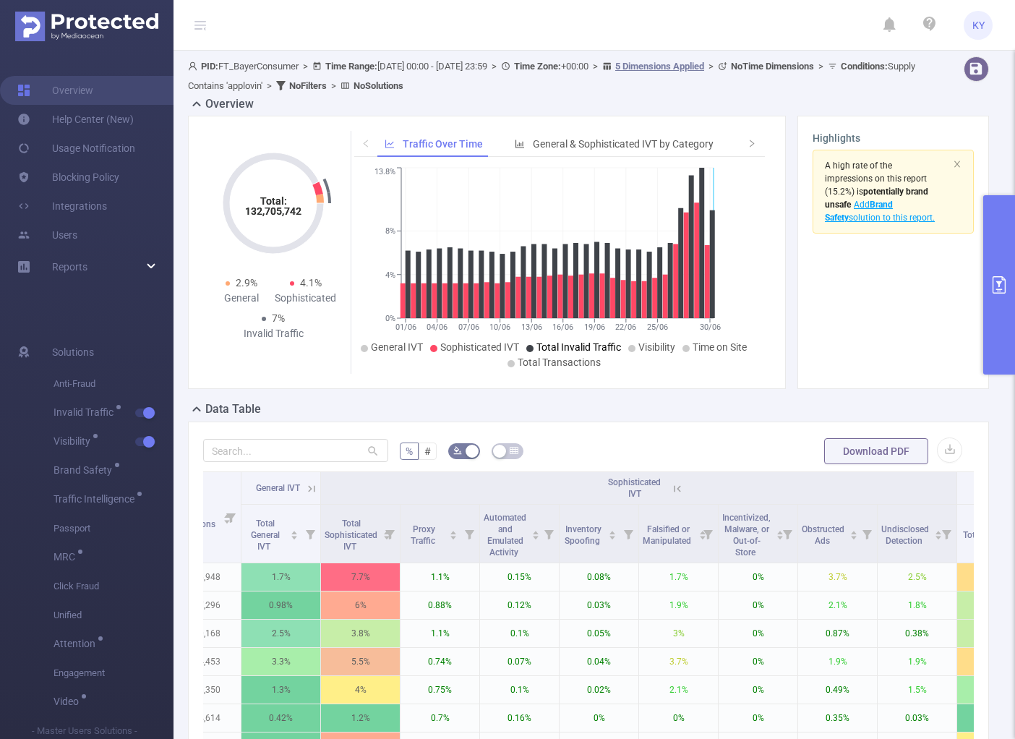
click at [530, 343] on li "Total Invalid Traffic" at bounding box center [573, 347] width 95 height 15
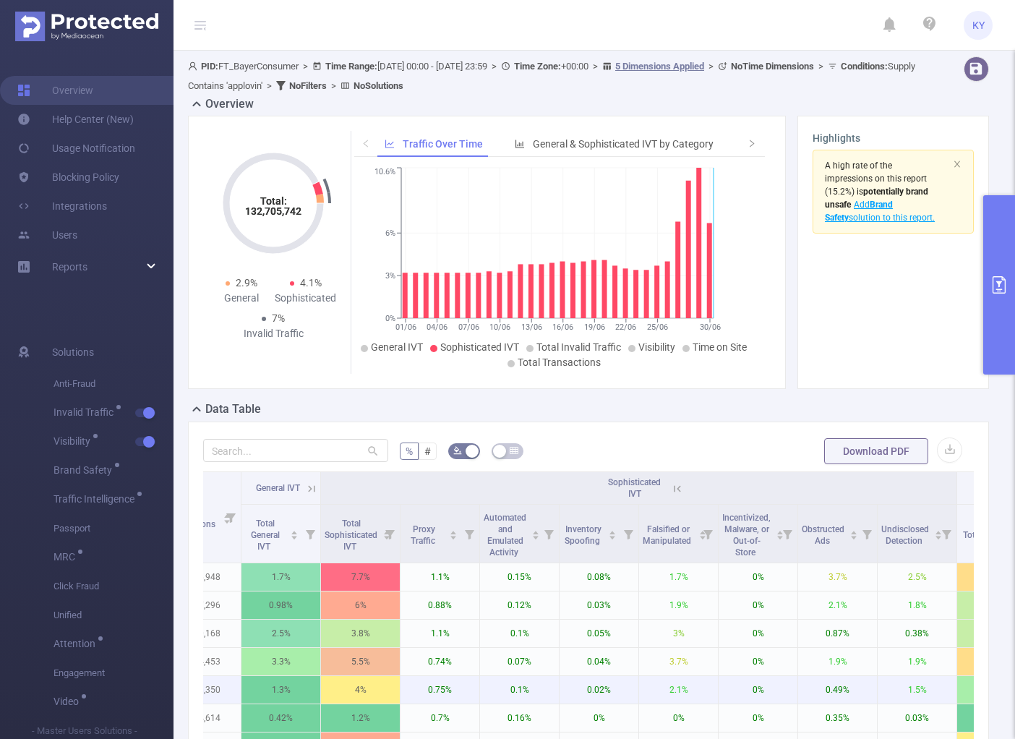
scroll to position [281, 0]
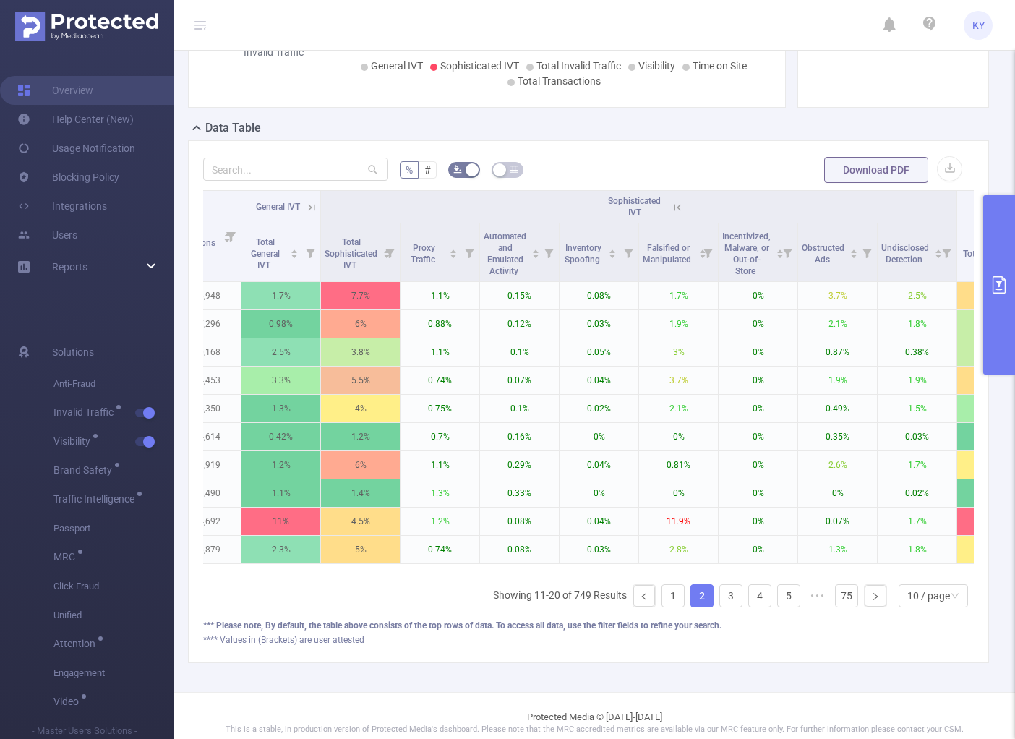
click at [315, 202] on icon at bounding box center [311, 207] width 13 height 13
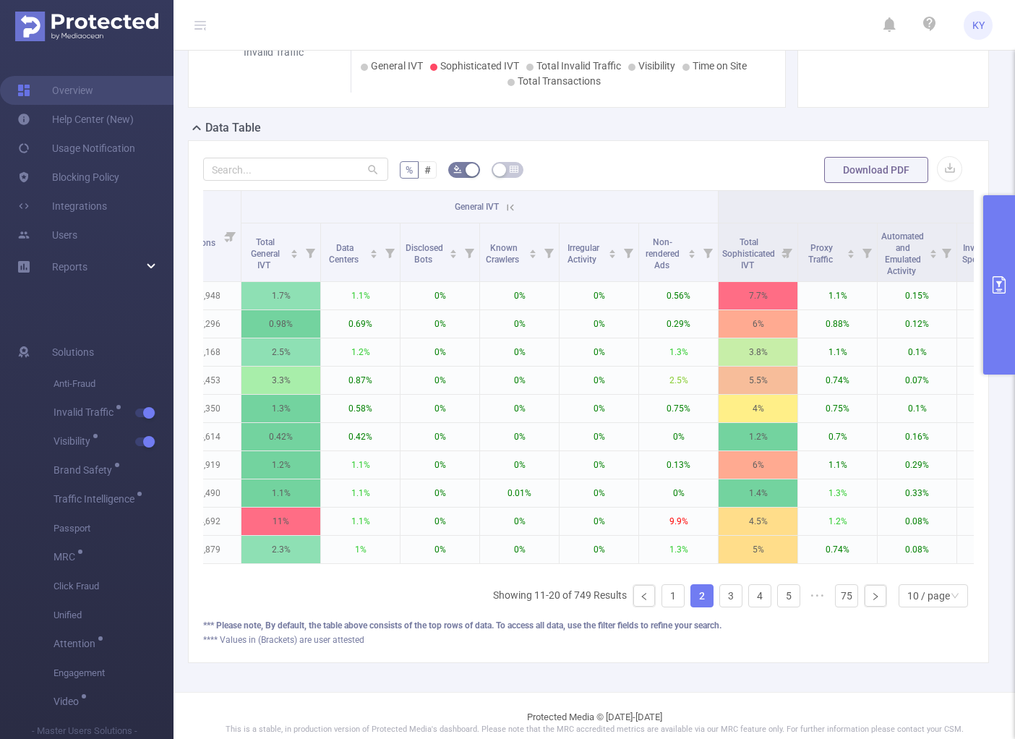
click at [507, 205] on icon at bounding box center [510, 207] width 13 height 13
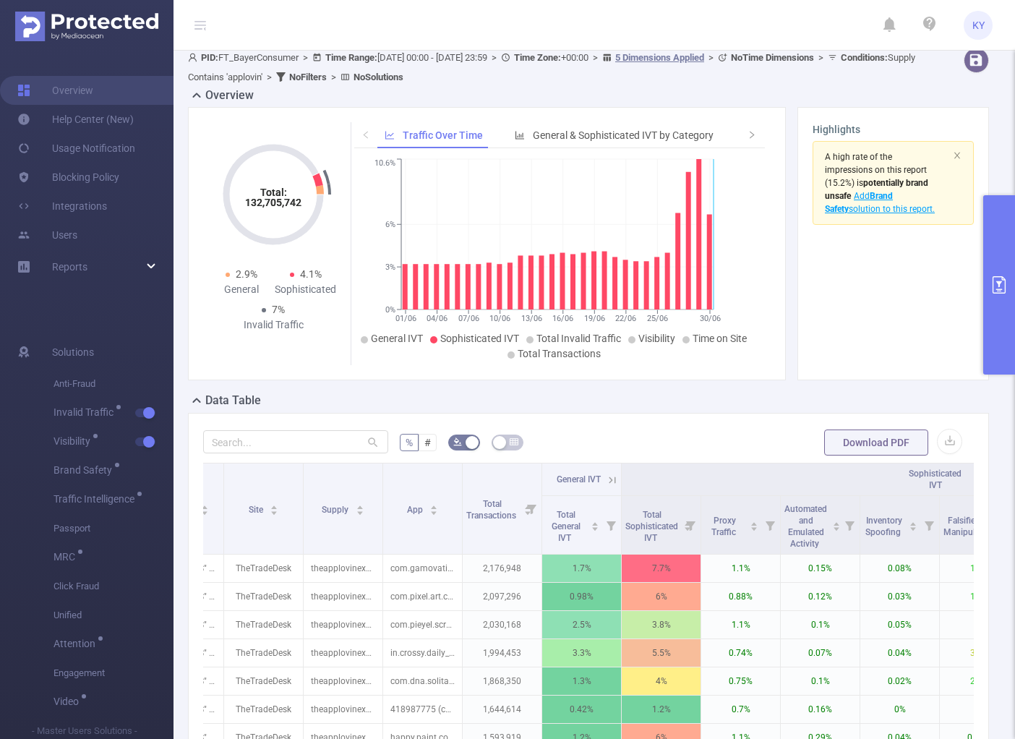
scroll to position [0, 0]
